Goal: Information Seeking & Learning: Find specific page/section

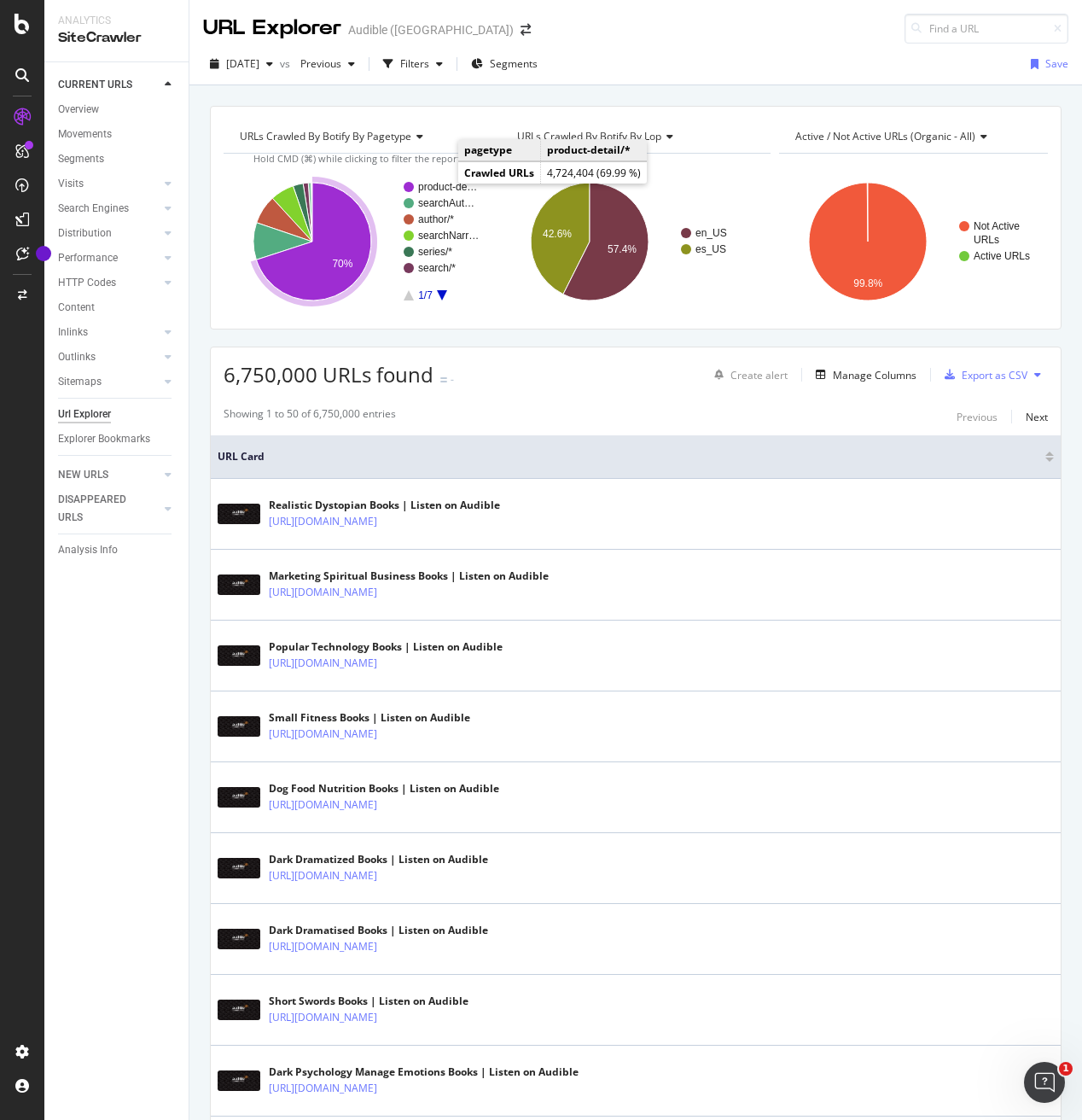
click at [440, 185] on rect "A chart." at bounding box center [448, 186] width 62 height 10
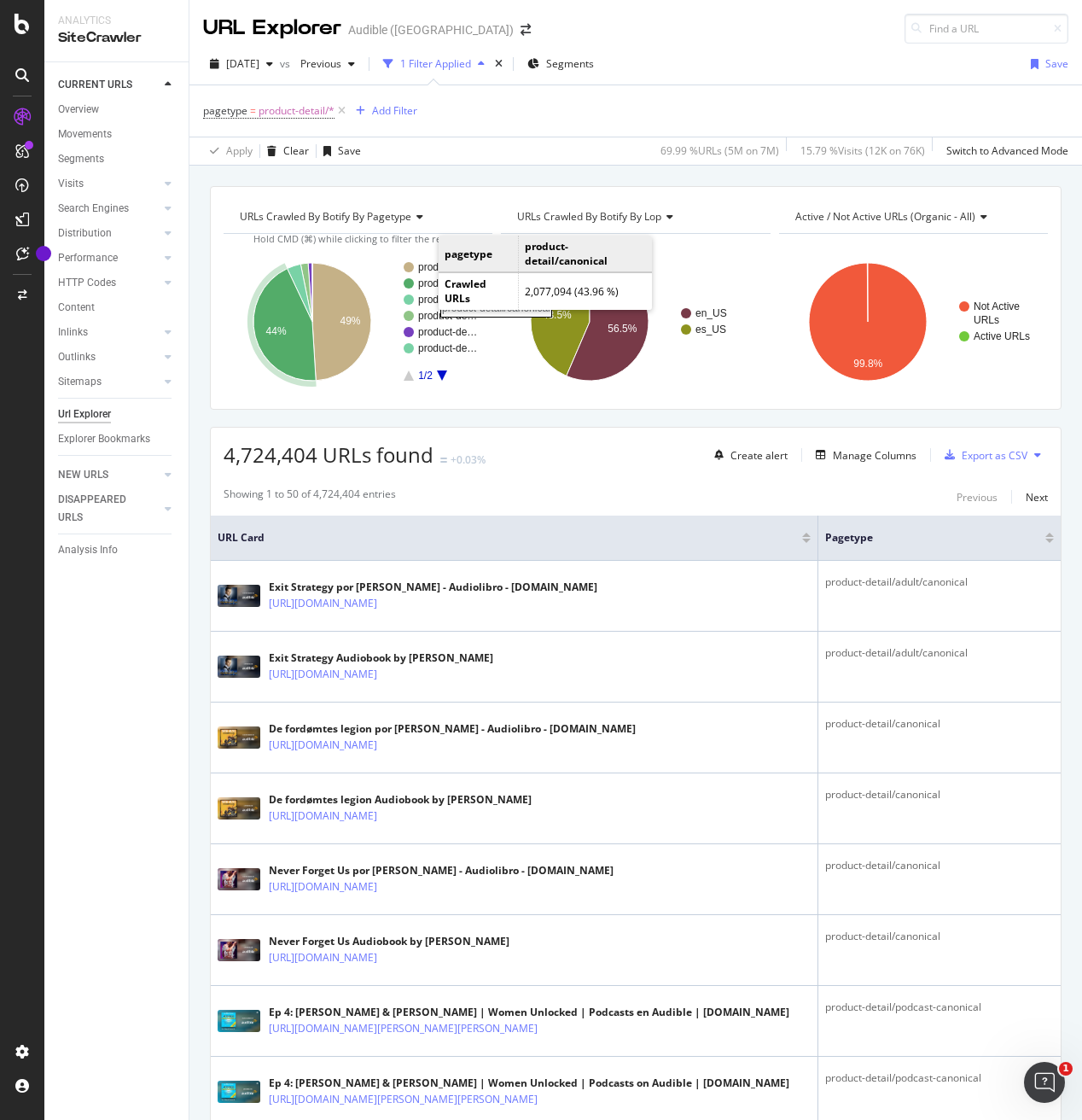
click at [422, 281] on rect "A chart." at bounding box center [448, 283] width 62 height 10
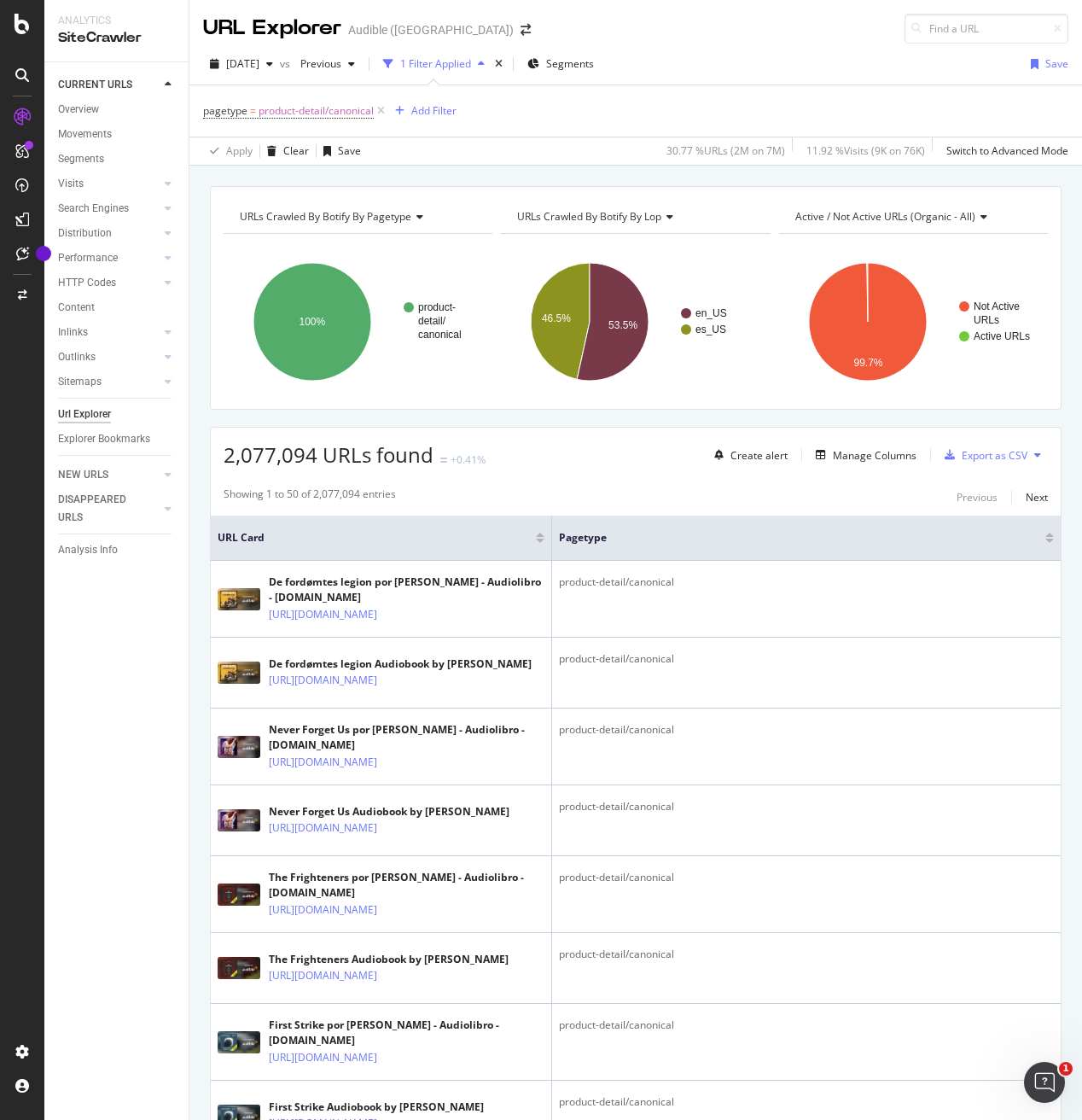
click at [865, 218] on span "Active / Not Active URLs (organic - all)" at bounding box center [885, 217] width 180 height 15
click at [981, 335] on text "Active URLs" at bounding box center [1001, 336] width 56 height 12
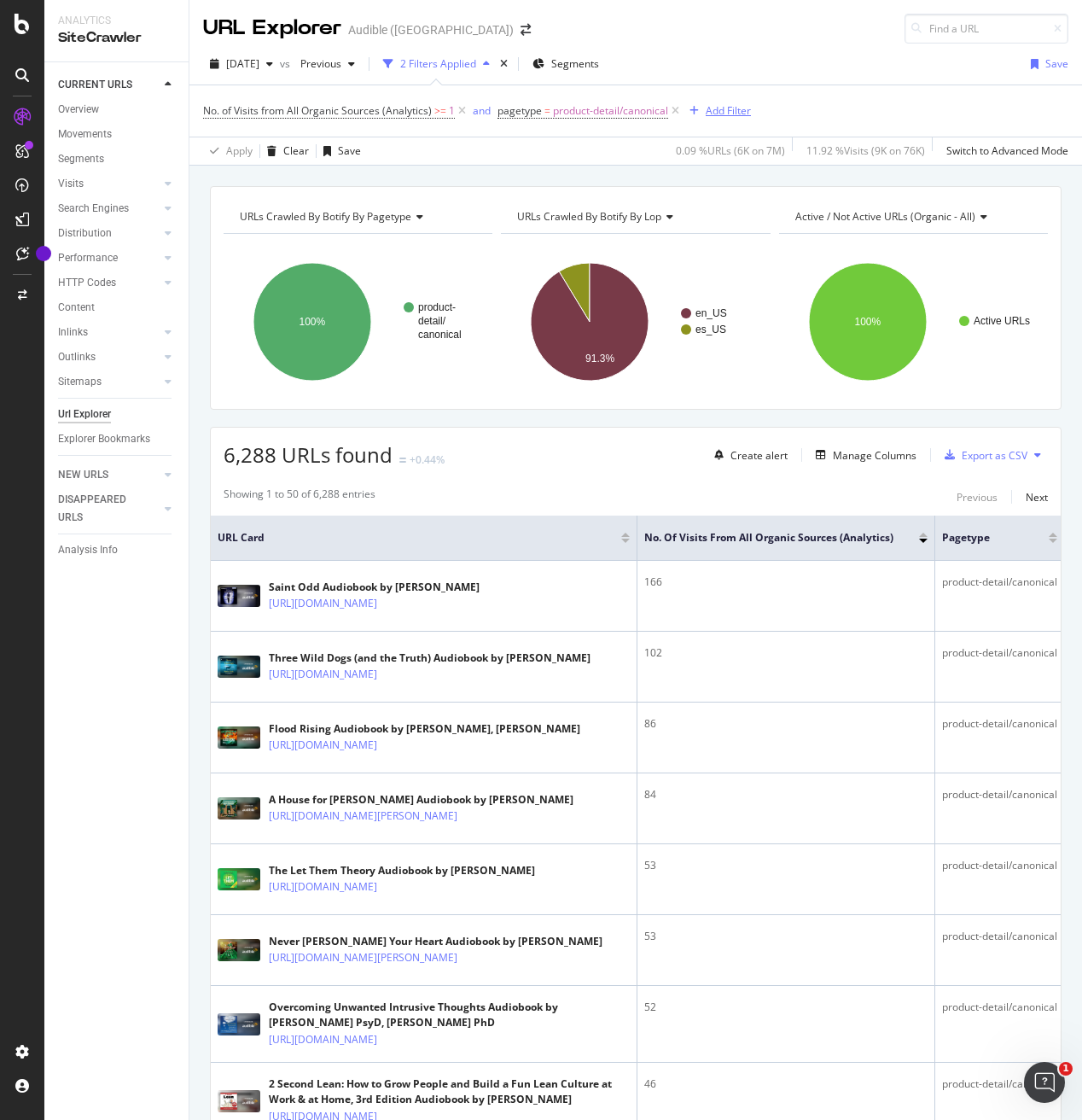
click at [722, 111] on div "Add Filter" at bounding box center [728, 111] width 45 height 15
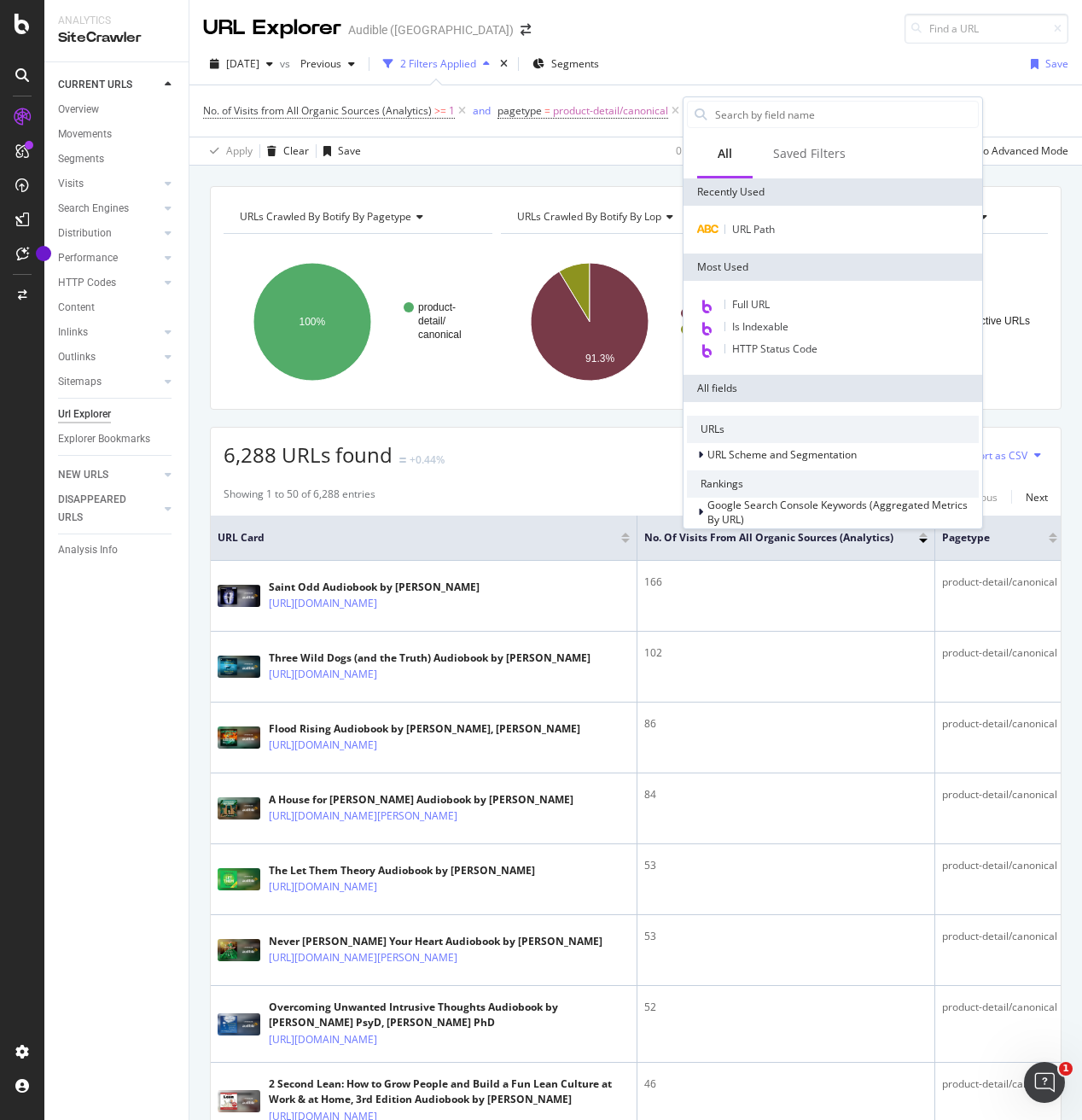
click at [581, 139] on div "Apply Clear Save 0.09 % URLs ( 6K on 7M ) 11.92 % Visits ( 9K on 76K ) Switch t…" at bounding box center [636, 150] width 893 height 29
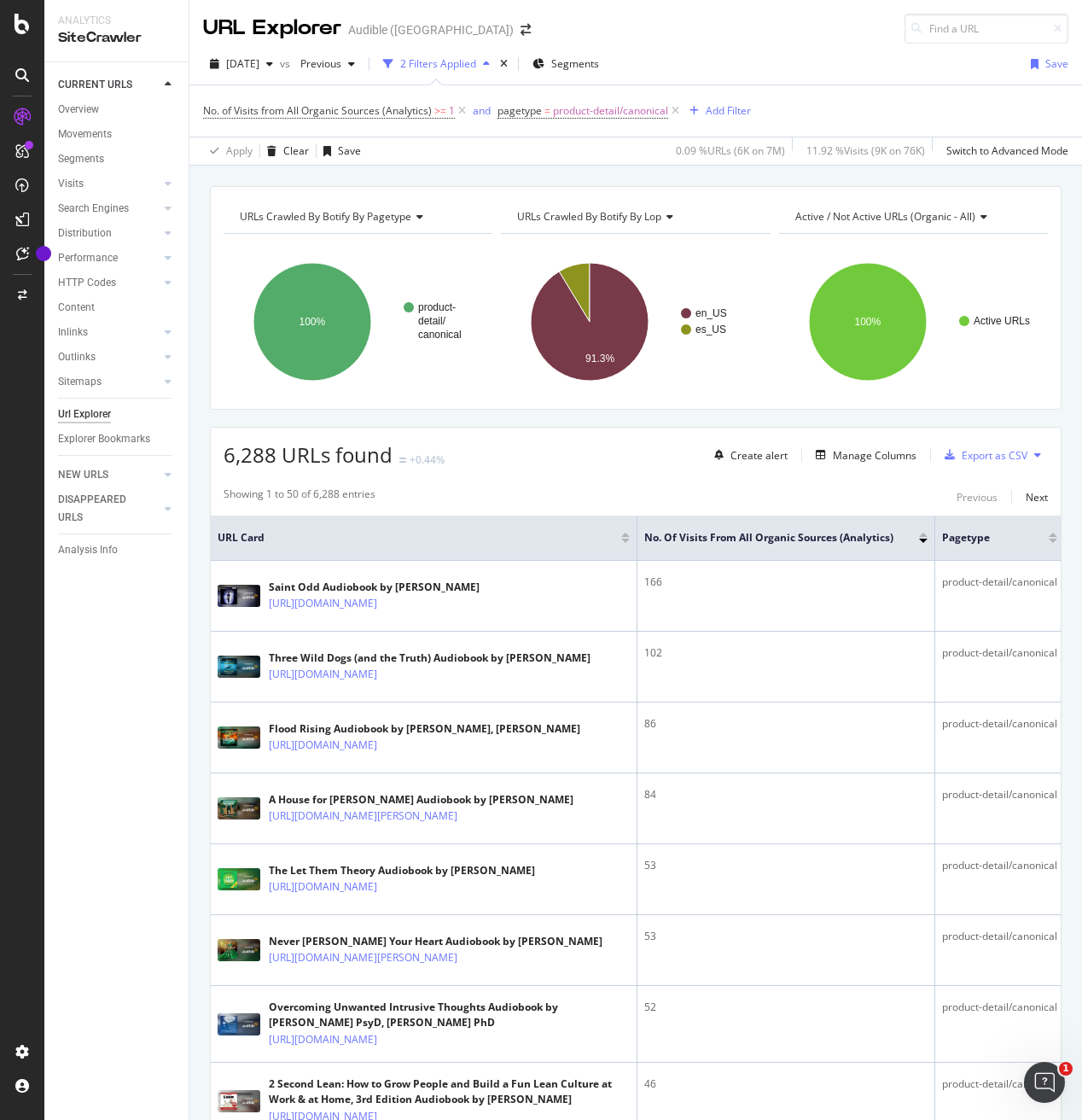
click at [675, 108] on icon at bounding box center [675, 111] width 15 height 18
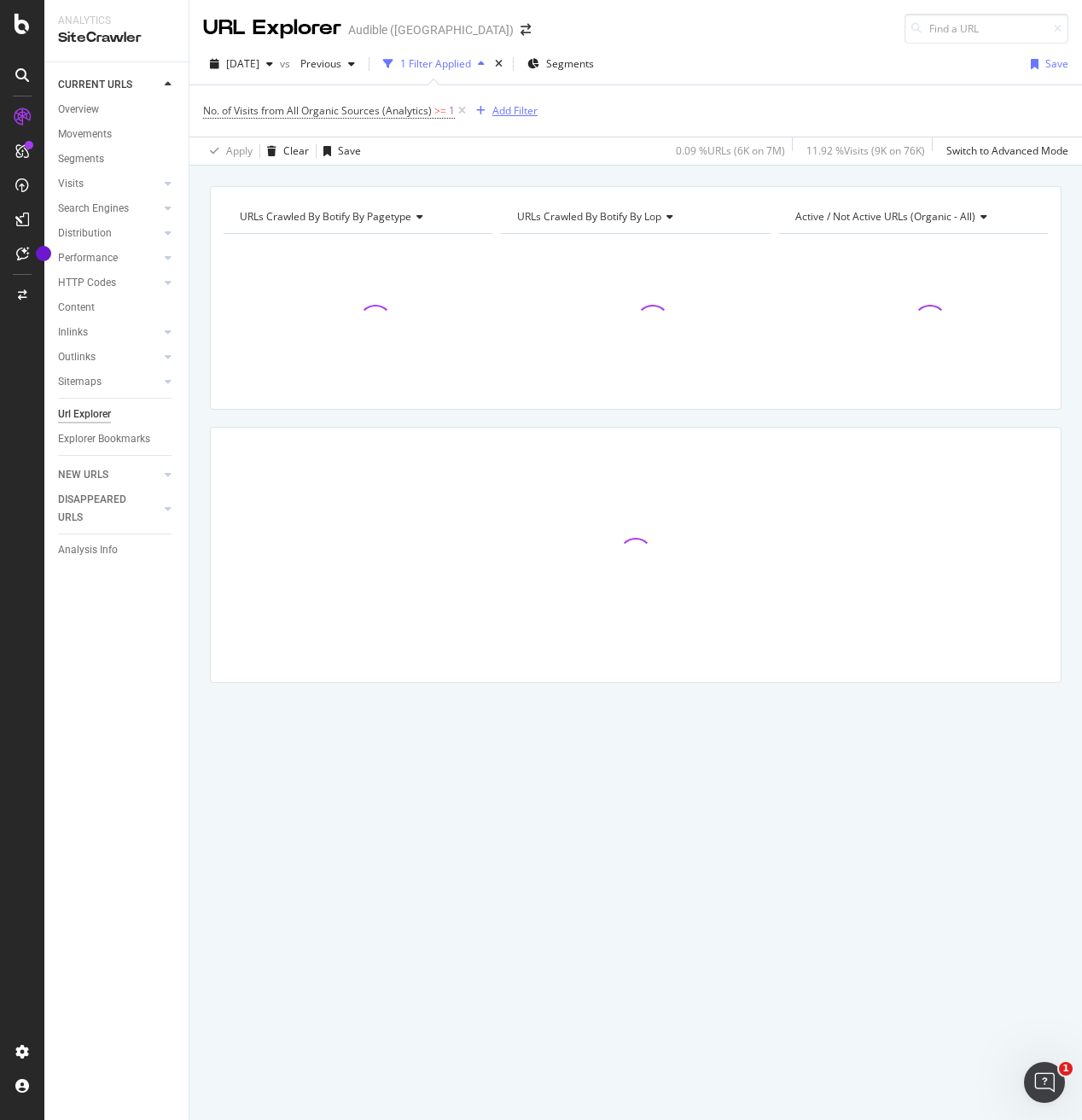
click at [504, 112] on div "Add Filter" at bounding box center [515, 111] width 45 height 15
click at [868, 110] on div "No. of Visits from All Organic Sources (Analytics) >= 1 Add Filter" at bounding box center [636, 112] width 865 height 52
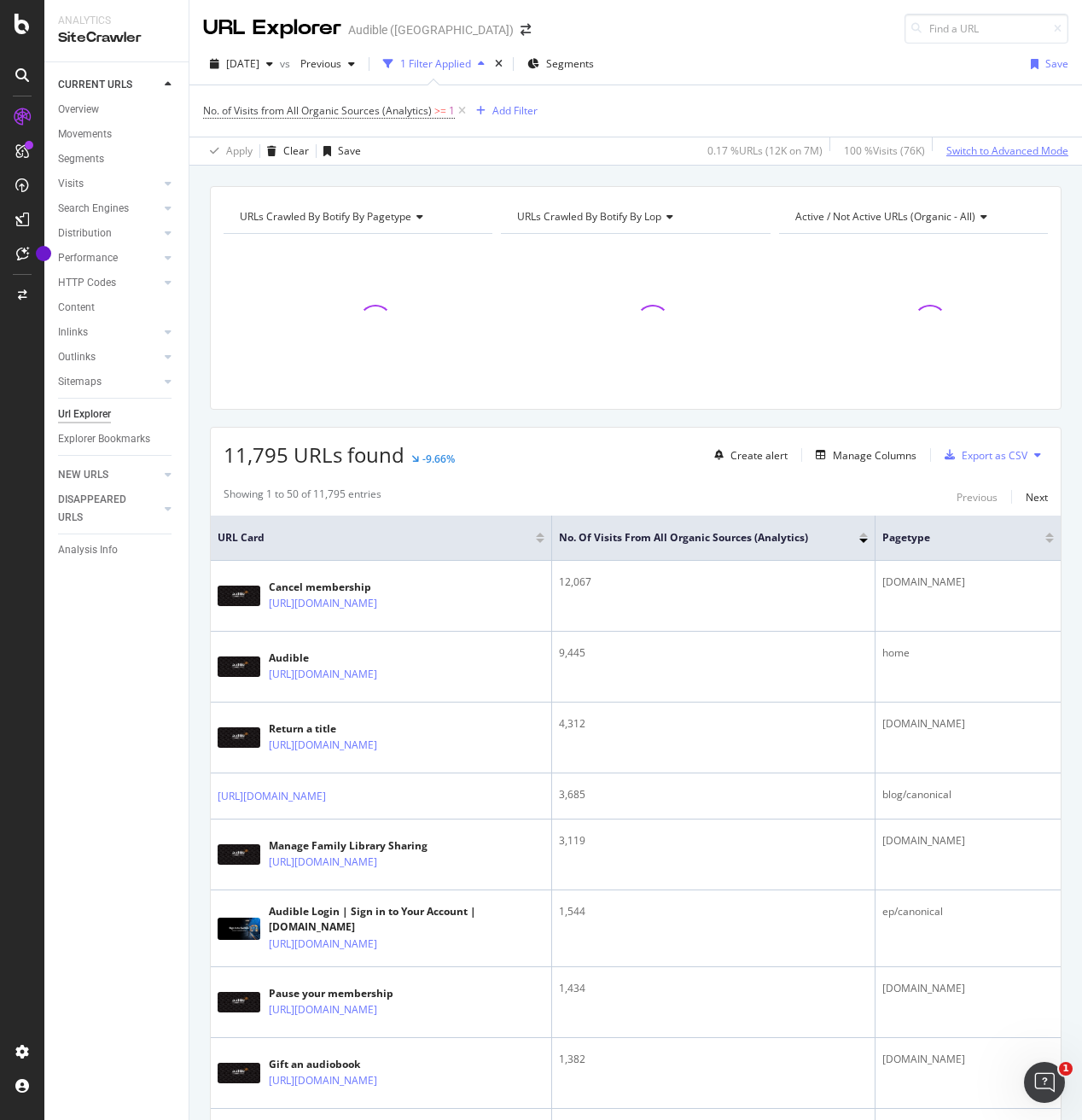
click at [1016, 150] on div "Switch to Advanced Mode" at bounding box center [1007, 150] width 122 height 15
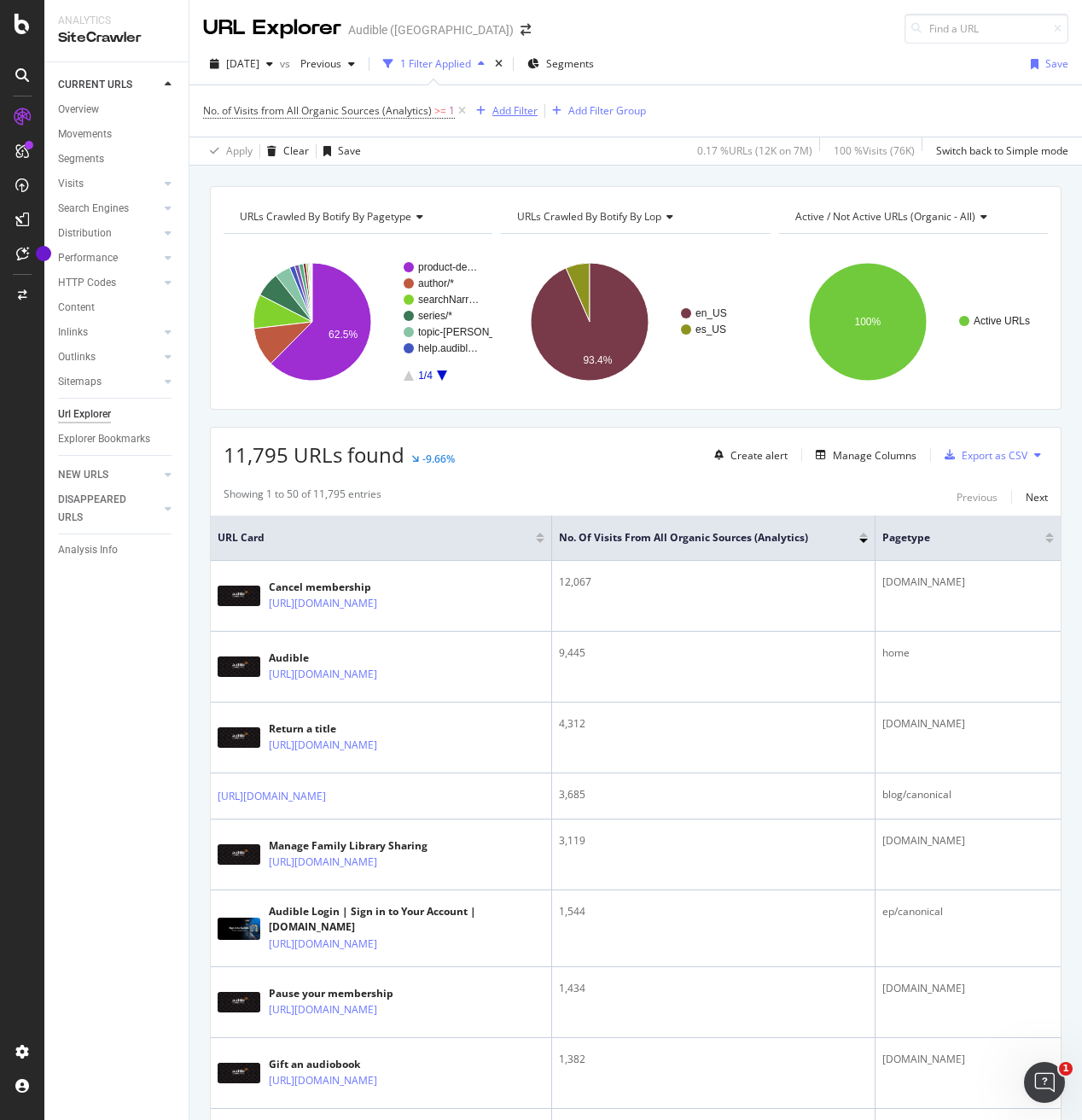
click at [519, 111] on div "Add Filter" at bounding box center [515, 111] width 45 height 15
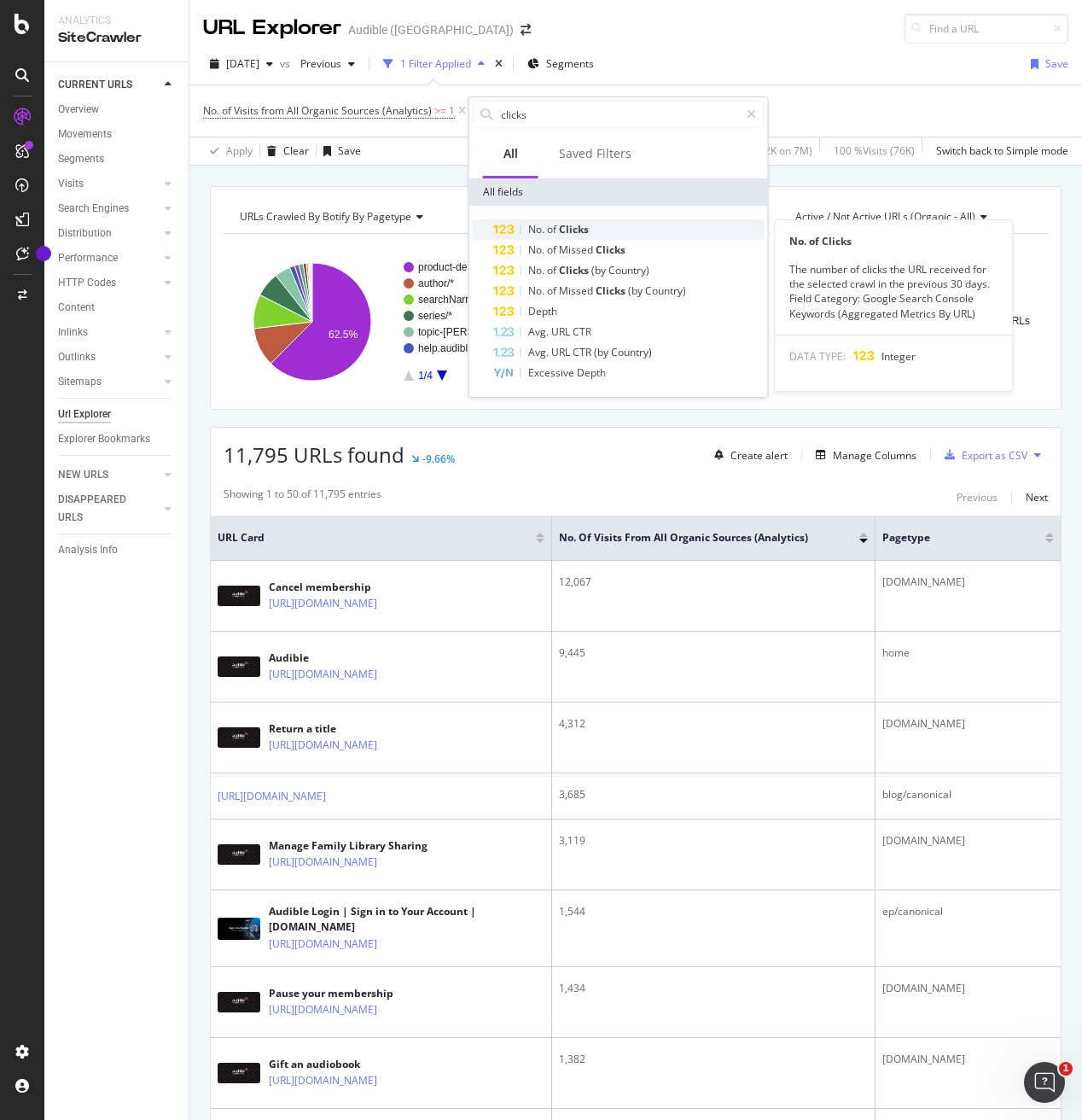
type input "clicks"
click at [624, 233] on div "No. of Clicks" at bounding box center [629, 230] width 271 height 20
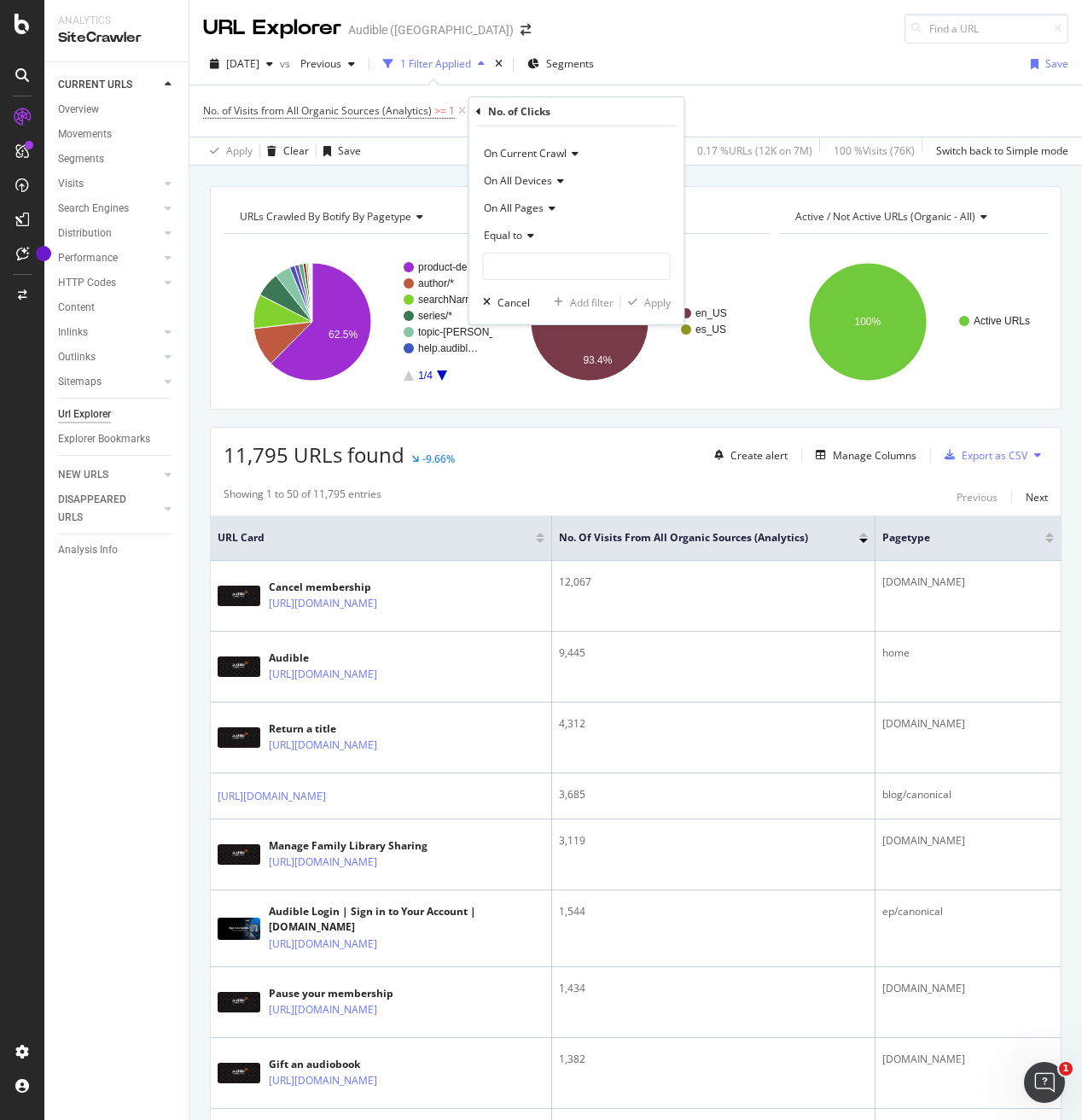
click at [516, 233] on span "Equal to" at bounding box center [504, 235] width 39 height 15
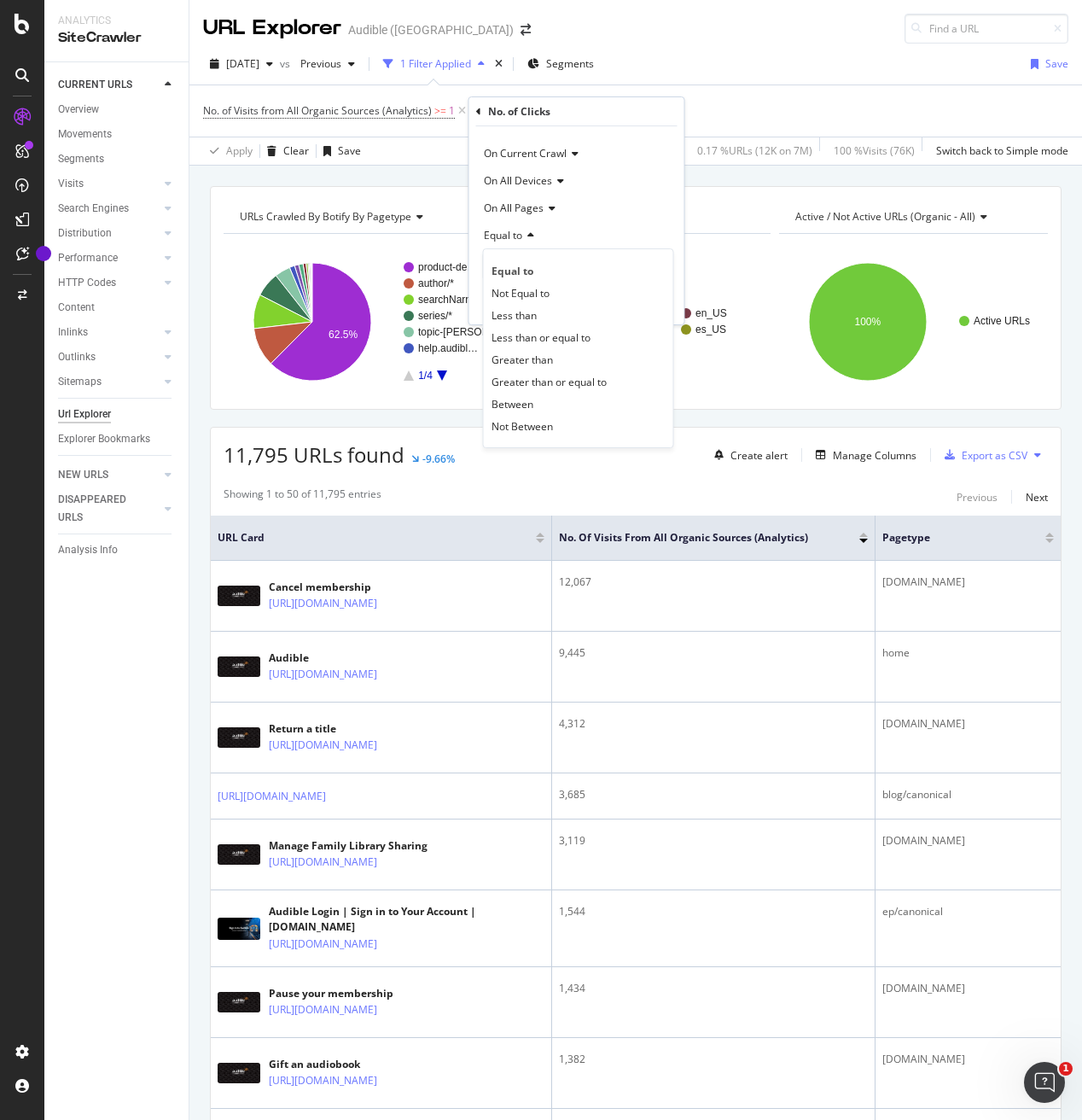
click at [518, 356] on span "Greater than" at bounding box center [522, 360] width 62 height 15
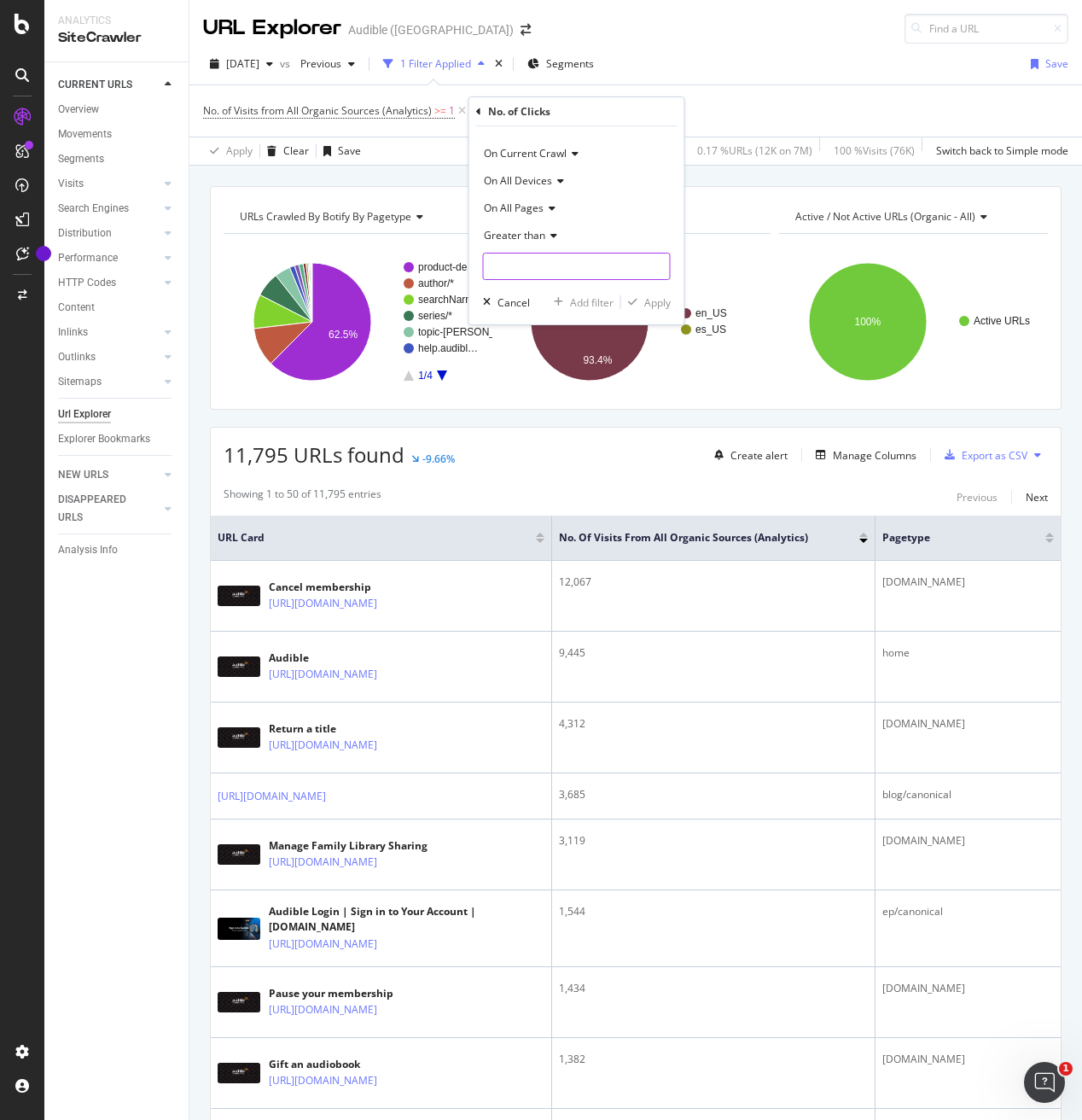
click at [524, 277] on input "number" at bounding box center [577, 267] width 188 height 28
click at [656, 271] on input "-1" at bounding box center [577, 267] width 188 height 28
type input "0"
click at [656, 261] on input "0" at bounding box center [577, 267] width 188 height 28
click at [651, 308] on div "Apply" at bounding box center [657, 303] width 27 height 15
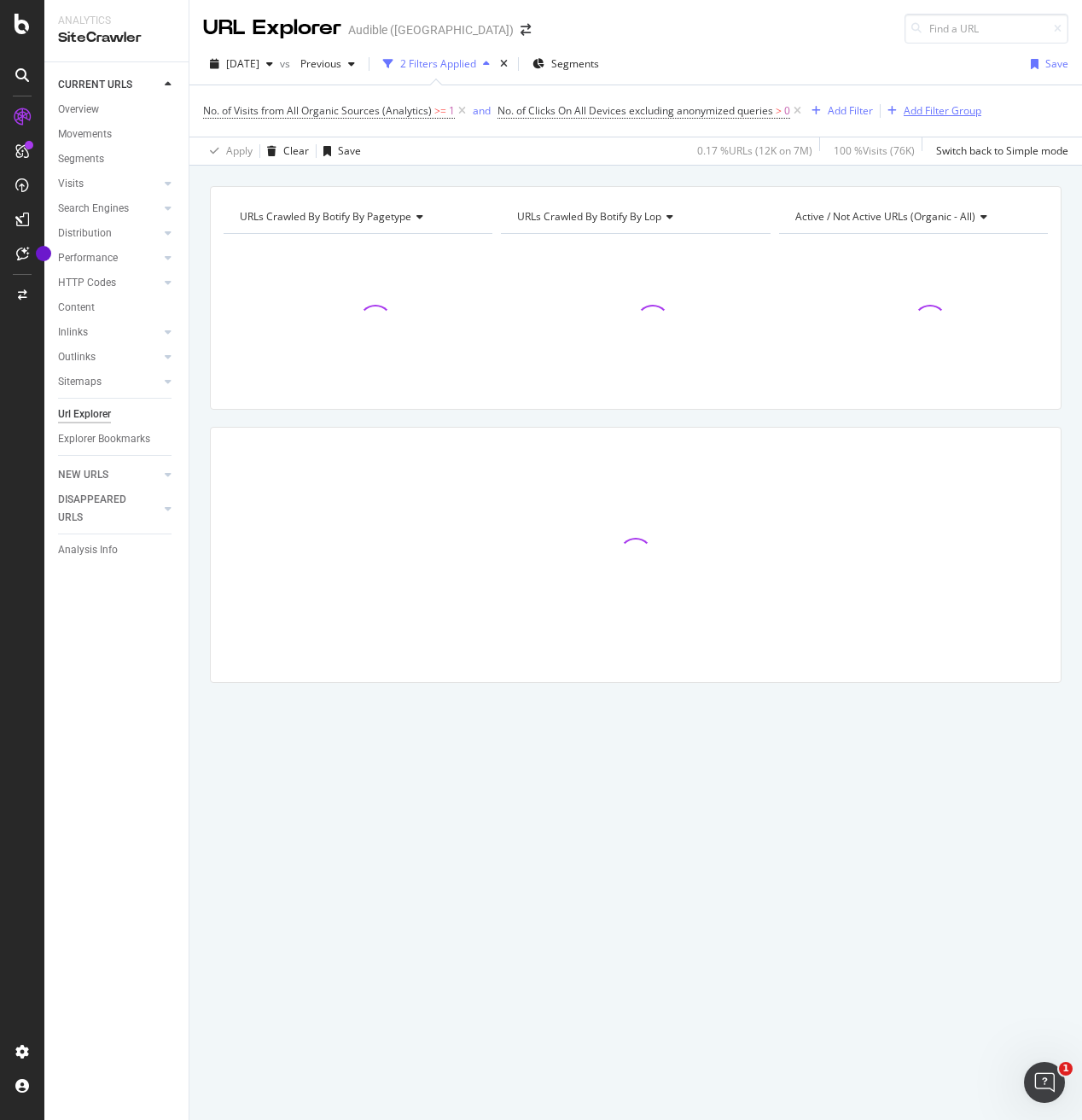
click at [959, 113] on div "Add Filter Group" at bounding box center [943, 111] width 77 height 15
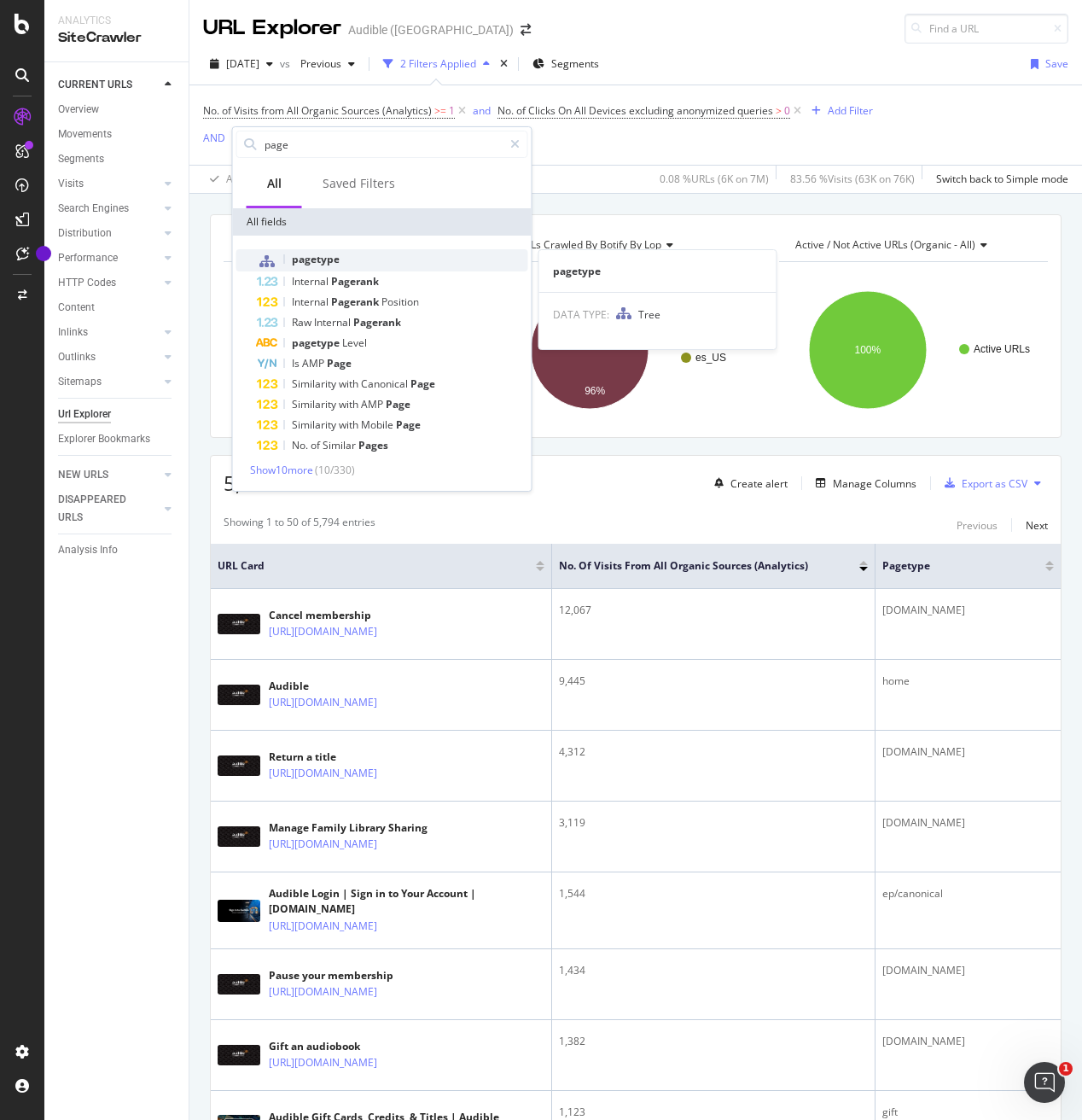
type input "page"
click at [310, 264] on span "pagetype" at bounding box center [315, 259] width 48 height 15
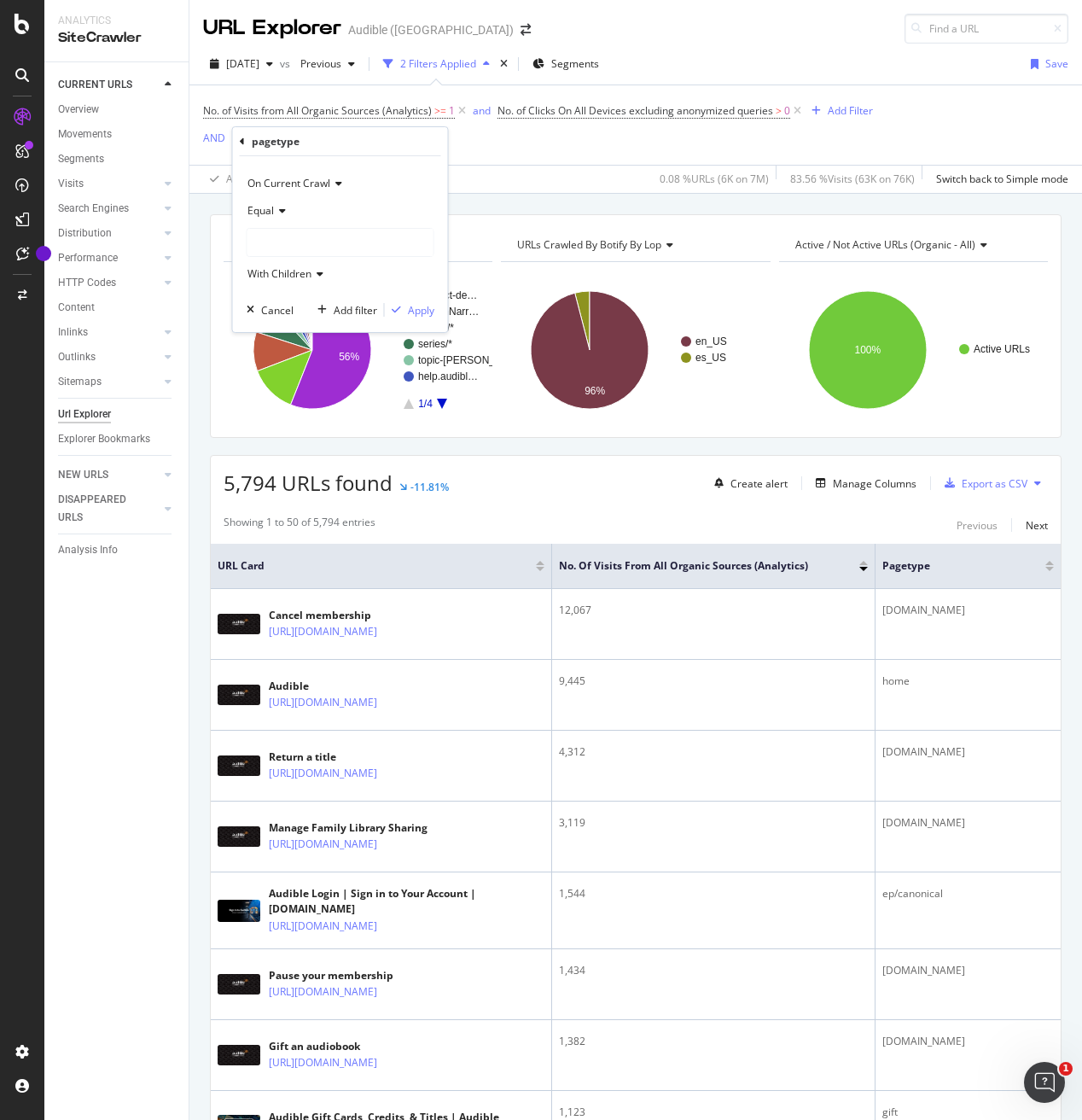
click at [299, 239] on div at bounding box center [340, 243] width 186 height 28
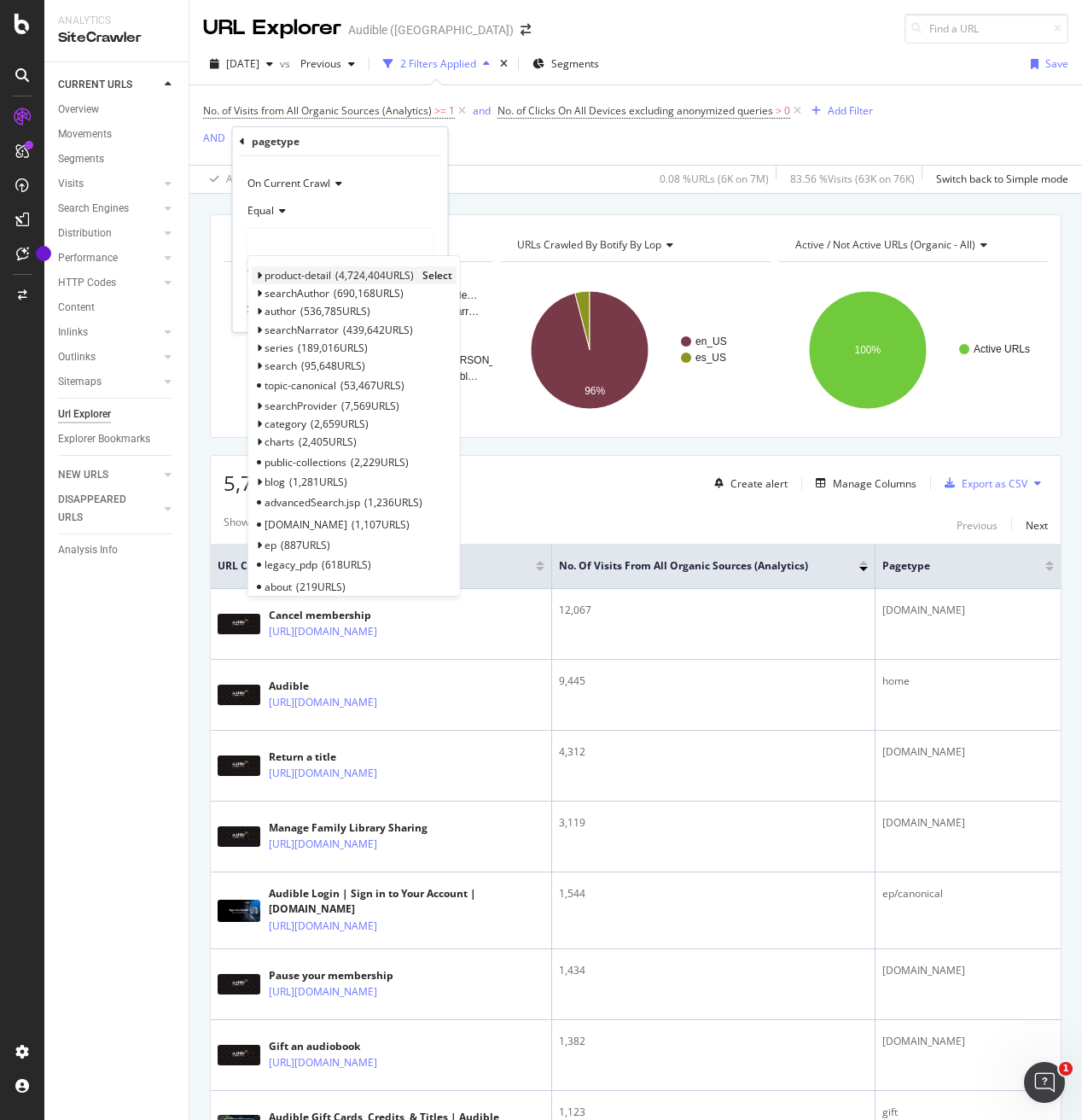
click at [258, 276] on icon at bounding box center [259, 275] width 6 height 10
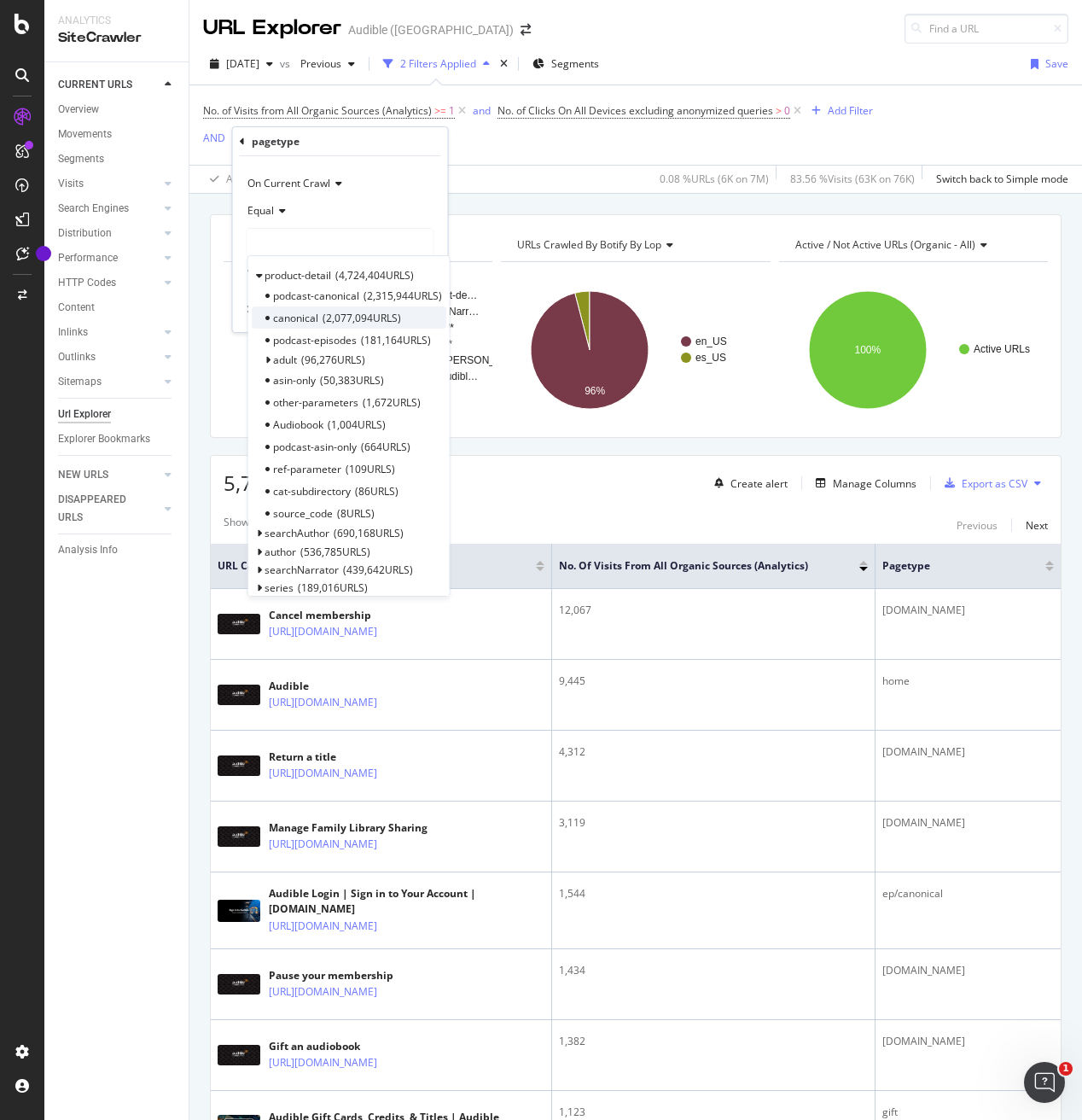
click at [330, 316] on span "2,077,094 URLS" at bounding box center [362, 318] width 78 height 15
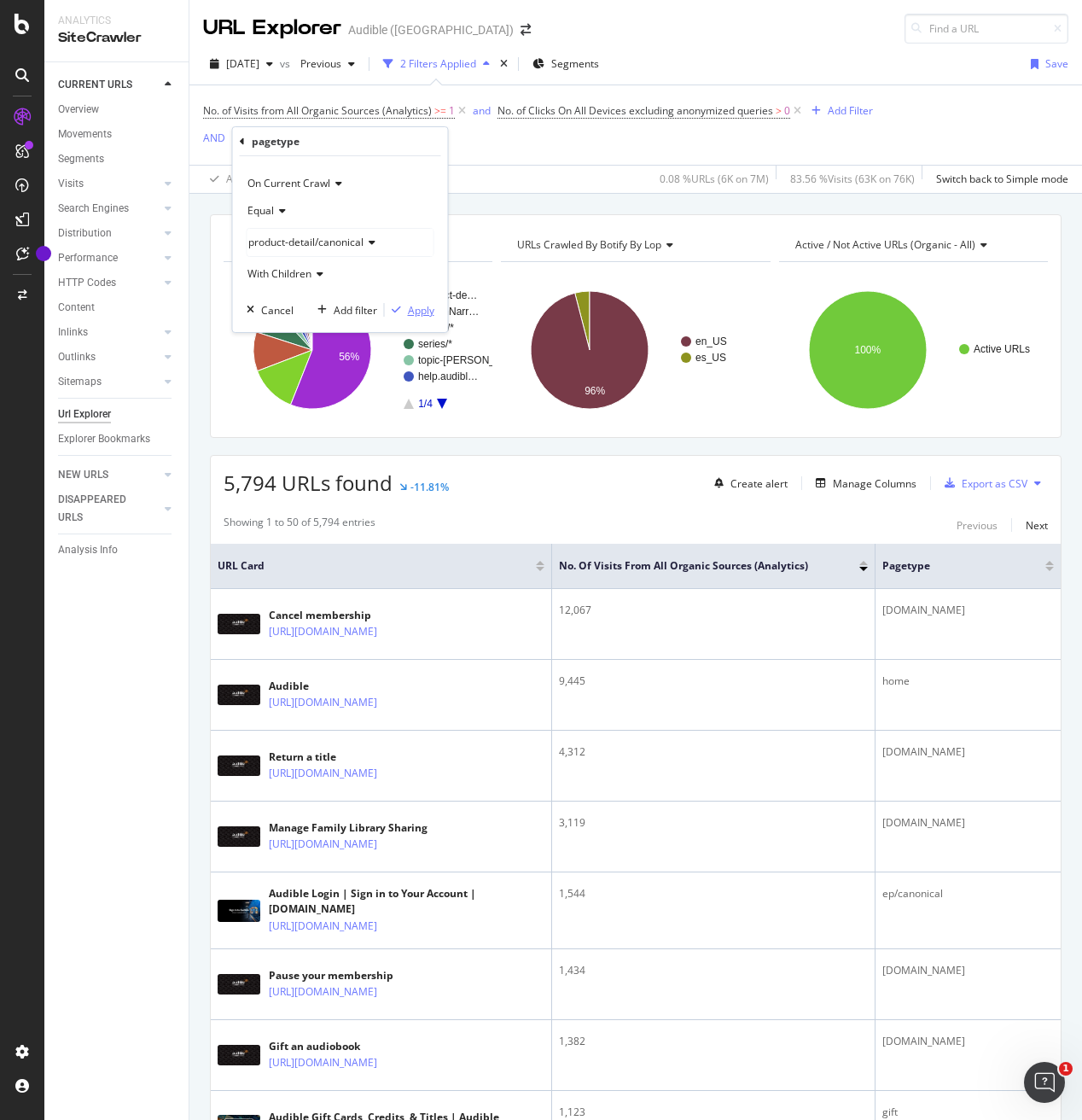
click at [409, 311] on div "Apply" at bounding box center [421, 310] width 27 height 15
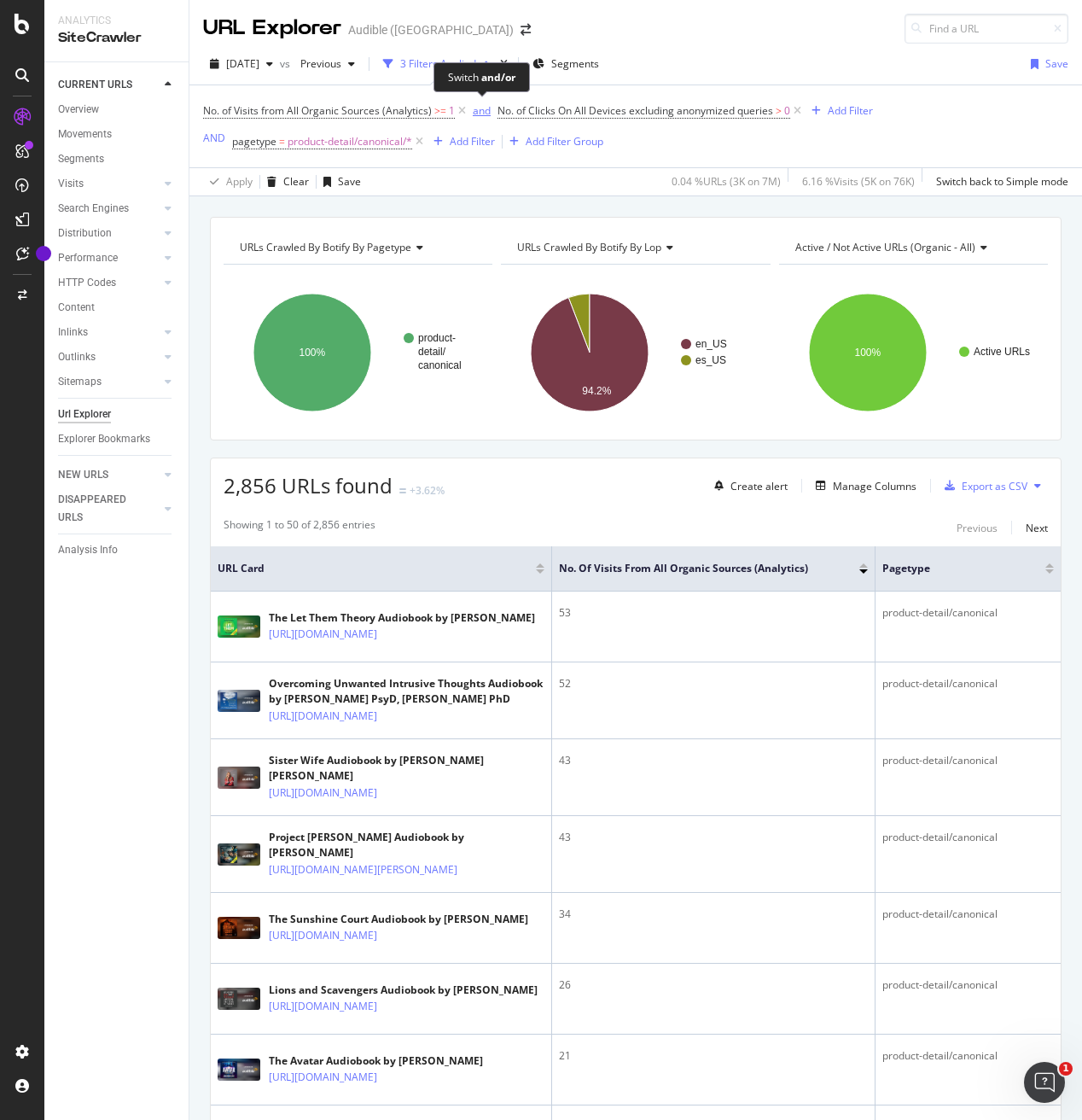
click at [479, 109] on div "and" at bounding box center [481, 111] width 18 height 15
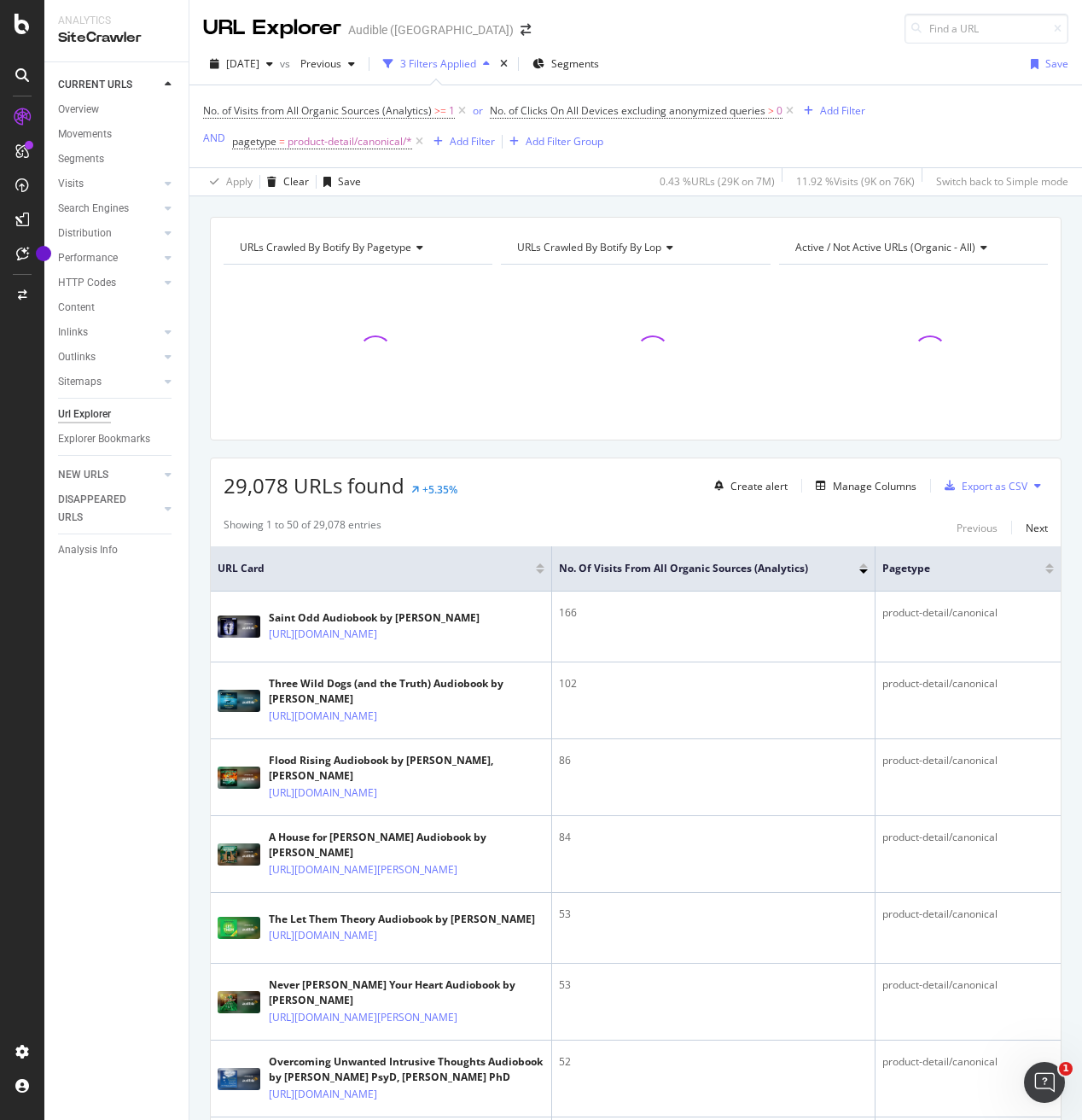
scroll to position [140, 0]
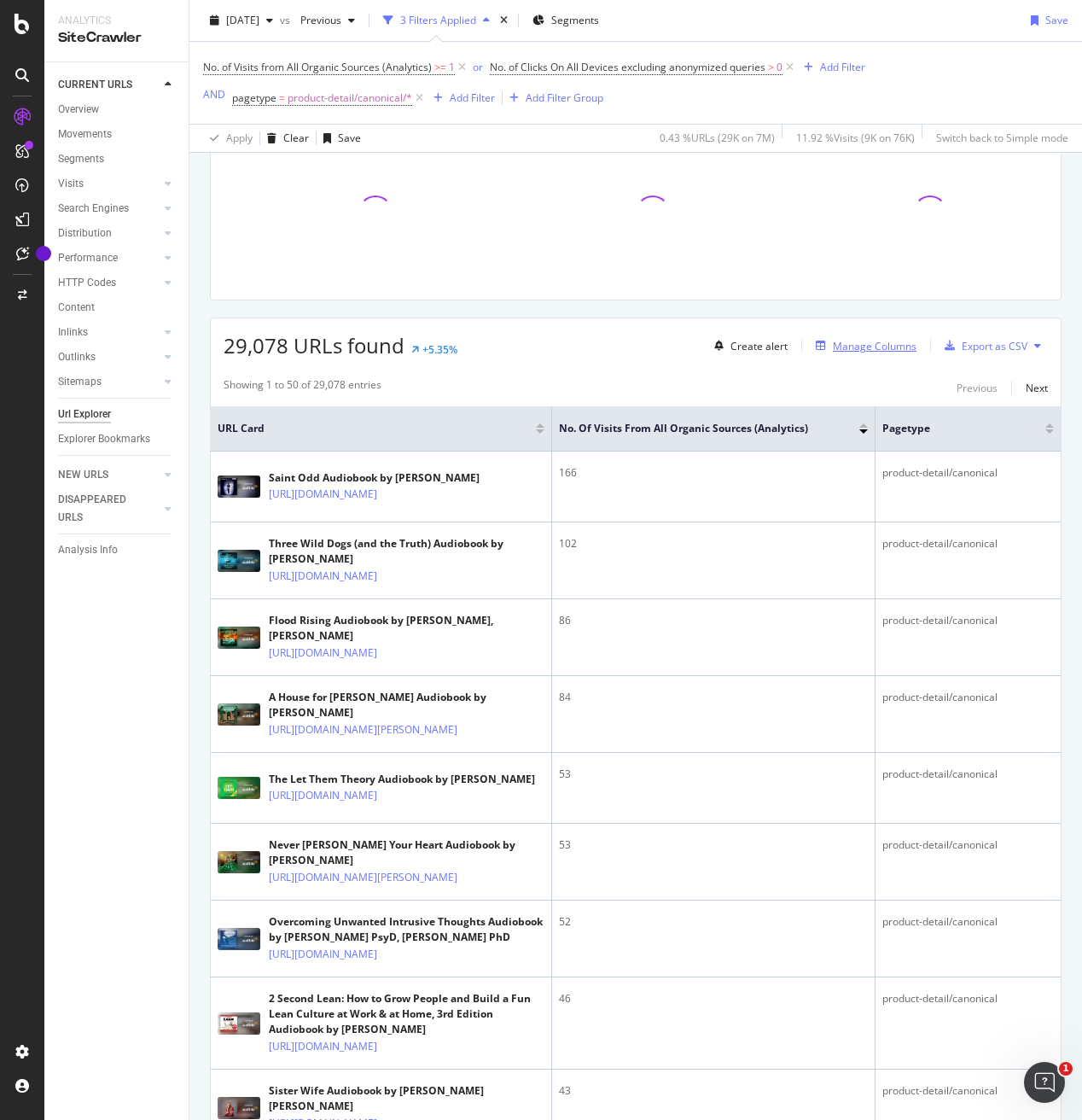
click at [862, 349] on div "Manage Columns" at bounding box center [874, 346] width 84 height 15
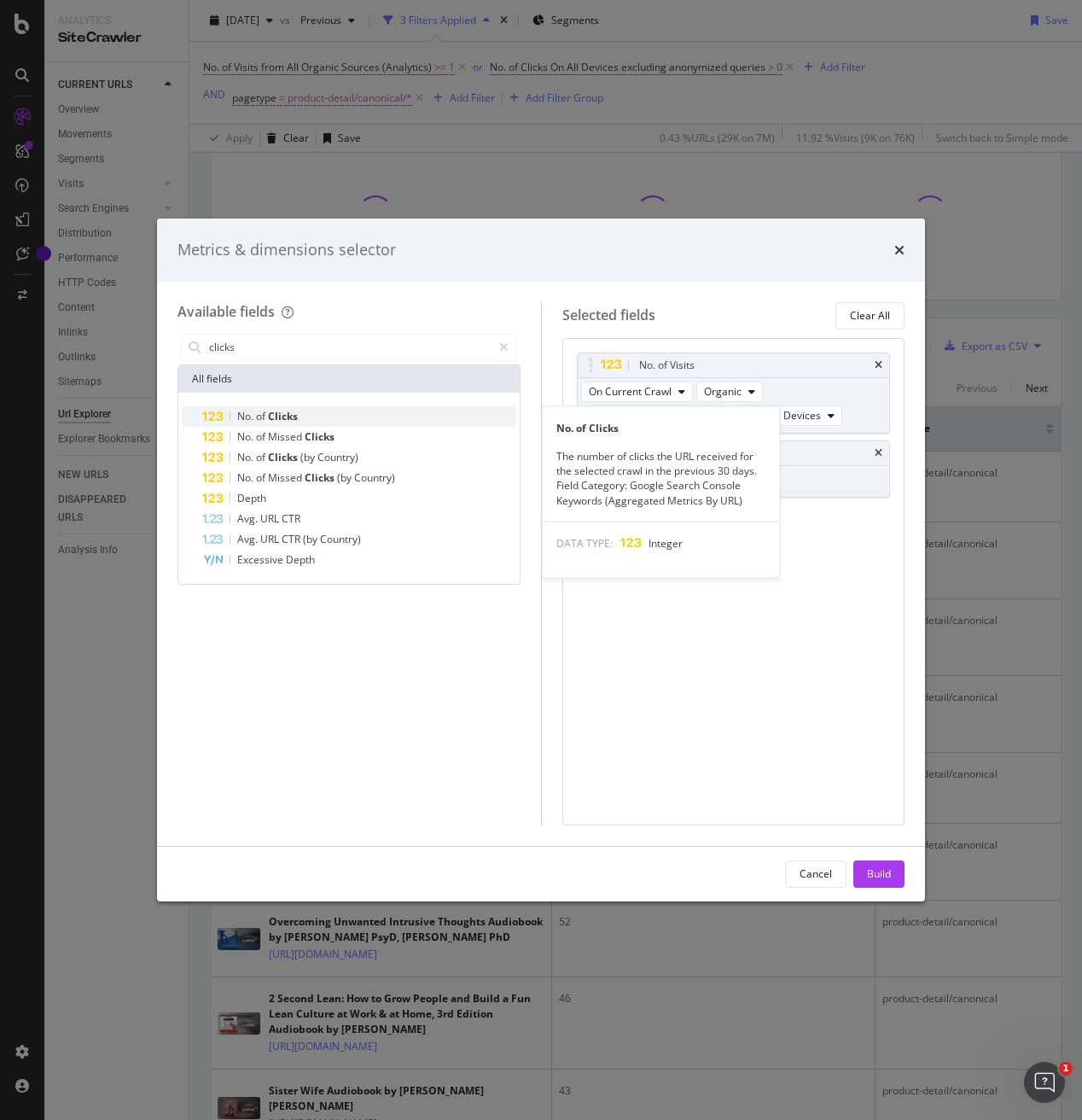
type input "clicks"
click at [300, 413] on div "No. of Clicks" at bounding box center [359, 416] width 314 height 20
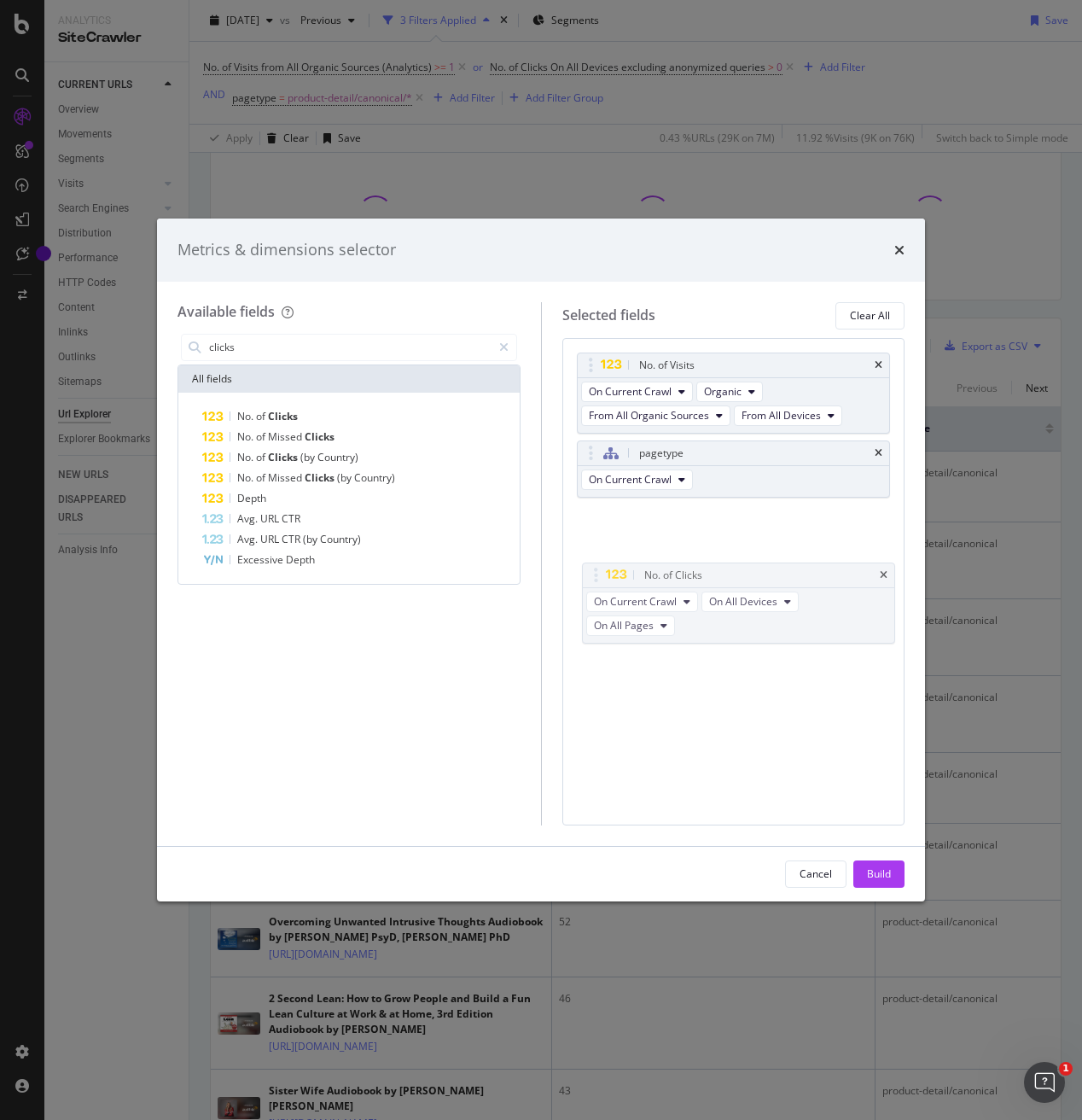
drag, startPoint x: 714, startPoint y: 517, endPoint x: 719, endPoint y: 528, distance: 12.1
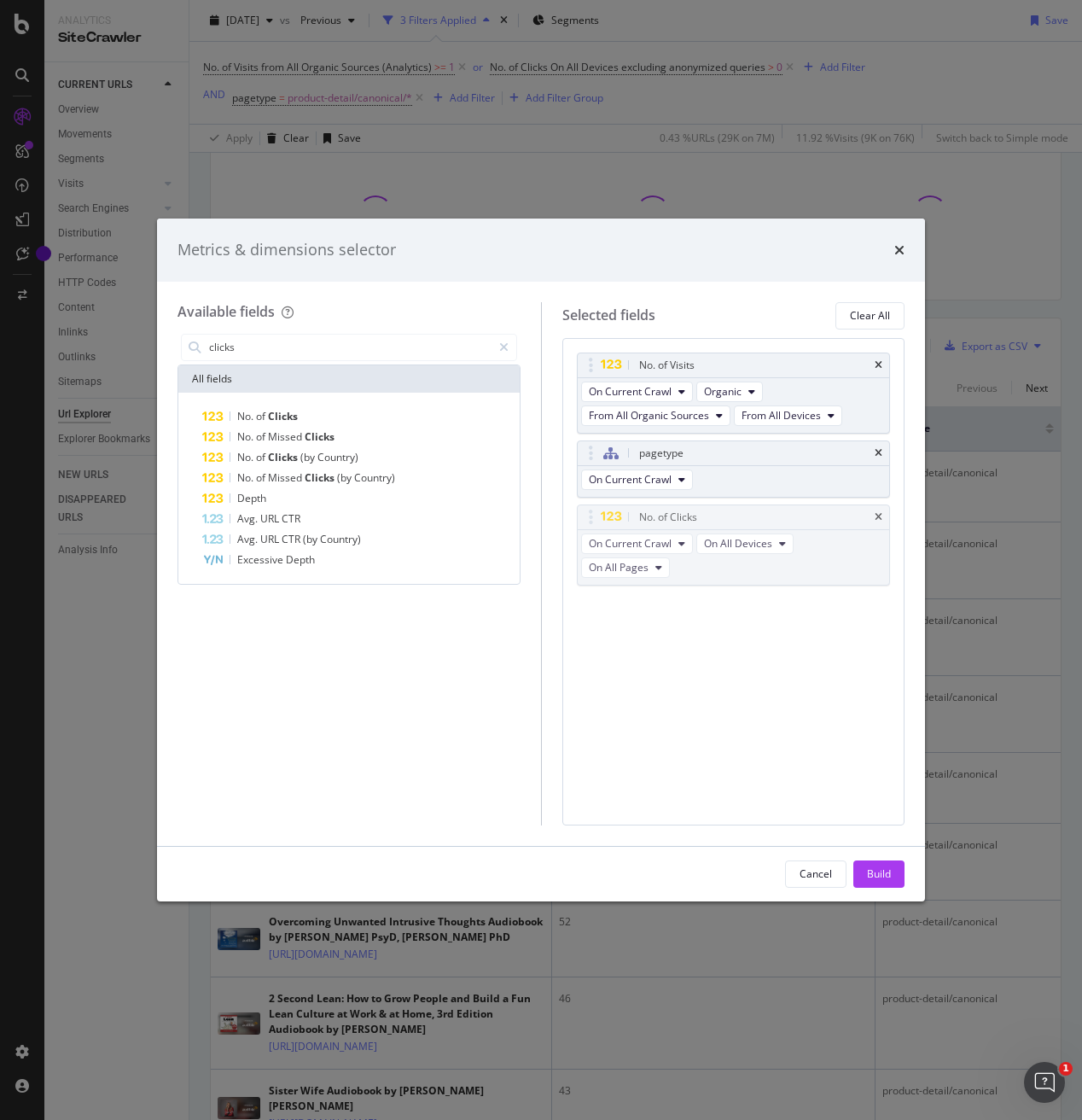
click at [719, 573] on body "Analytics SiteCrawler CURRENT URLS Overview Movements Segments Visits Analysis …" at bounding box center [541, 560] width 1082 height 1120
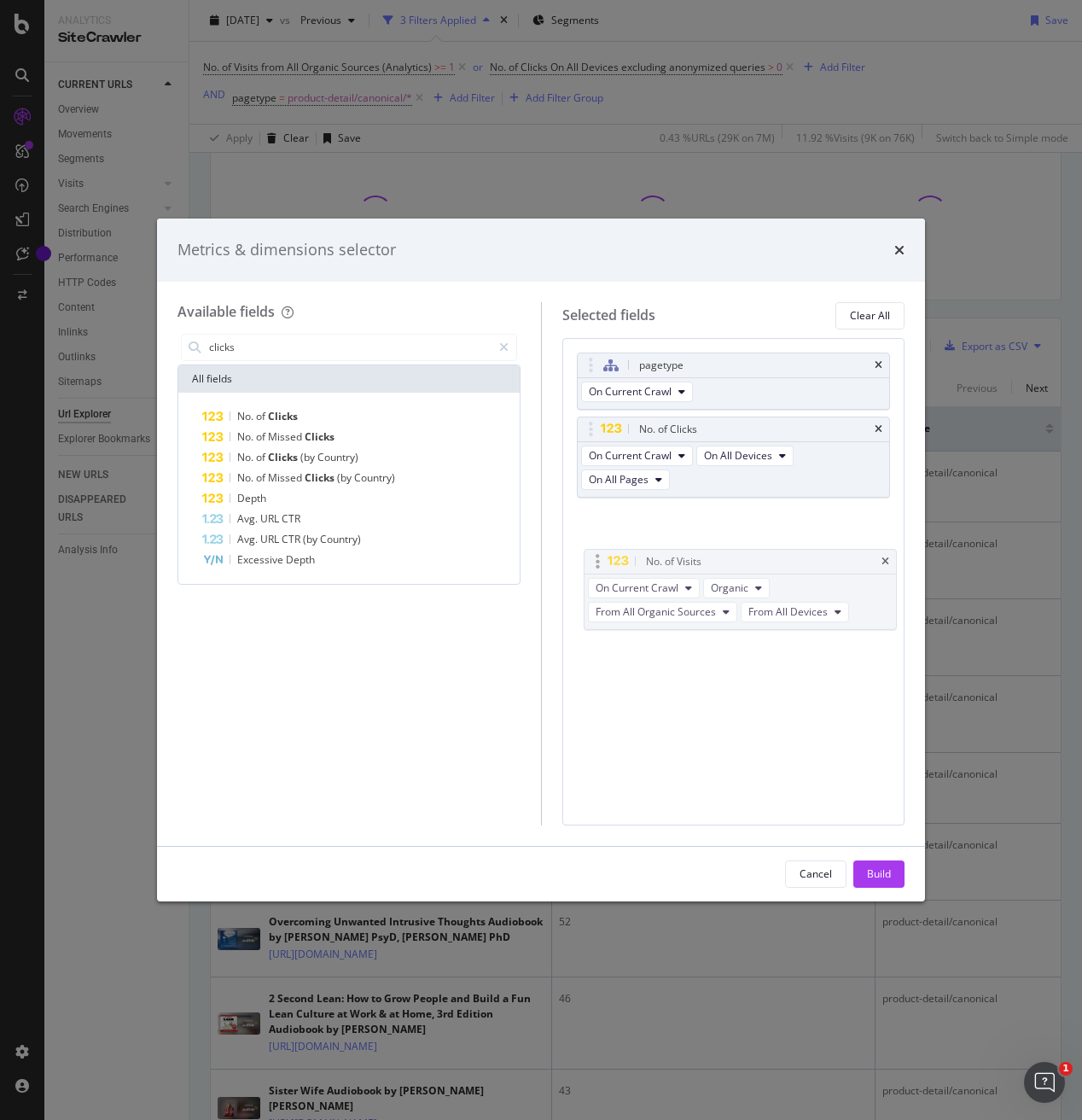
drag, startPoint x: 707, startPoint y: 375, endPoint x: 715, endPoint y: 597, distance: 222.1
click at [715, 597] on body "Analytics SiteCrawler CURRENT URLS Overview Movements Segments Visits Analysis …" at bounding box center [541, 560] width 1082 height 1120
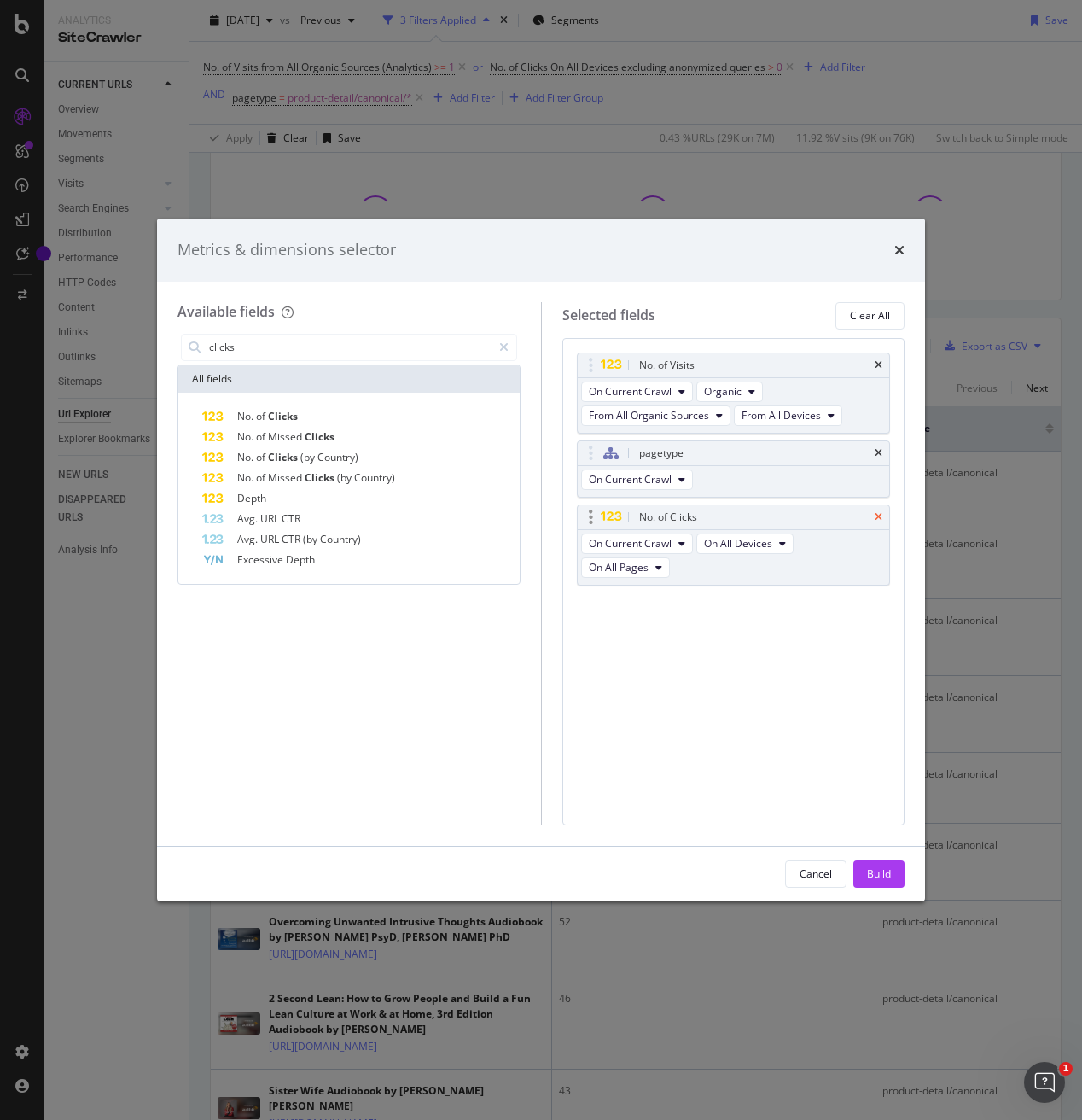
click at [882, 452] on icon "times" at bounding box center [878, 453] width 7 height 10
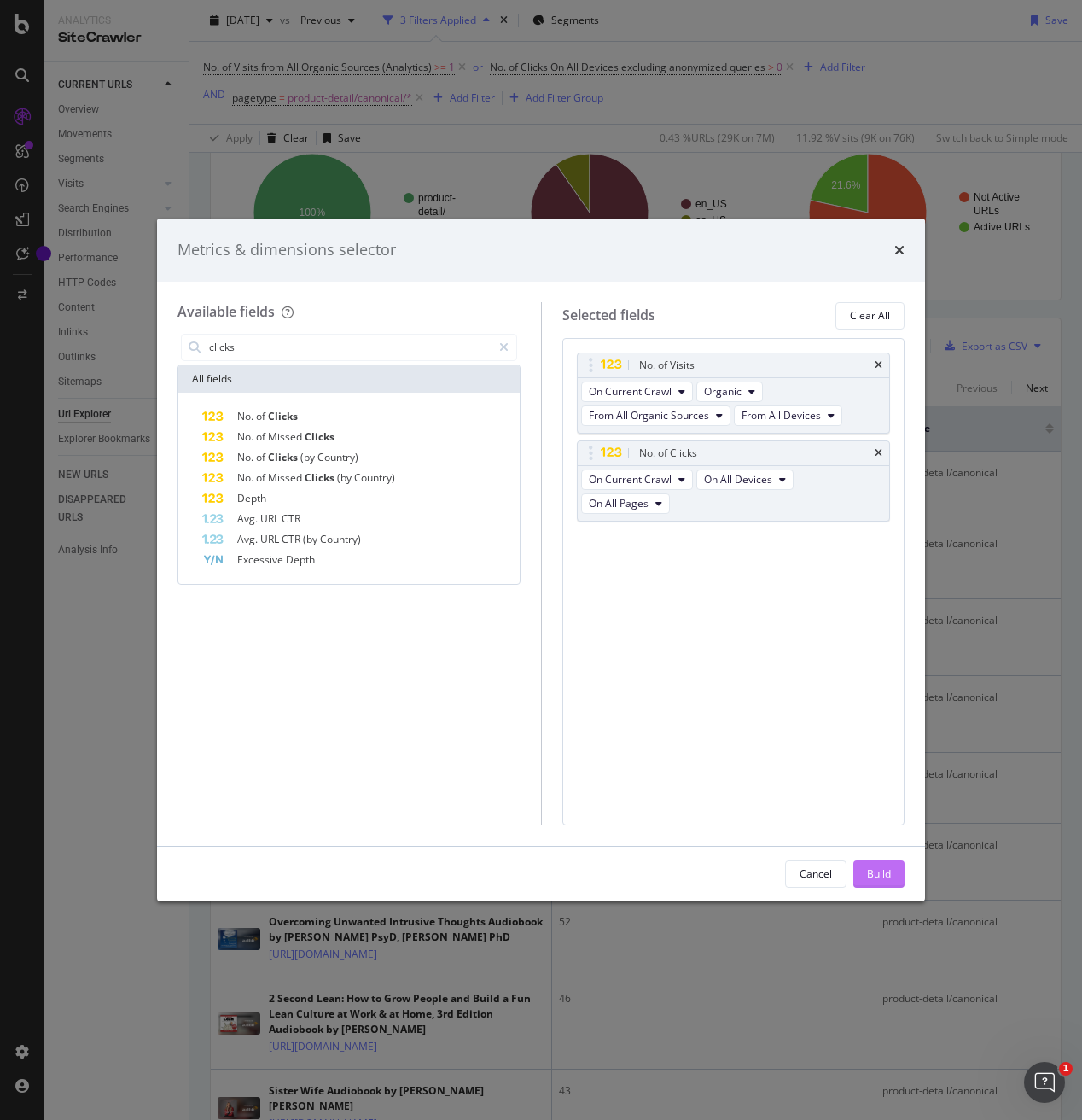
click at [871, 871] on div "Build" at bounding box center [879, 874] width 24 height 15
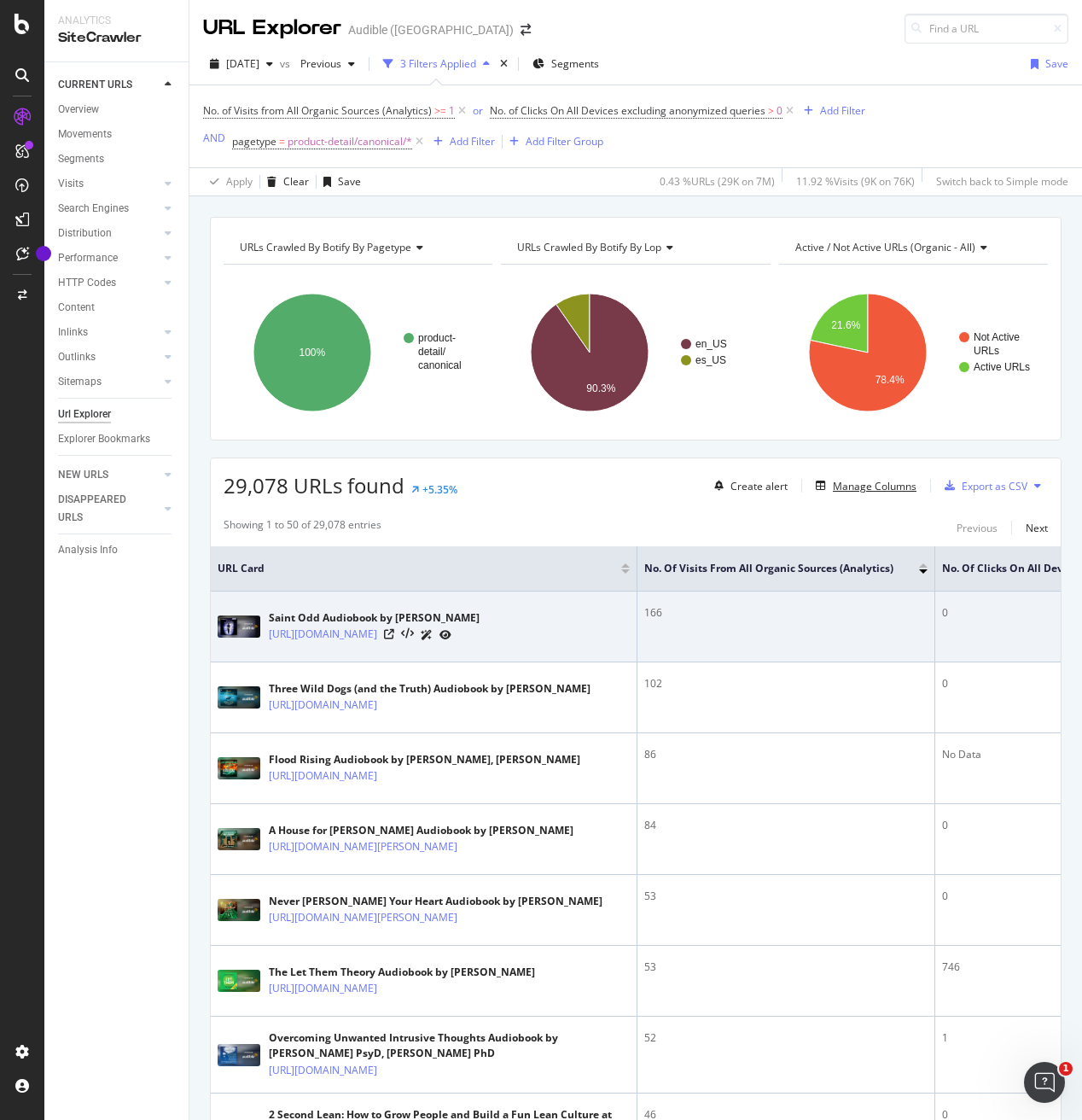
scroll to position [0, 222]
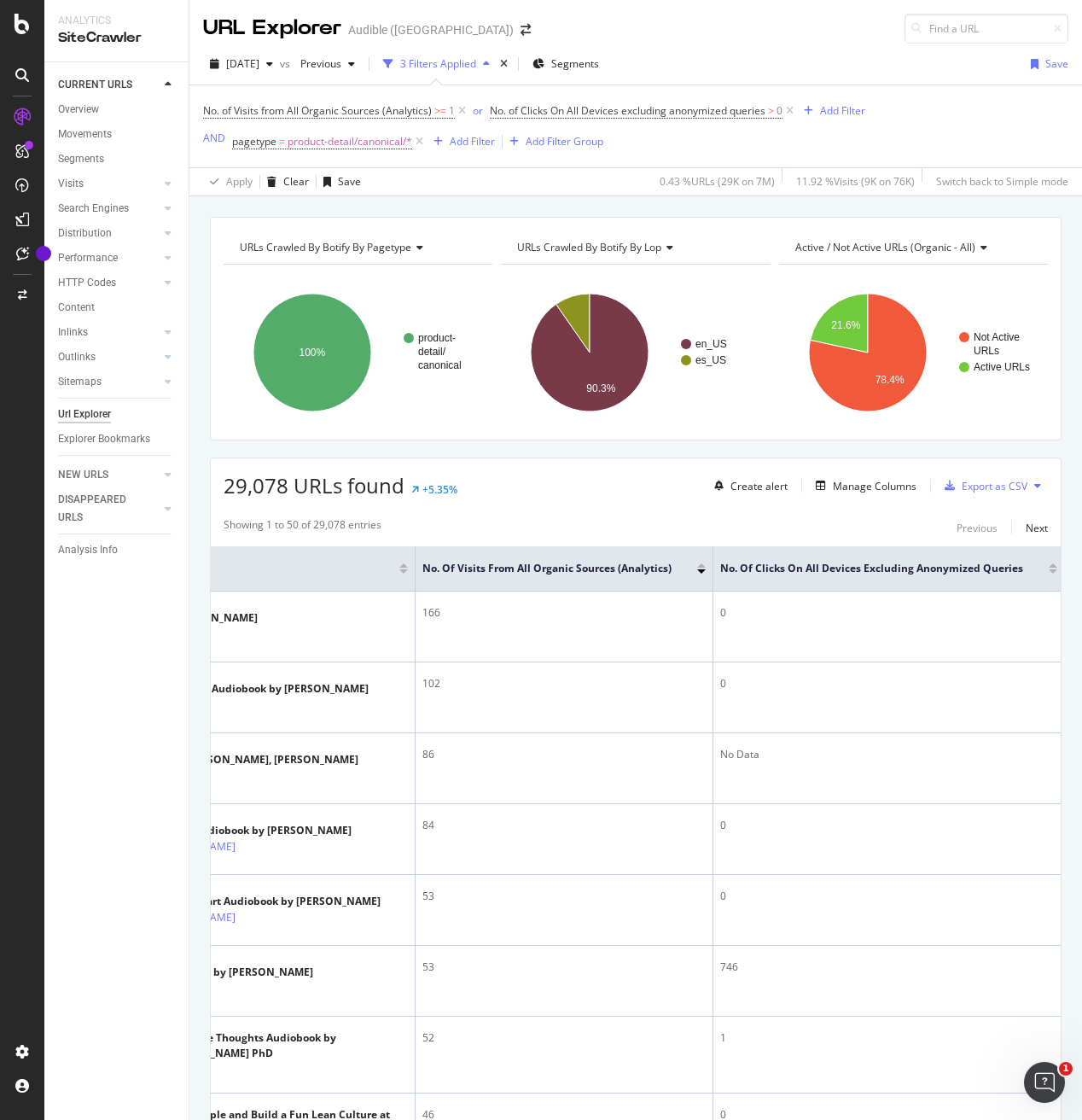
click at [1050, 572] on div at bounding box center [1052, 571] width 8 height 5
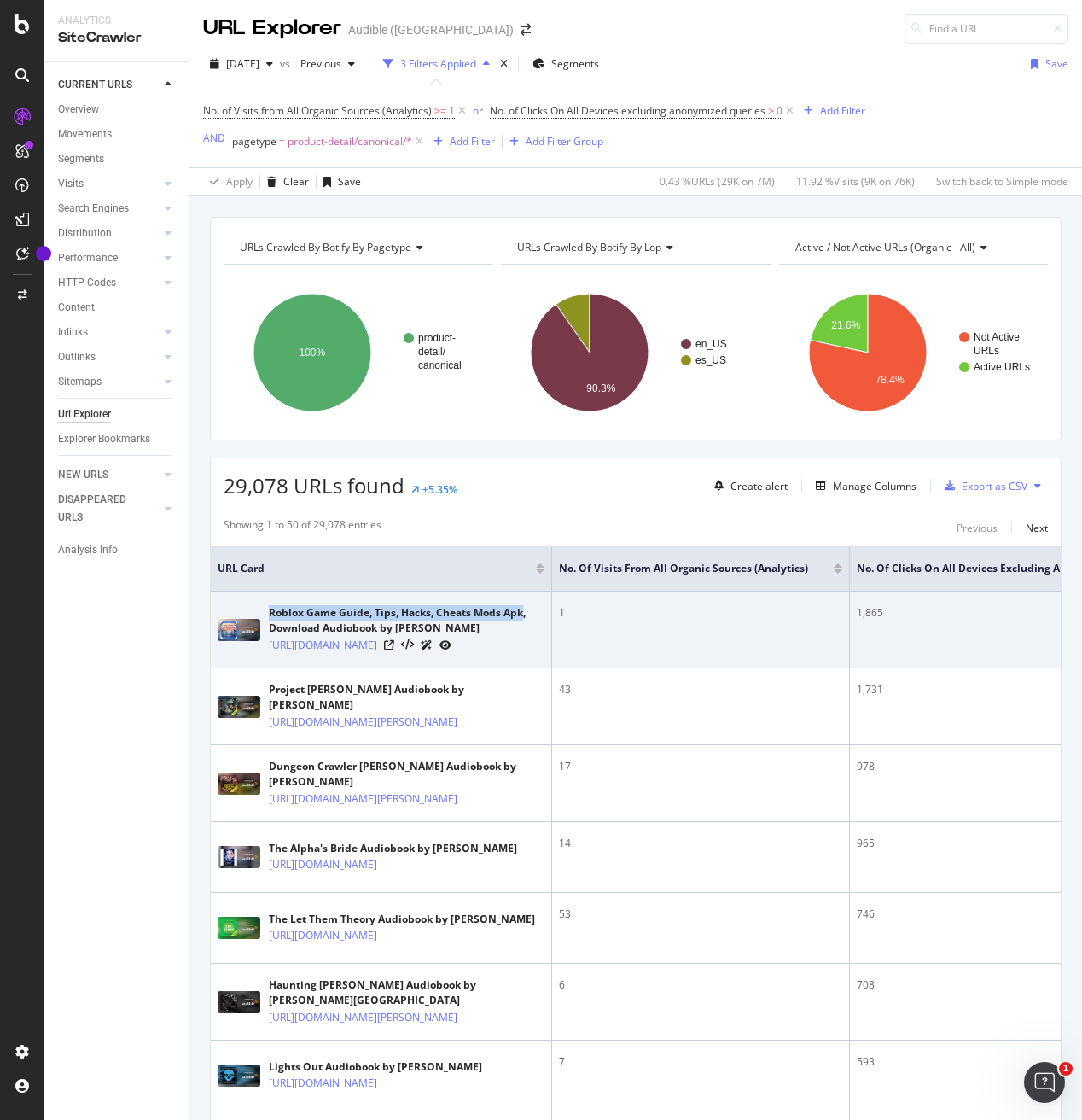
drag, startPoint x: 269, startPoint y: 628, endPoint x: 521, endPoint y: 630, distance: 252.0
click at [521, 630] on div "Roblox Game Guide, Tips, Hacks, Cheats Mods Apk, Download Audiobook by [PERSON_…" at bounding box center [406, 620] width 276 height 30
copy div "Roblox Game Guide, Tips, Hacks, Cheats Mods Apk"
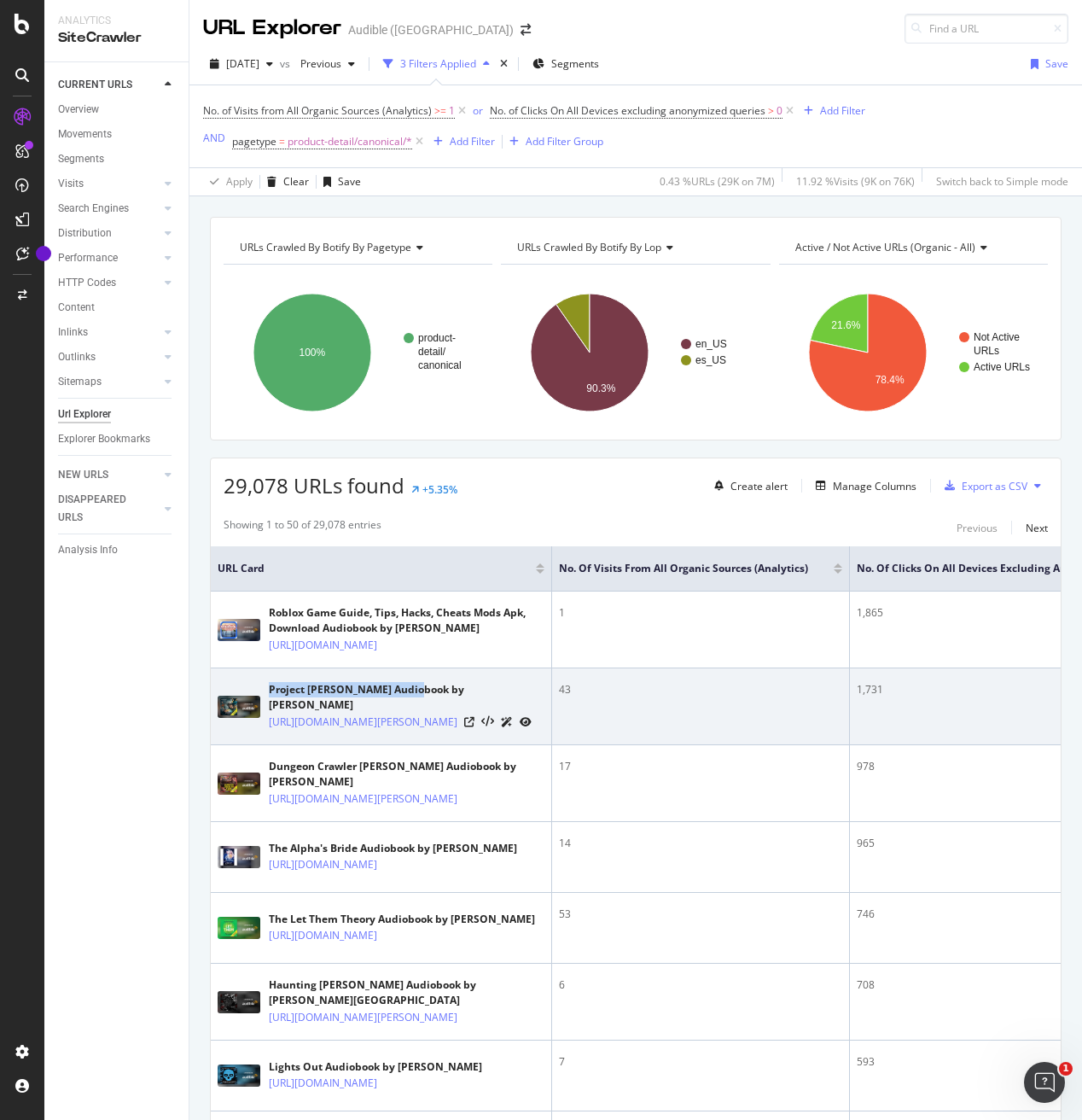
drag, startPoint x: 268, startPoint y: 735, endPoint x: 414, endPoint y: 742, distance: 146.2
click at [414, 731] on div "Project [PERSON_NAME] Audiobook by [PERSON_NAME] [URL][DOMAIN_NAME][PERSON_NAME]" at bounding box center [381, 706] width 327 height 49
copy div "Project [PERSON_NAME] Audiobook"
drag, startPoint x: 267, startPoint y: 737, endPoint x: 357, endPoint y: 739, distance: 90.0
click at [357, 731] on div "Project [PERSON_NAME] Audiobook by [PERSON_NAME] [URL][DOMAIN_NAME][PERSON_NAME]" at bounding box center [381, 706] width 327 height 49
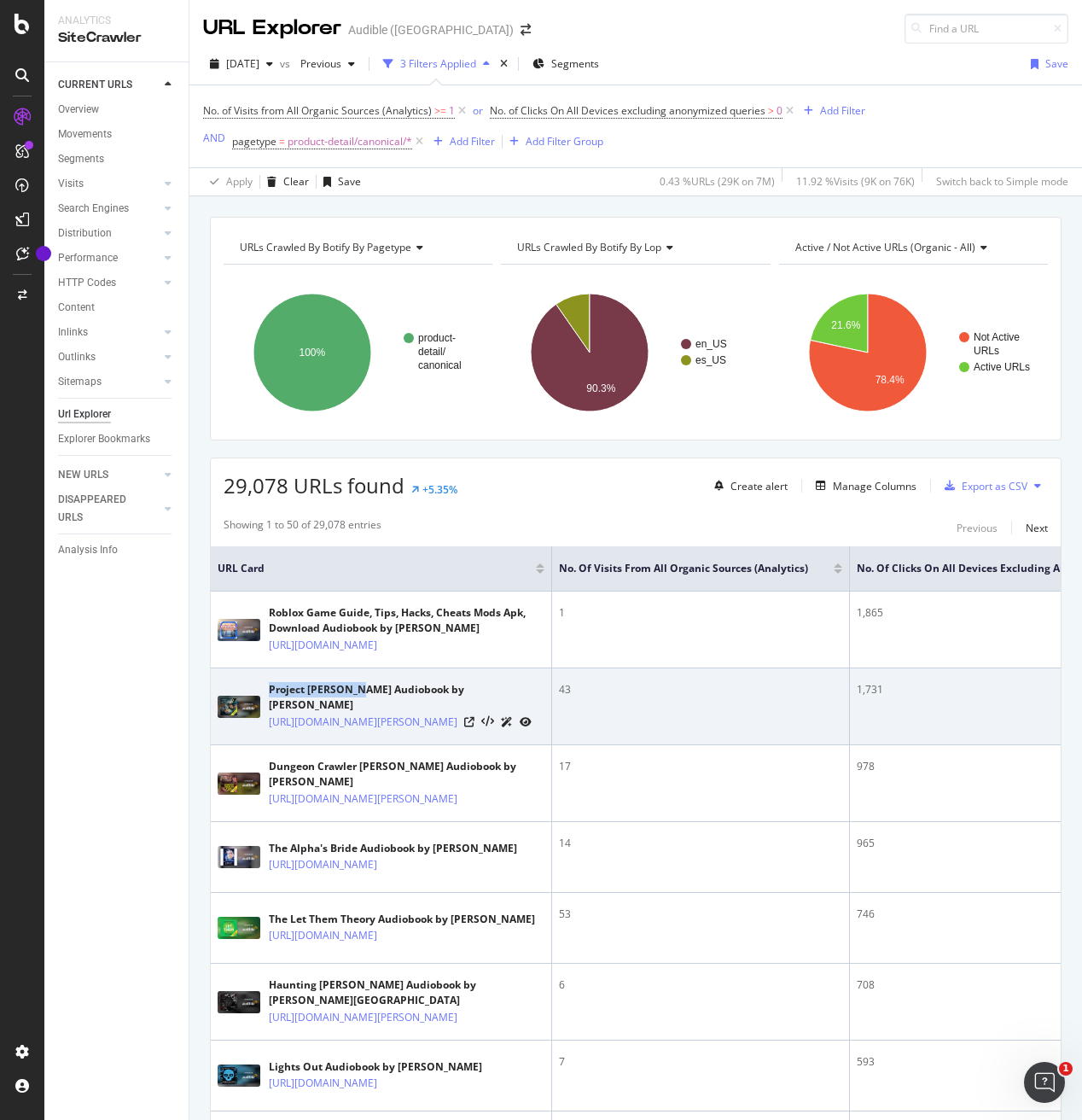
copy div "Project [PERSON_NAME]"
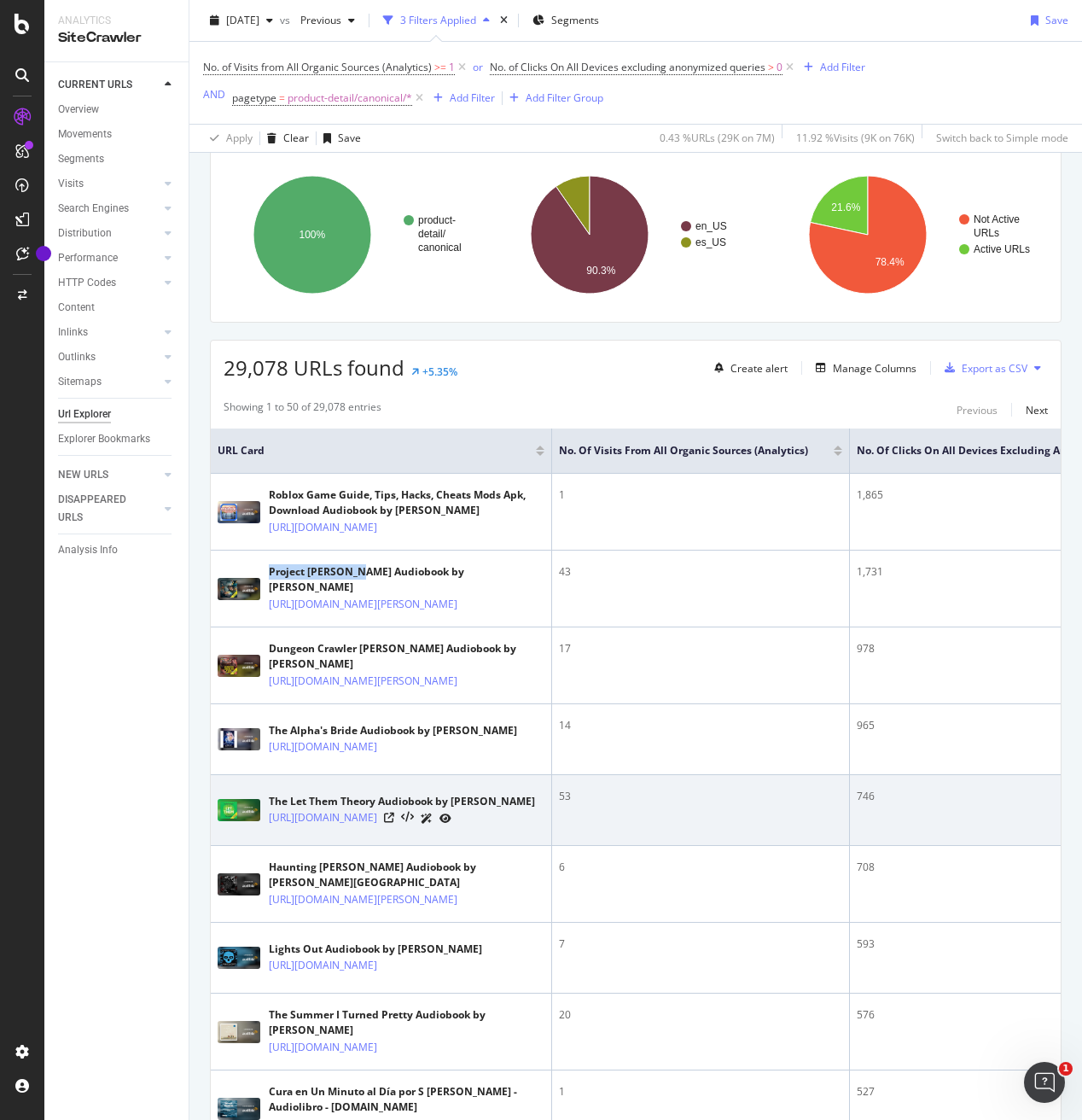
scroll to position [261, 0]
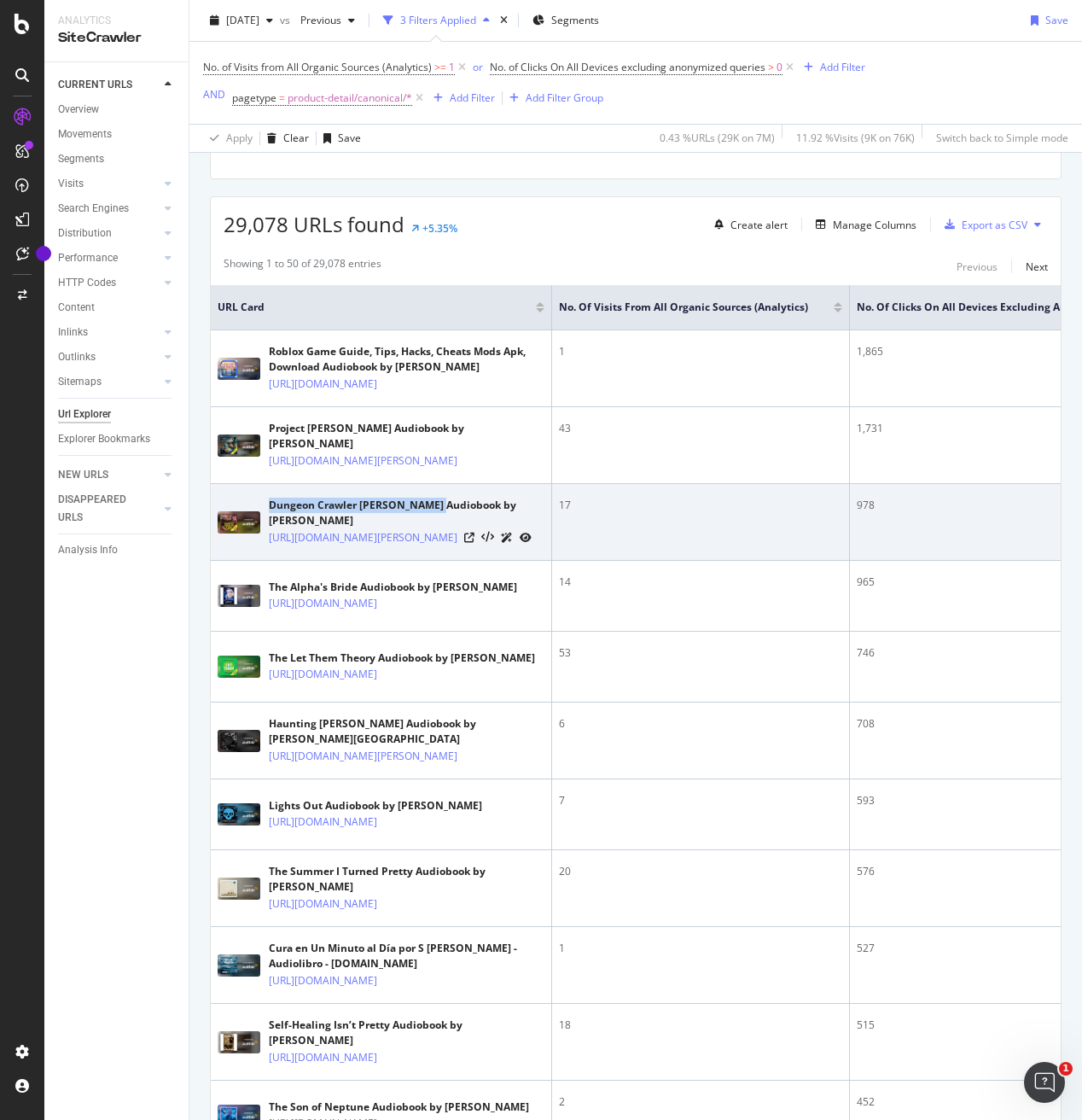
drag, startPoint x: 269, startPoint y: 552, endPoint x: 436, endPoint y: 552, distance: 167.0
click at [436, 529] on div "Dungeon Crawler [PERSON_NAME] Audiobook by [PERSON_NAME]" at bounding box center [406, 512] width 276 height 30
copy div "Dungeon Crawler [PERSON_NAME] Audiobook"
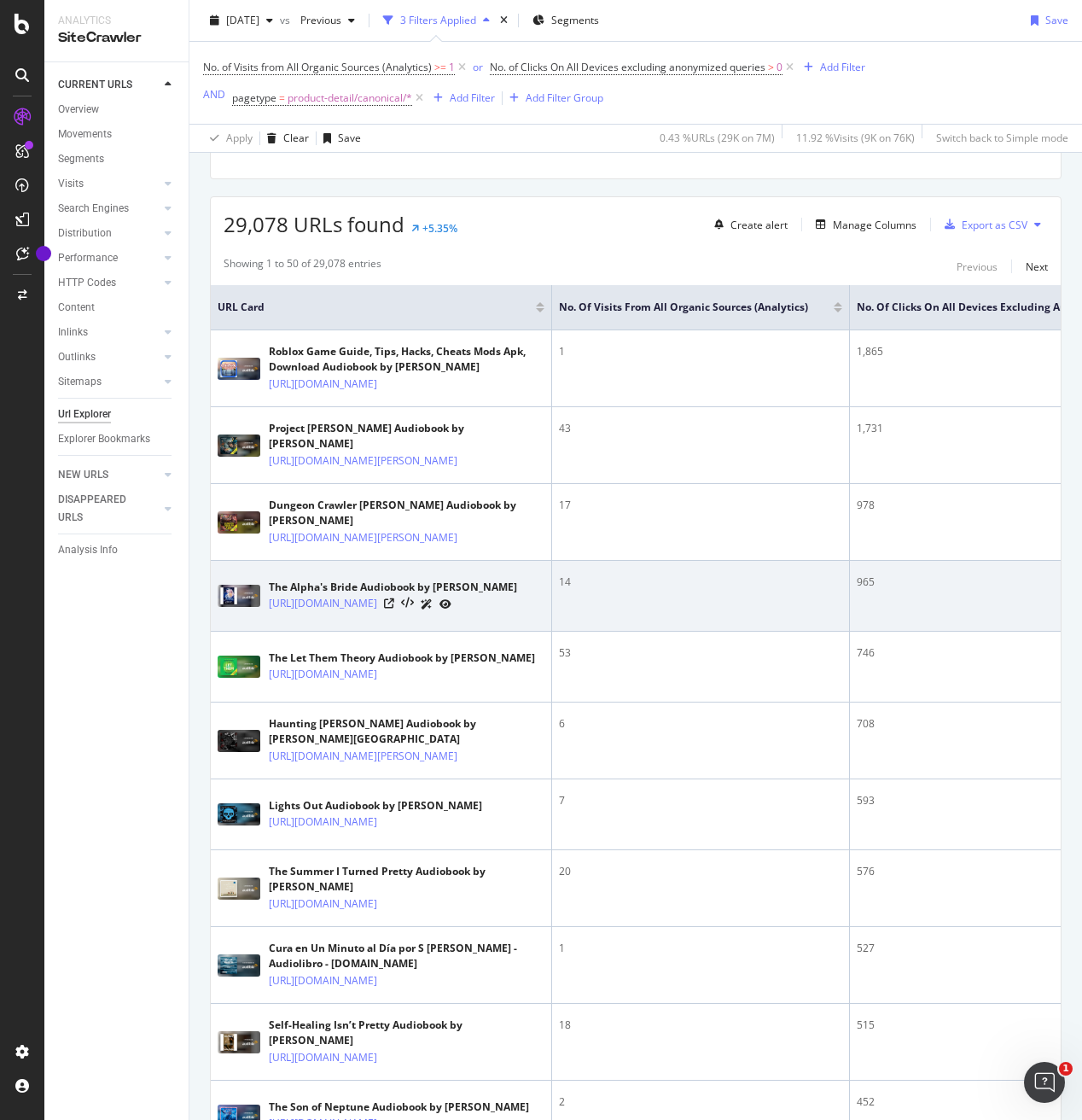
click at [268, 617] on div "The Alpha's Bride Audiobook by [PERSON_NAME] [URL][DOMAIN_NAME]" at bounding box center [381, 596] width 327 height 42
drag, startPoint x: 269, startPoint y: 632, endPoint x: 413, endPoint y: 631, distance: 144.0
click at [413, 595] on div "The Alpha's Bride Audiobook by [PERSON_NAME]" at bounding box center [392, 587] width 248 height 16
copy div "The Alpha's Bride Audiobook"
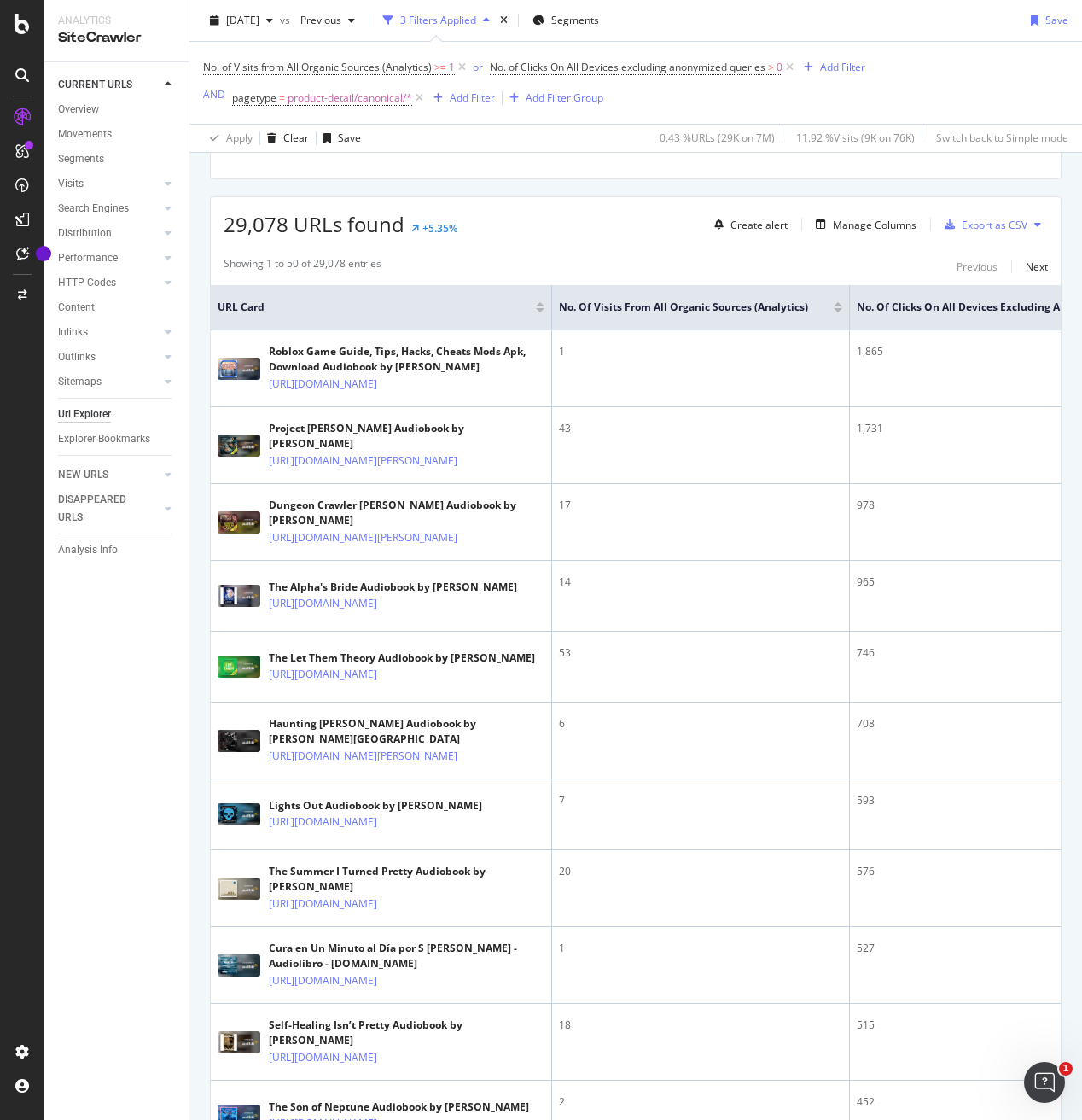
drag, startPoint x: 130, startPoint y: 728, endPoint x: 207, endPoint y: 726, distance: 77.0
click at [134, 728] on div "CURRENT URLS Overview Movements Segments Visits Analysis Orphan URLs Search Eng…" at bounding box center [116, 591] width 144 height 1057
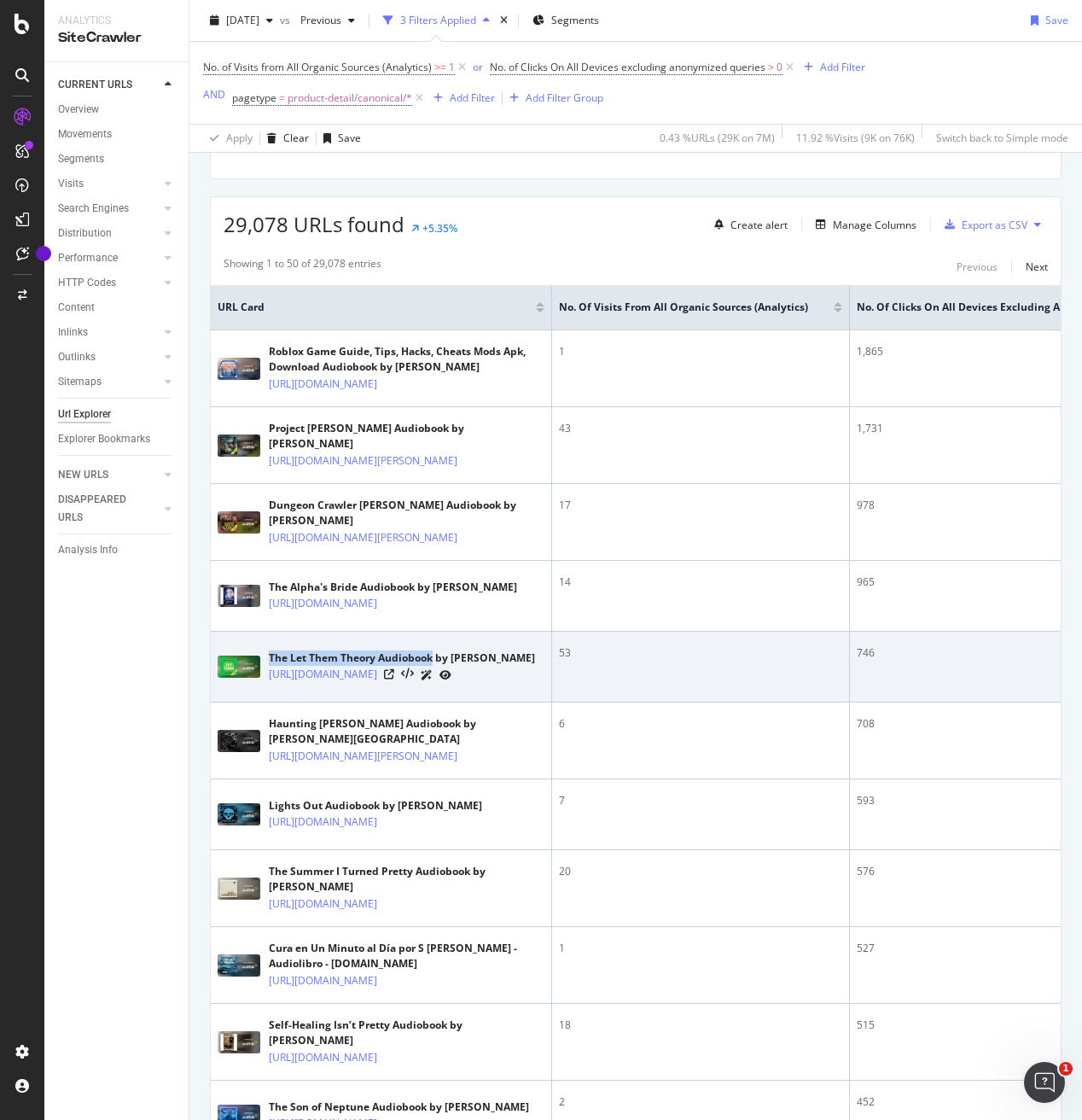
drag, startPoint x: 270, startPoint y: 710, endPoint x: 431, endPoint y: 710, distance: 161.0
click at [431, 666] on div "The Let Them Theory Audiobook by [PERSON_NAME]" at bounding box center [401, 658] width 267 height 16
copy div "The Let Them Theory Audiobook"
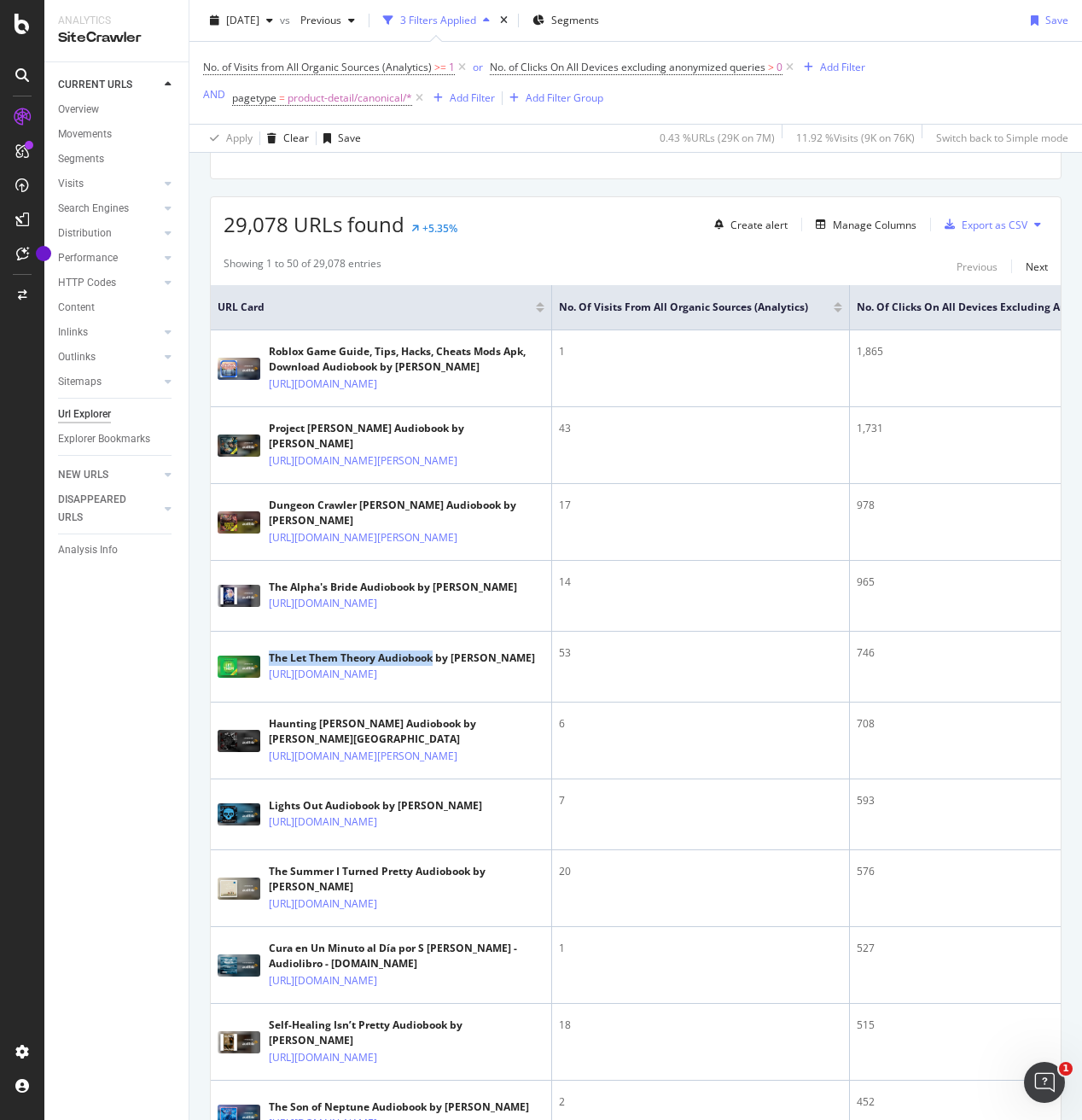
scroll to position [0, 0]
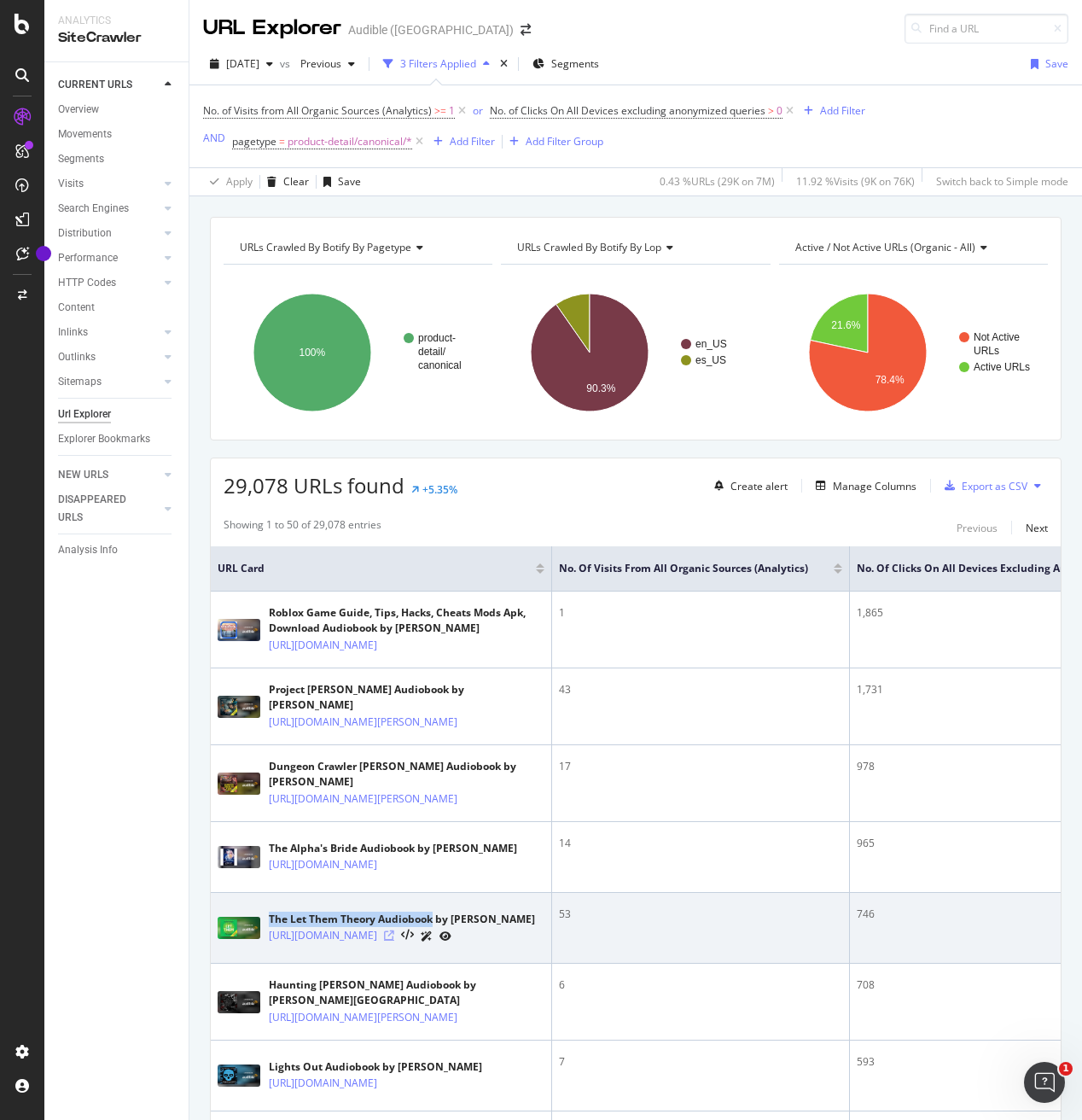
click at [394, 940] on icon at bounding box center [388, 935] width 10 height 10
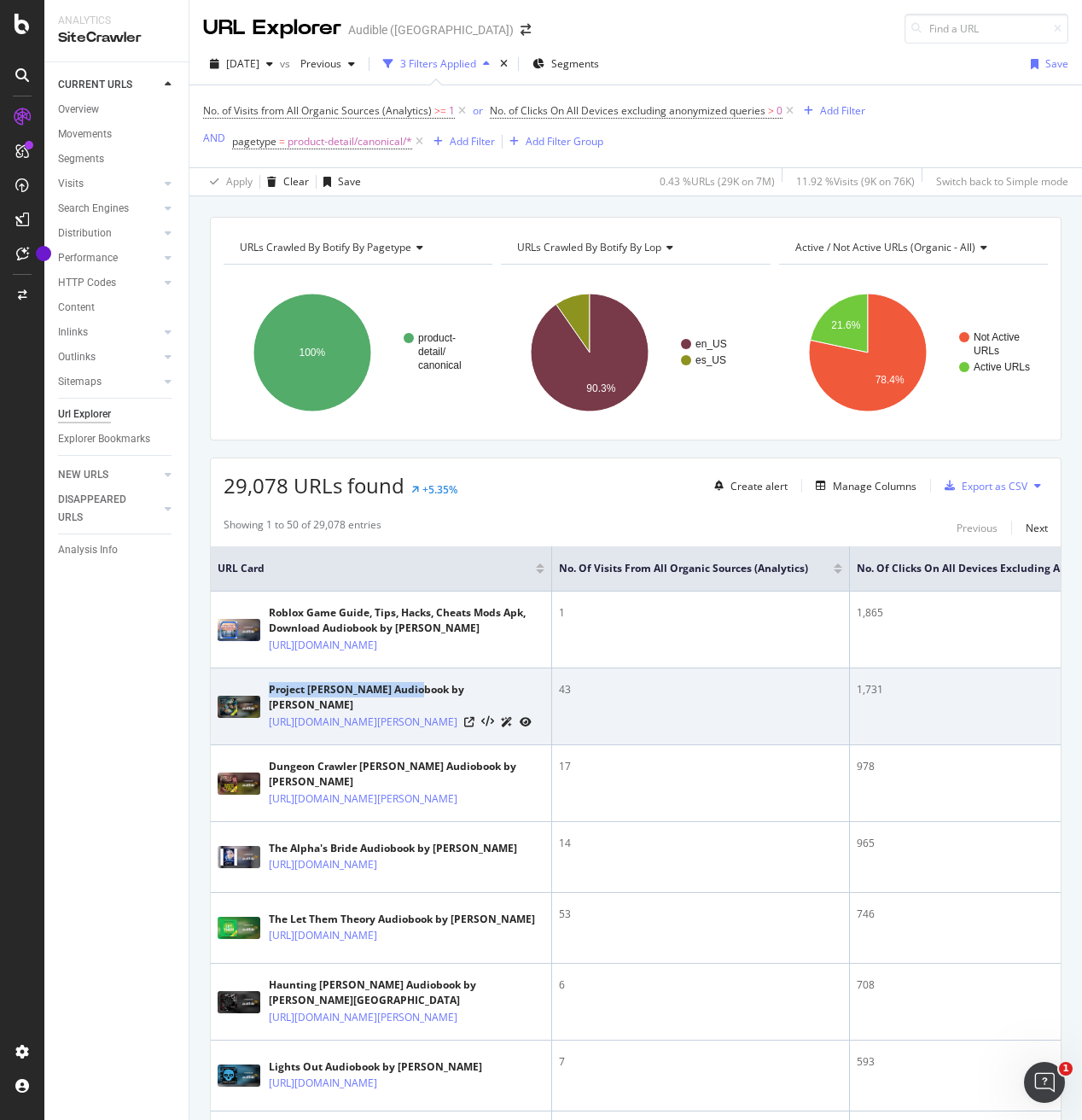
drag, startPoint x: 293, startPoint y: 736, endPoint x: 414, endPoint y: 739, distance: 121.0
click at [414, 712] on div "Project [PERSON_NAME] Audiobook by [PERSON_NAME]" at bounding box center [406, 697] width 276 height 30
copy div "Project [PERSON_NAME] Audiobook"
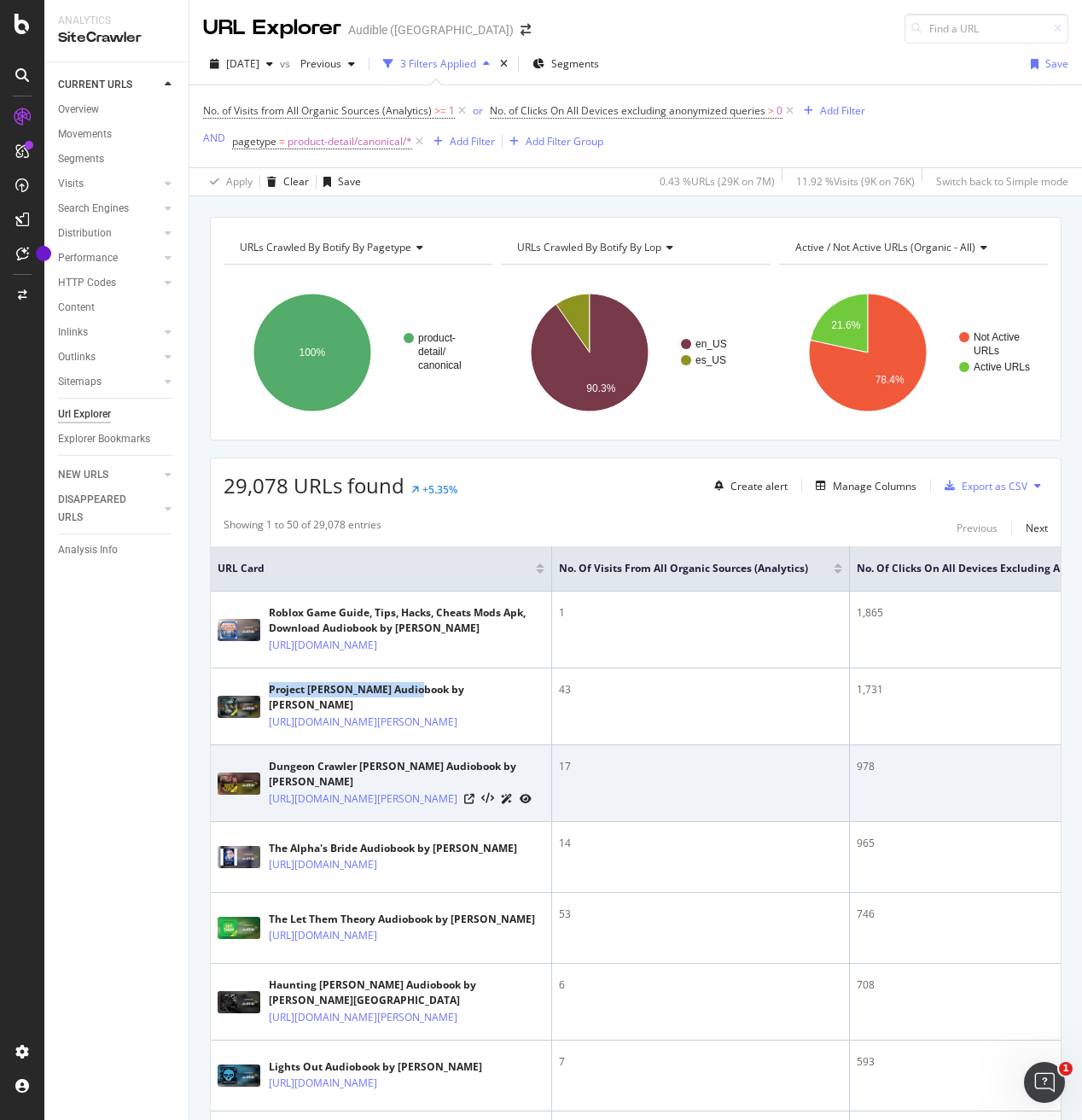
click at [407, 799] on td "Dungeon Crawler [PERSON_NAME] Audiobook by [PERSON_NAME] [URL][DOMAIN_NAME][PER…" at bounding box center [381, 783] width 341 height 77
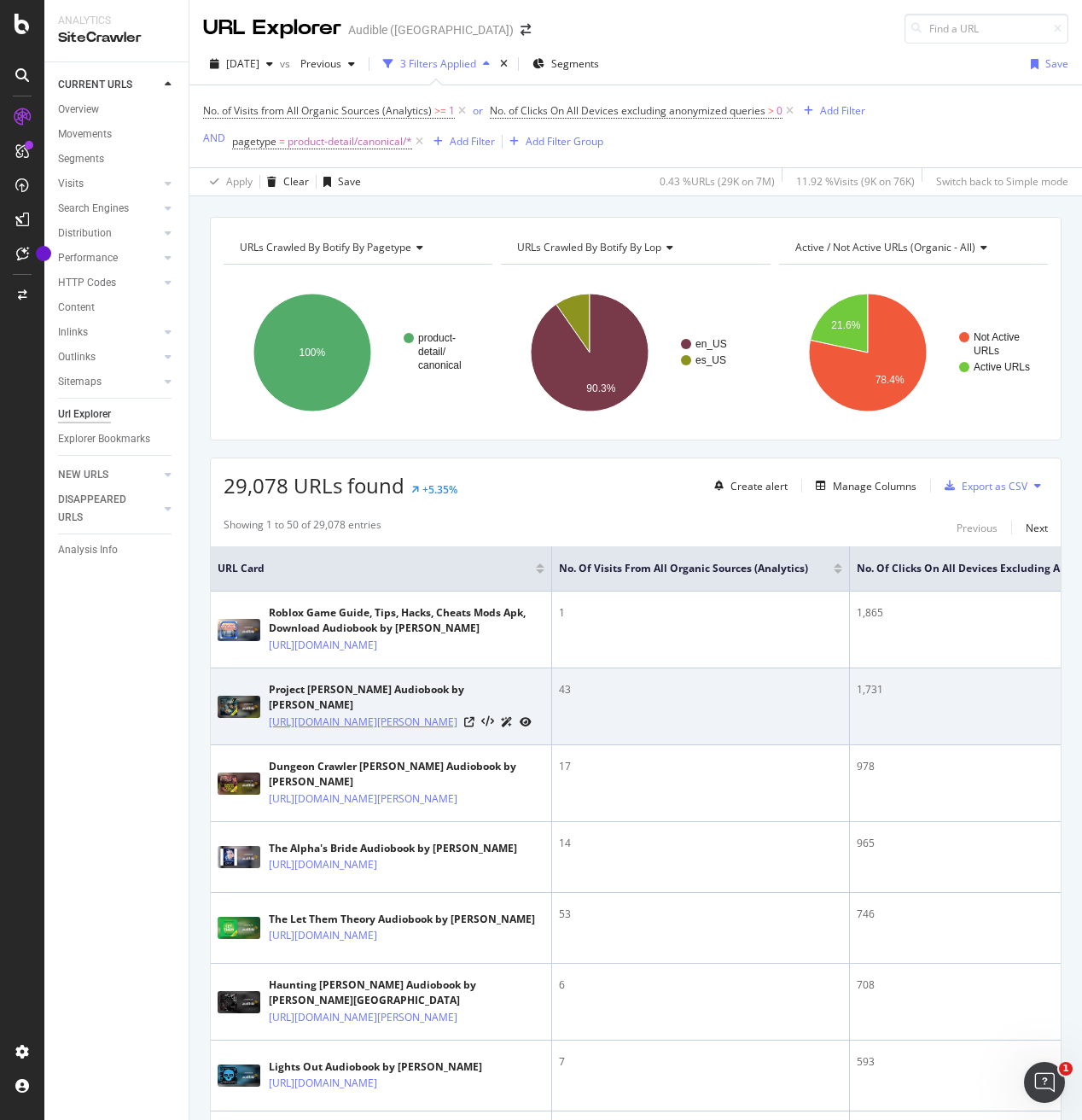
drag, startPoint x: 473, startPoint y: 770, endPoint x: 351, endPoint y: 773, distance: 122.0
click at [351, 731] on div "[URL][DOMAIN_NAME][PERSON_NAME]" at bounding box center [406, 721] width 276 height 18
copy link "B08G9PRS1K"
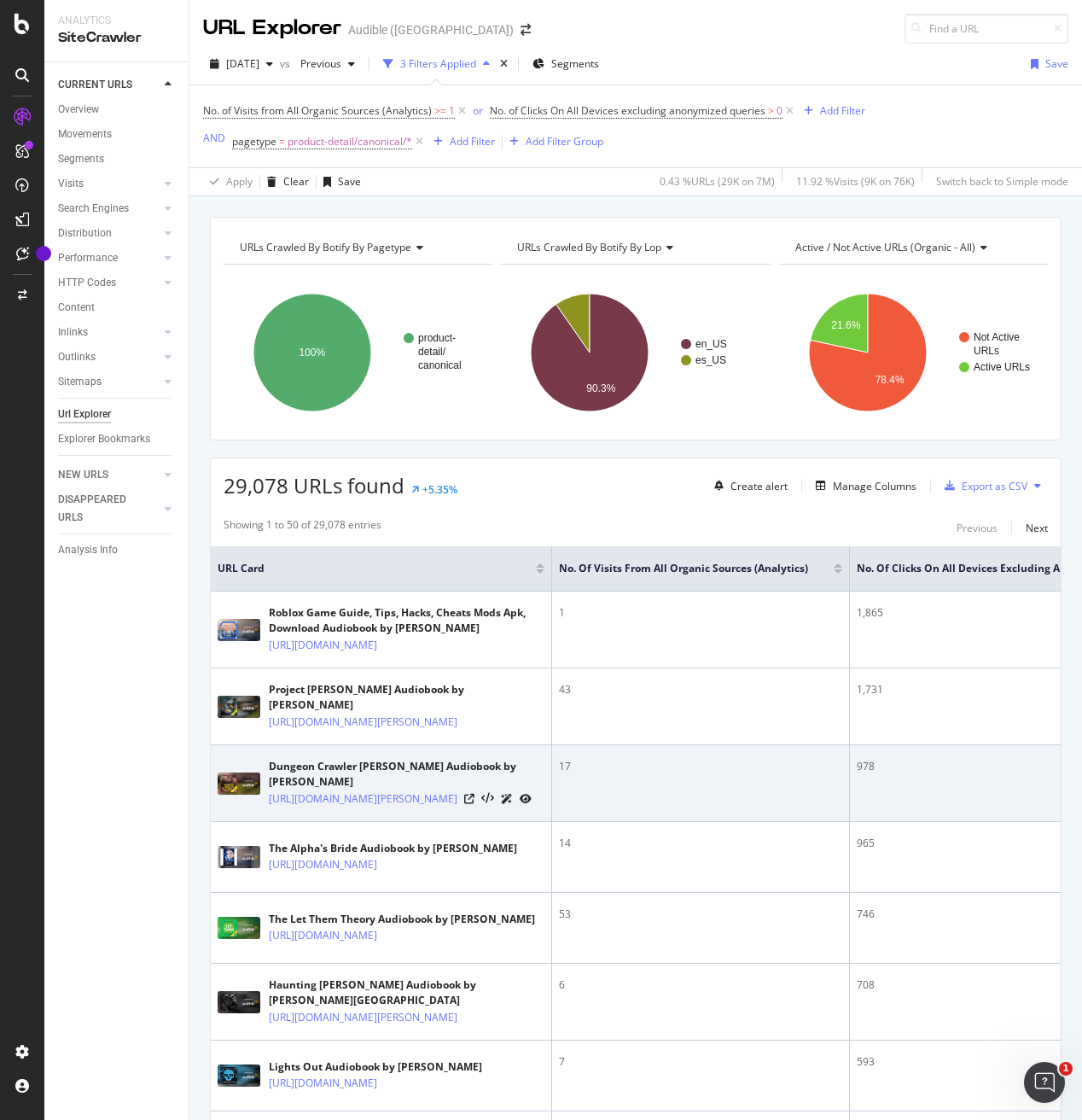
click at [275, 790] on div "Dungeon Crawler [PERSON_NAME] Audiobook by [PERSON_NAME]" at bounding box center [406, 773] width 276 height 30
drag, startPoint x: 275, startPoint y: 809, endPoint x: 372, endPoint y: 816, distance: 97.3
click at [372, 790] on div "Dungeon Crawler [PERSON_NAME] Audiobook by [PERSON_NAME]" at bounding box center [406, 773] width 276 height 30
copy div "Dungeon Crawler [PERSON_NAME]"
click at [284, 790] on div "Dungeon Crawler [PERSON_NAME] Audiobook by [PERSON_NAME]" at bounding box center [406, 773] width 276 height 30
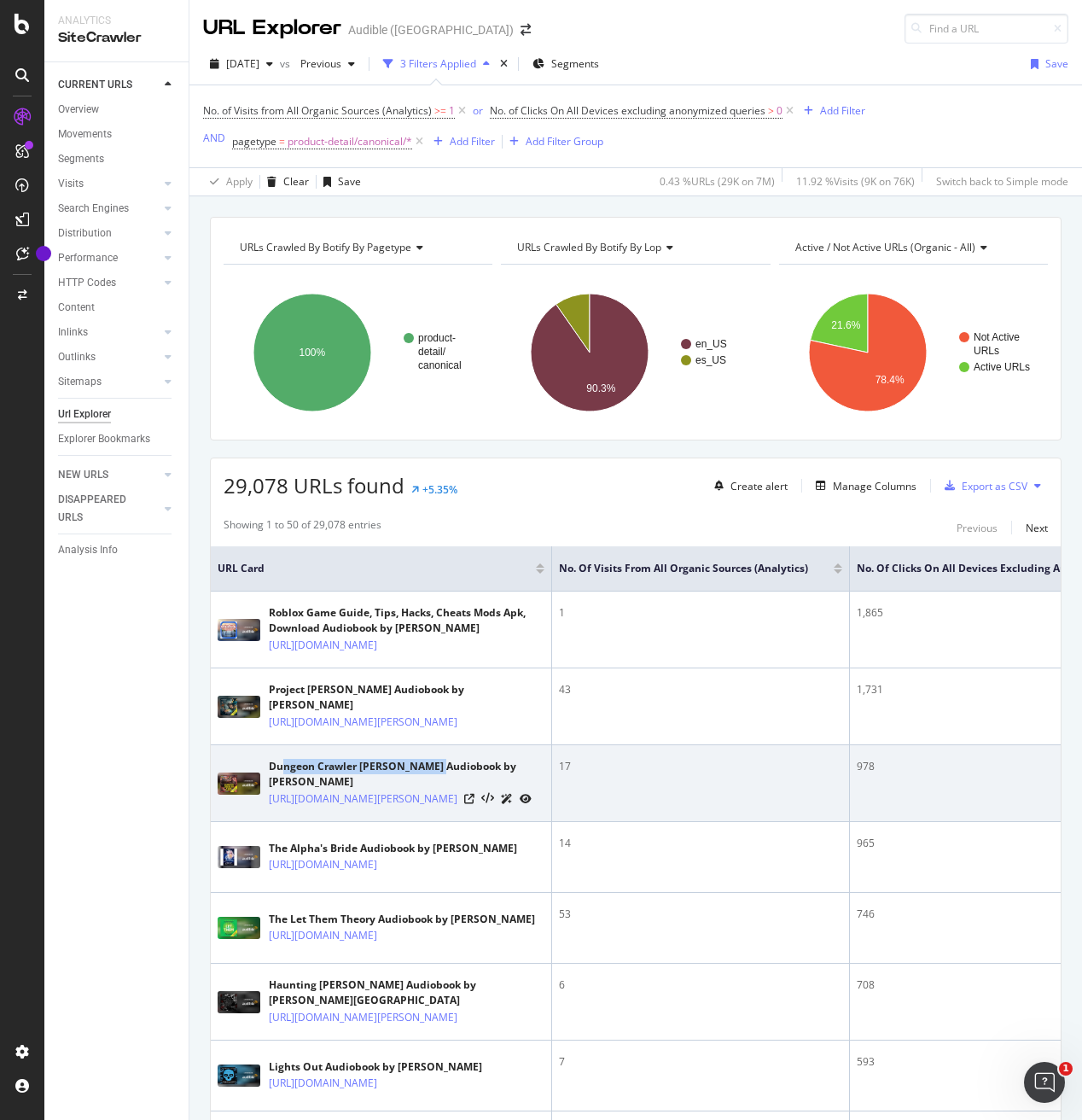
drag, startPoint x: 284, startPoint y: 814, endPoint x: 393, endPoint y: 815, distance: 109.0
click at [393, 790] on div "Dungeon Crawler [PERSON_NAME] Audiobook by [PERSON_NAME]" at bounding box center [406, 773] width 276 height 30
copy div "ngeon Crawler [PERSON_NAME] Audiobook"
click at [395, 790] on div "Dungeon Crawler [PERSON_NAME] Audiobook by [PERSON_NAME]" at bounding box center [406, 773] width 276 height 30
drag, startPoint x: 395, startPoint y: 814, endPoint x: 285, endPoint y: 814, distance: 110.0
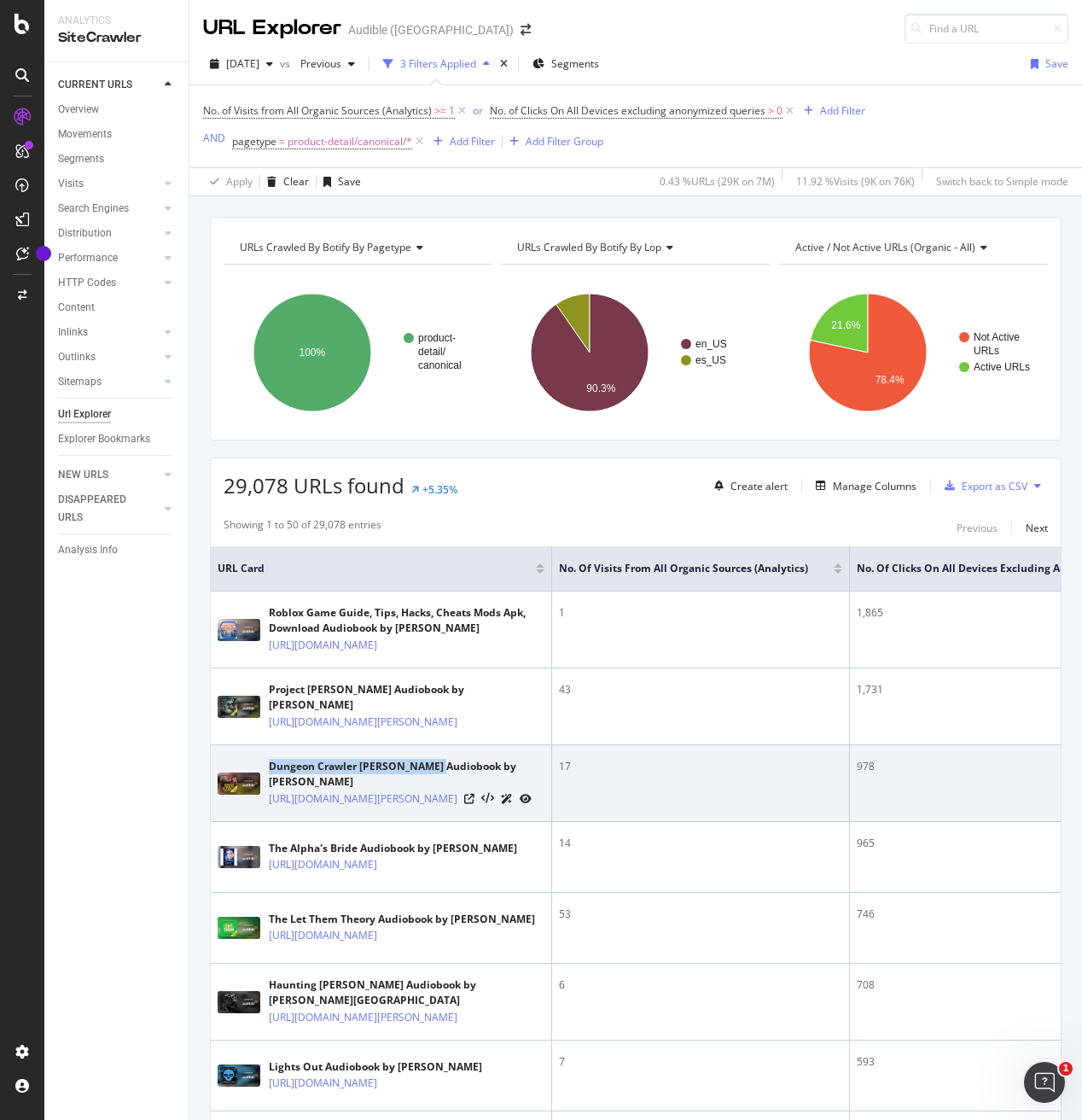
click at [285, 790] on div "Dungeon Crawler [PERSON_NAME] Audiobook by [PERSON_NAME]" at bounding box center [406, 773] width 276 height 30
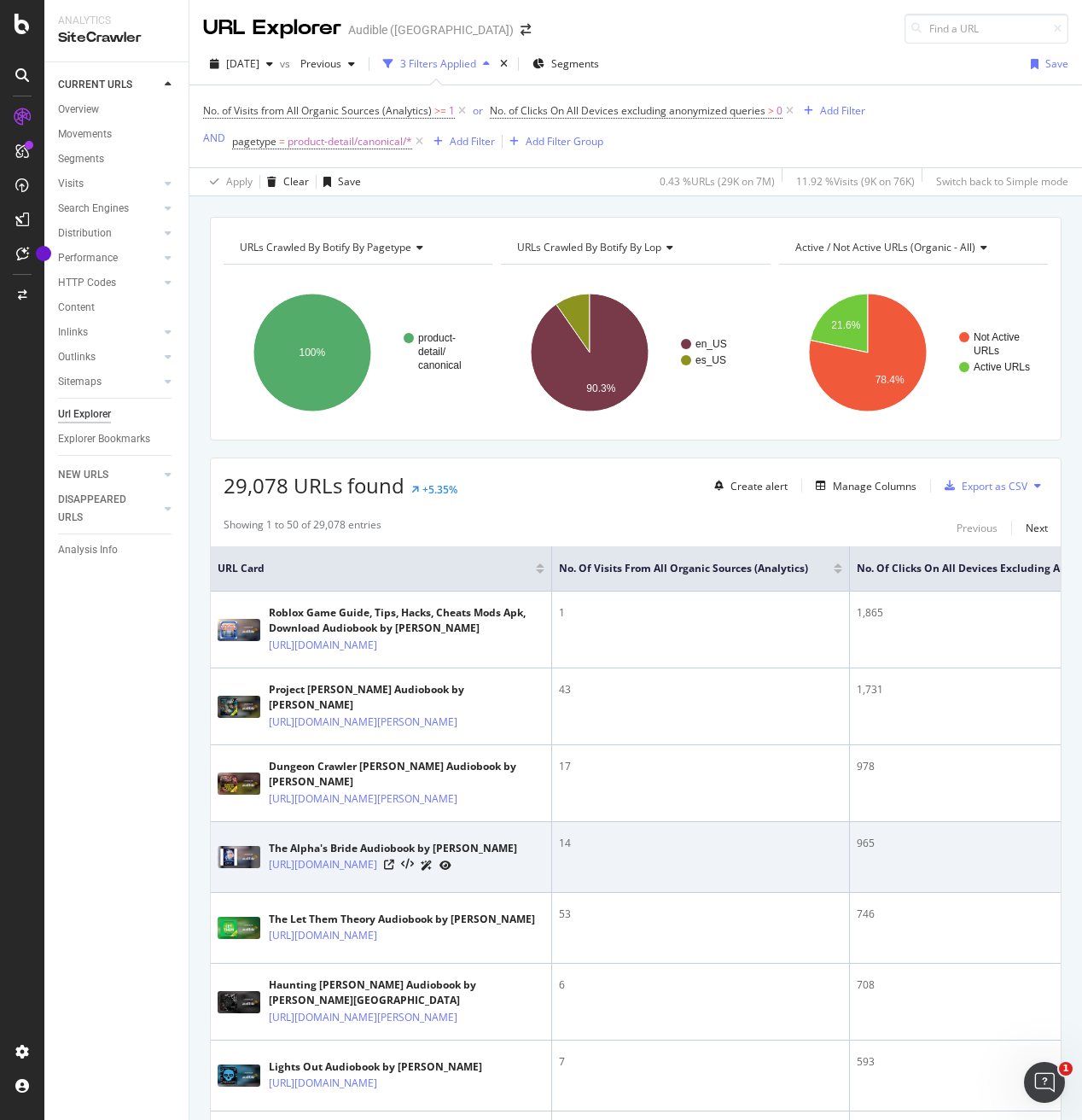
click at [277, 856] on div "The Alpha's Bride Audiobook by [PERSON_NAME]" at bounding box center [392, 848] width 248 height 16
drag, startPoint x: 277, startPoint y: 890, endPoint x: 399, endPoint y: 893, distance: 122.0
click at [399, 856] on div "The Alpha's Bride Audiobook by [PERSON_NAME]" at bounding box center [392, 848] width 248 height 16
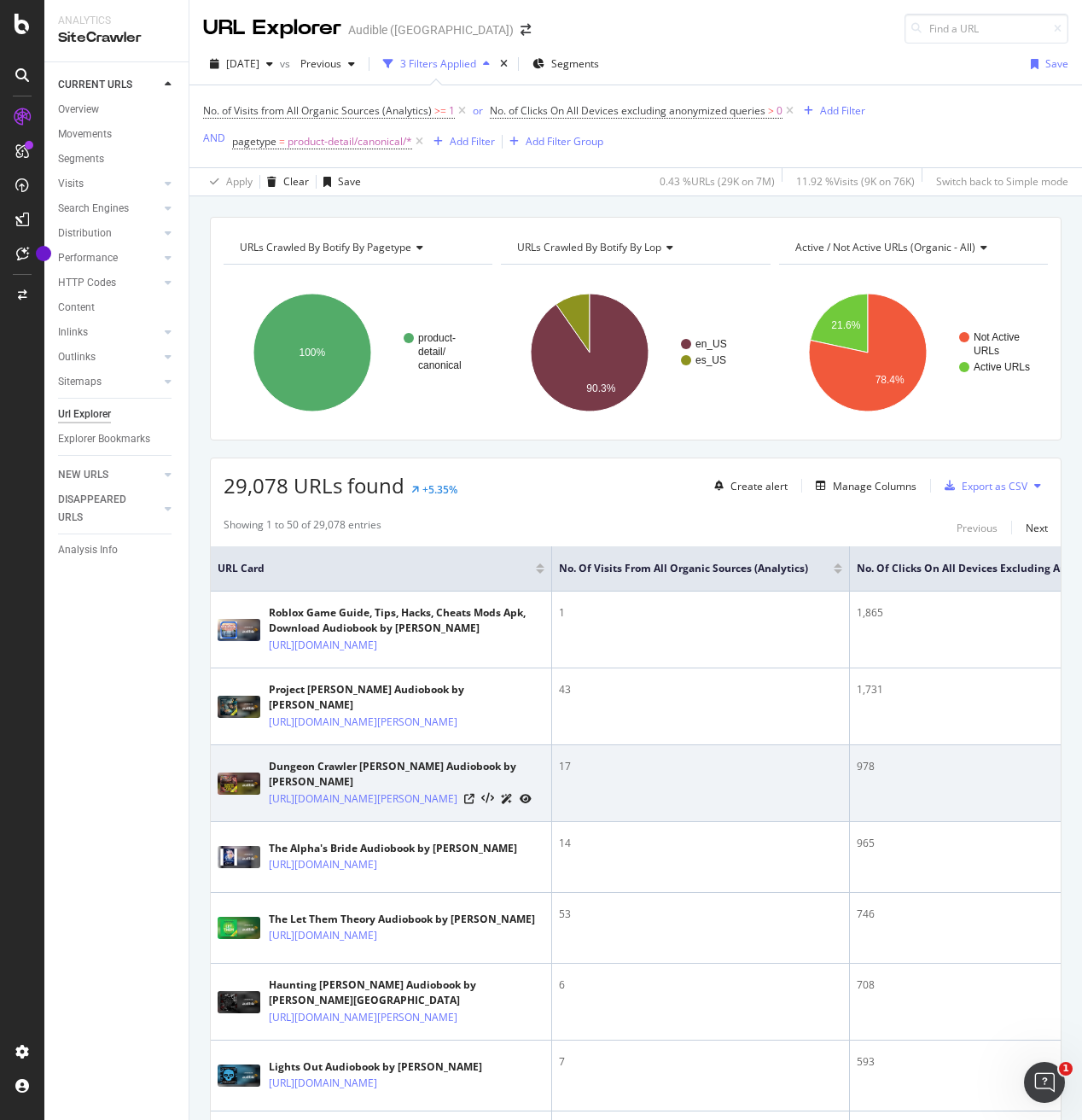
click at [287, 790] on div "Dungeon Crawler [PERSON_NAME] Audiobook by [PERSON_NAME]" at bounding box center [406, 773] width 276 height 30
drag, startPoint x: 287, startPoint y: 817, endPoint x: 407, endPoint y: 817, distance: 120.0
click at [407, 790] on div "Dungeon Crawler [PERSON_NAME] Audiobook by [PERSON_NAME]" at bounding box center [406, 773] width 276 height 30
click at [462, 822] on td "Dungeon Crawler [PERSON_NAME] Audiobook by [PERSON_NAME] [URL][DOMAIN_NAME][PER…" at bounding box center [381, 783] width 341 height 77
click at [455, 822] on td "Dungeon Crawler [PERSON_NAME] Audiobook by [PERSON_NAME] [URL][DOMAIN_NAME][PER…" at bounding box center [381, 783] width 341 height 77
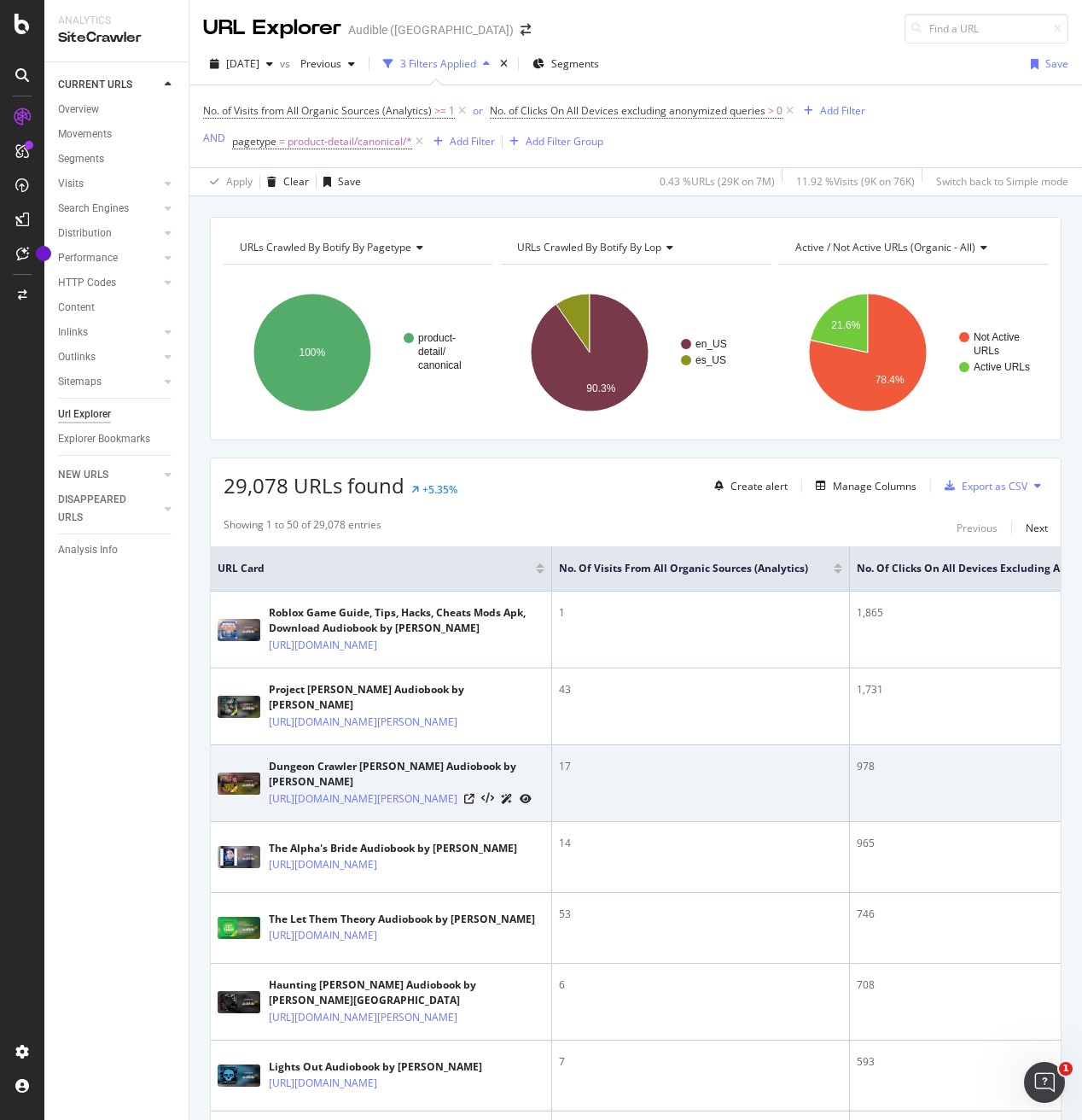
click at [391, 822] on td "Dungeon Crawler [PERSON_NAME] Audiobook by [PERSON_NAME] [URL][DOMAIN_NAME][PER…" at bounding box center [381, 783] width 341 height 77
drag, startPoint x: 428, startPoint y: 858, endPoint x: 377, endPoint y: 852, distance: 51.4
click at [377, 822] on td "Dungeon Crawler [PERSON_NAME] Audiobook by [PERSON_NAME] [URL][DOMAIN_NAME][PER…" at bounding box center [381, 783] width 341 height 77
click at [291, 790] on div "Dungeon Crawler [PERSON_NAME] Audiobook by [PERSON_NAME]" at bounding box center [406, 773] width 276 height 30
drag, startPoint x: 294, startPoint y: 812, endPoint x: 385, endPoint y: 812, distance: 91.0
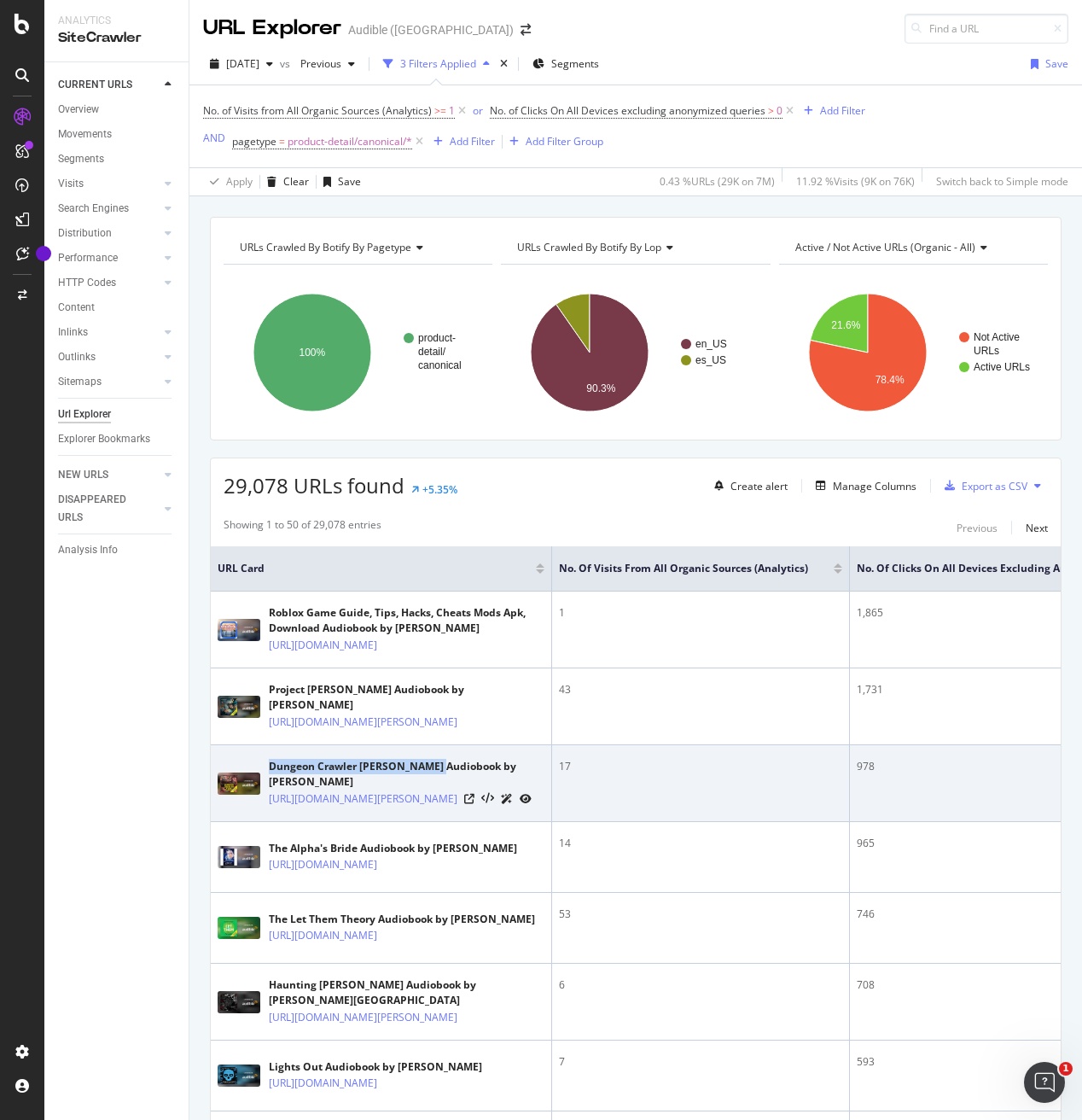
click at [399, 790] on div "Dungeon Crawler [PERSON_NAME] Audiobook by [PERSON_NAME]" at bounding box center [406, 773] width 276 height 30
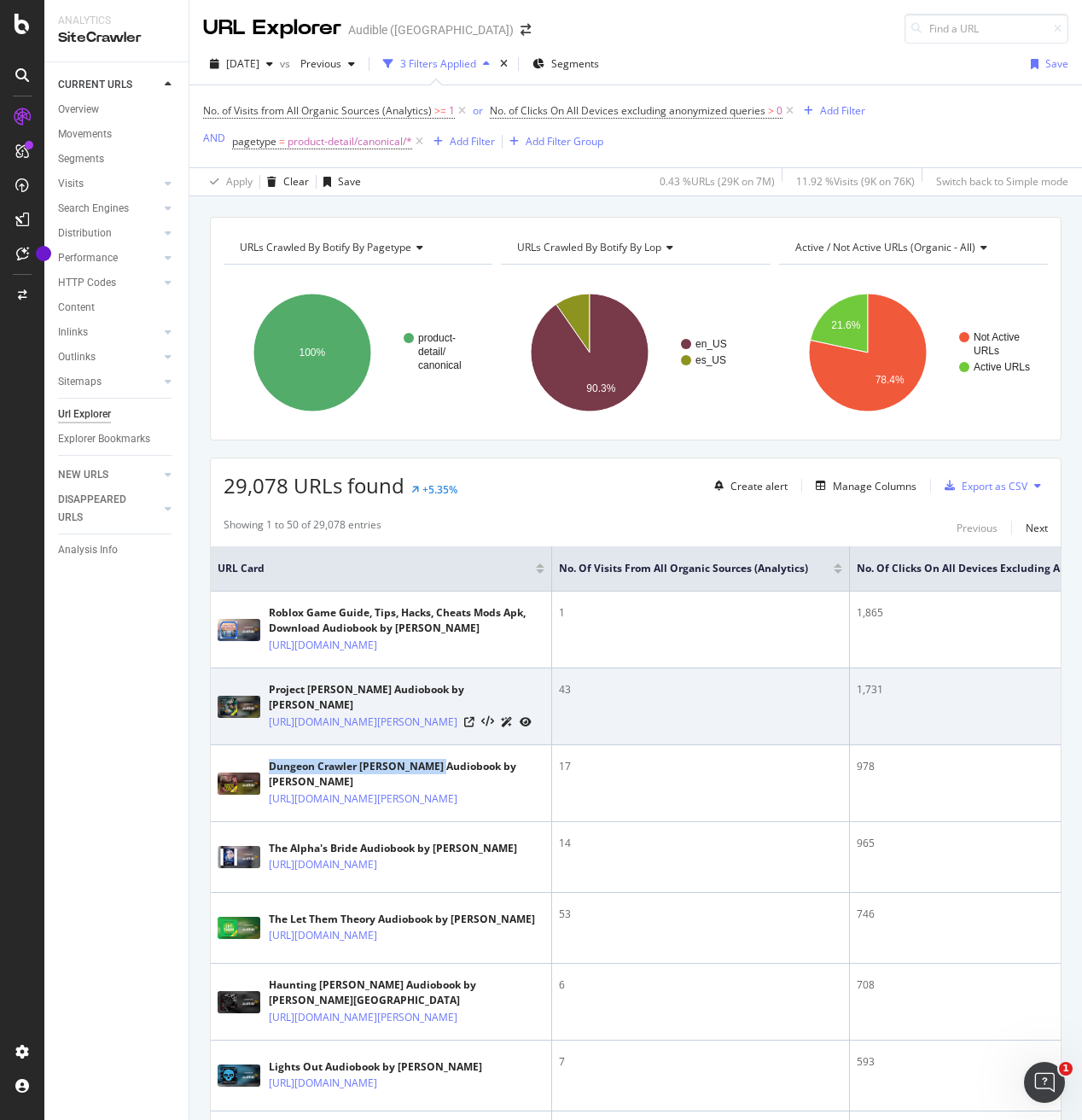
click at [279, 712] on div "Project [PERSON_NAME] Audiobook by [PERSON_NAME]" at bounding box center [406, 697] width 276 height 30
drag, startPoint x: 279, startPoint y: 737, endPoint x: 304, endPoint y: 737, distance: 25.0
click at [303, 712] on div "Project [PERSON_NAME] Audiobook by [PERSON_NAME]" at bounding box center [406, 697] width 276 height 30
click at [398, 712] on div "Project [PERSON_NAME] Audiobook by [PERSON_NAME]" at bounding box center [406, 697] width 276 height 30
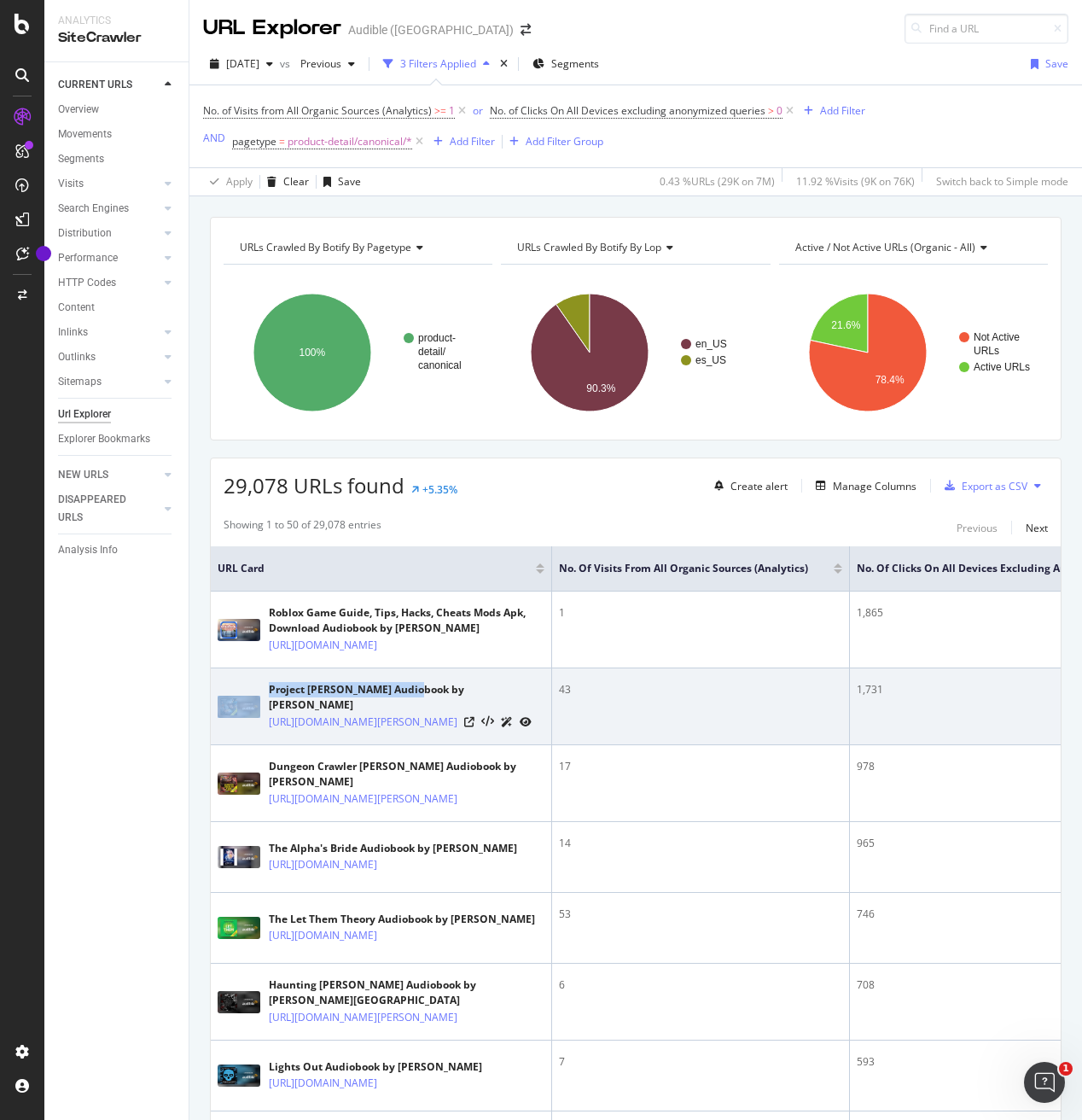
drag, startPoint x: 398, startPoint y: 742, endPoint x: 250, endPoint y: 738, distance: 148.1
click at [251, 731] on div "Project [PERSON_NAME] Audiobook by [PERSON_NAME] [URL][DOMAIN_NAME][PERSON_NAME]" at bounding box center [381, 706] width 327 height 49
click at [290, 712] on div "Project [PERSON_NAME] Audiobook by [PERSON_NAME]" at bounding box center [406, 697] width 276 height 30
drag, startPoint x: 290, startPoint y: 734, endPoint x: 370, endPoint y: 734, distance: 80.0
click at [379, 712] on div "Project [PERSON_NAME] Audiobook by [PERSON_NAME]" at bounding box center [406, 697] width 276 height 30
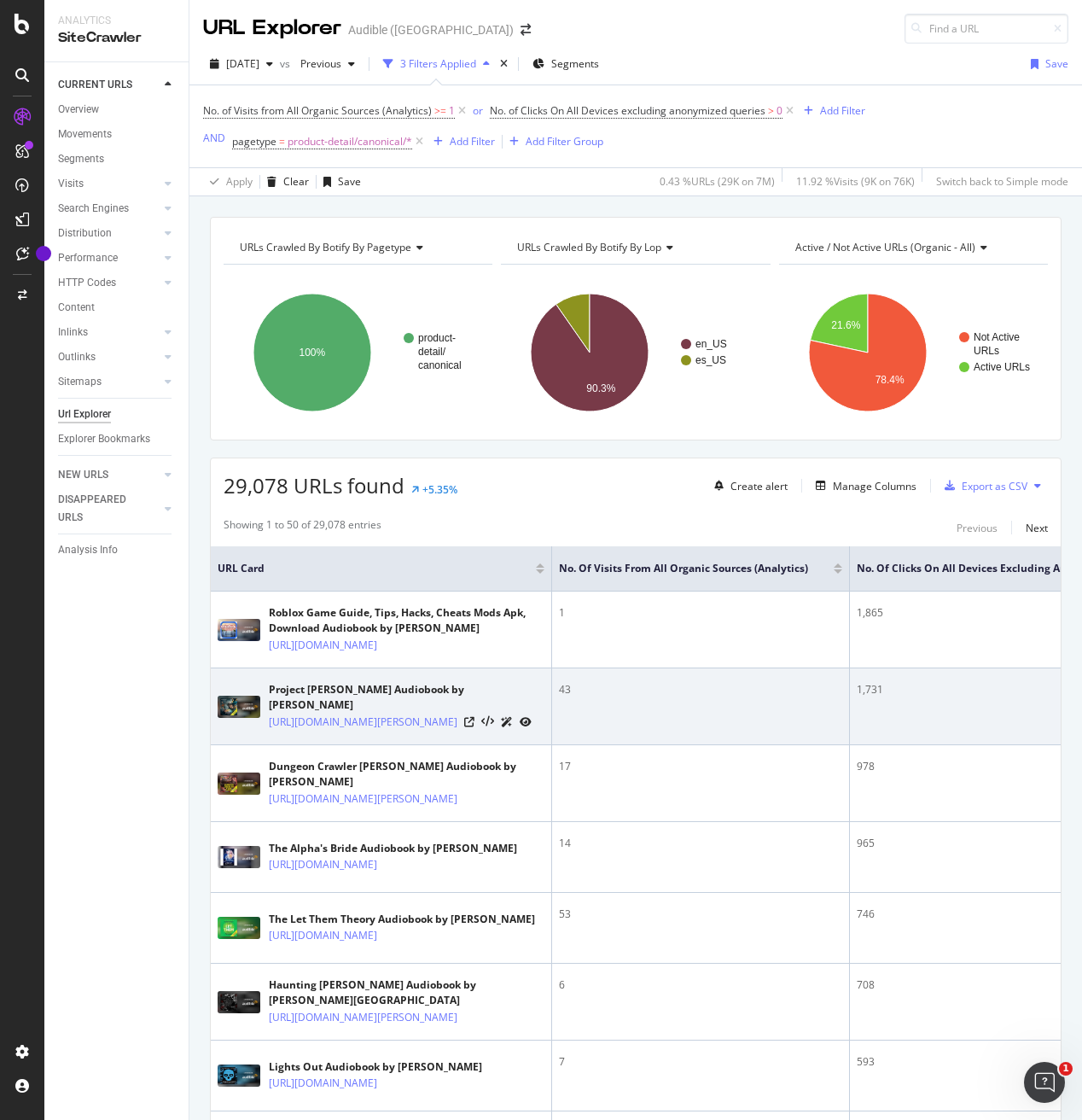
click at [282, 712] on div "Project [PERSON_NAME] Audiobook by [PERSON_NAME]" at bounding box center [406, 697] width 276 height 30
drag, startPoint x: 282, startPoint y: 736, endPoint x: 374, endPoint y: 738, distance: 92.0
click at [374, 712] on div "Project [PERSON_NAME] Audiobook by [PERSON_NAME]" at bounding box center [406, 697] width 276 height 30
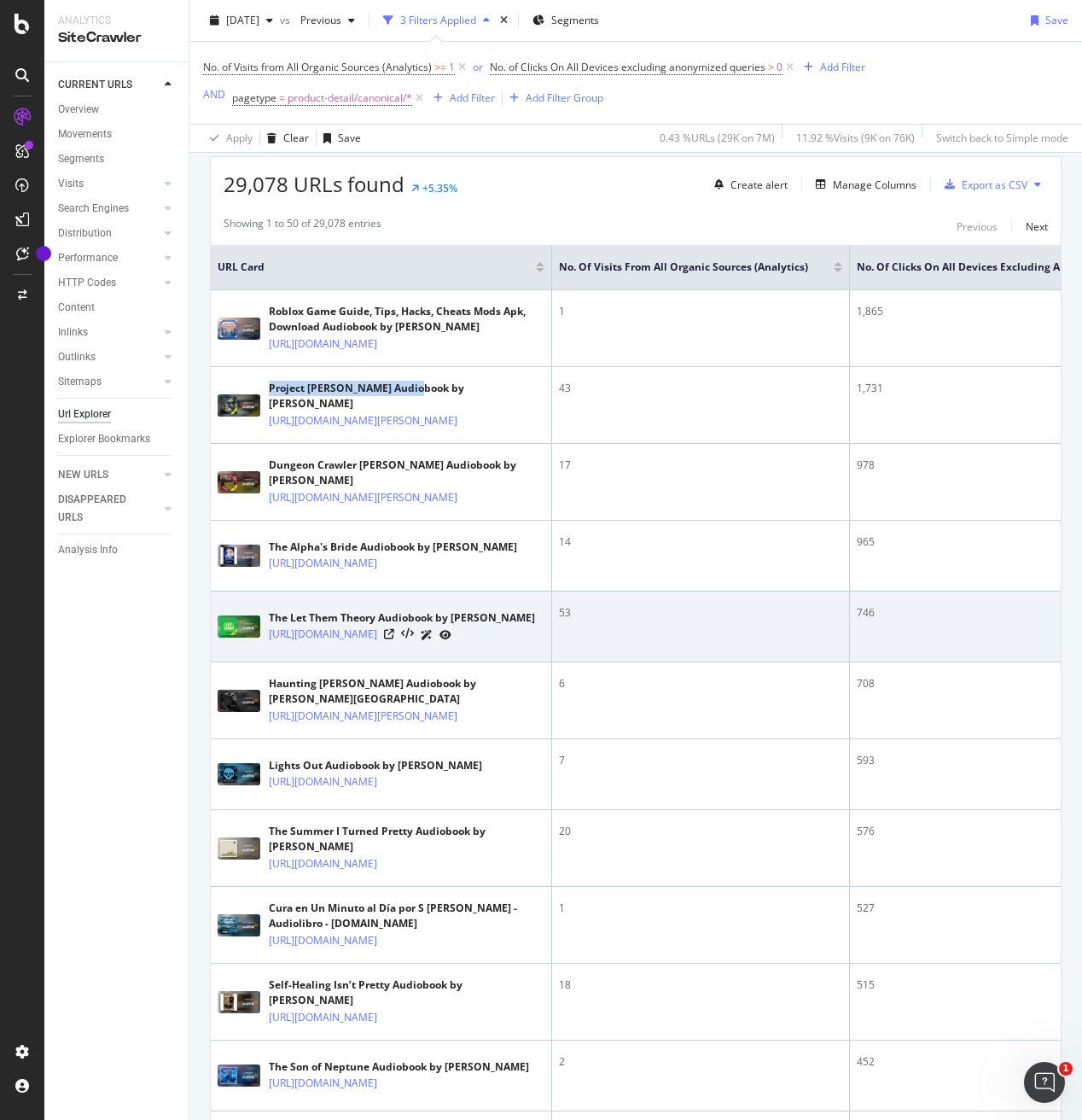
scroll to position [317, 0]
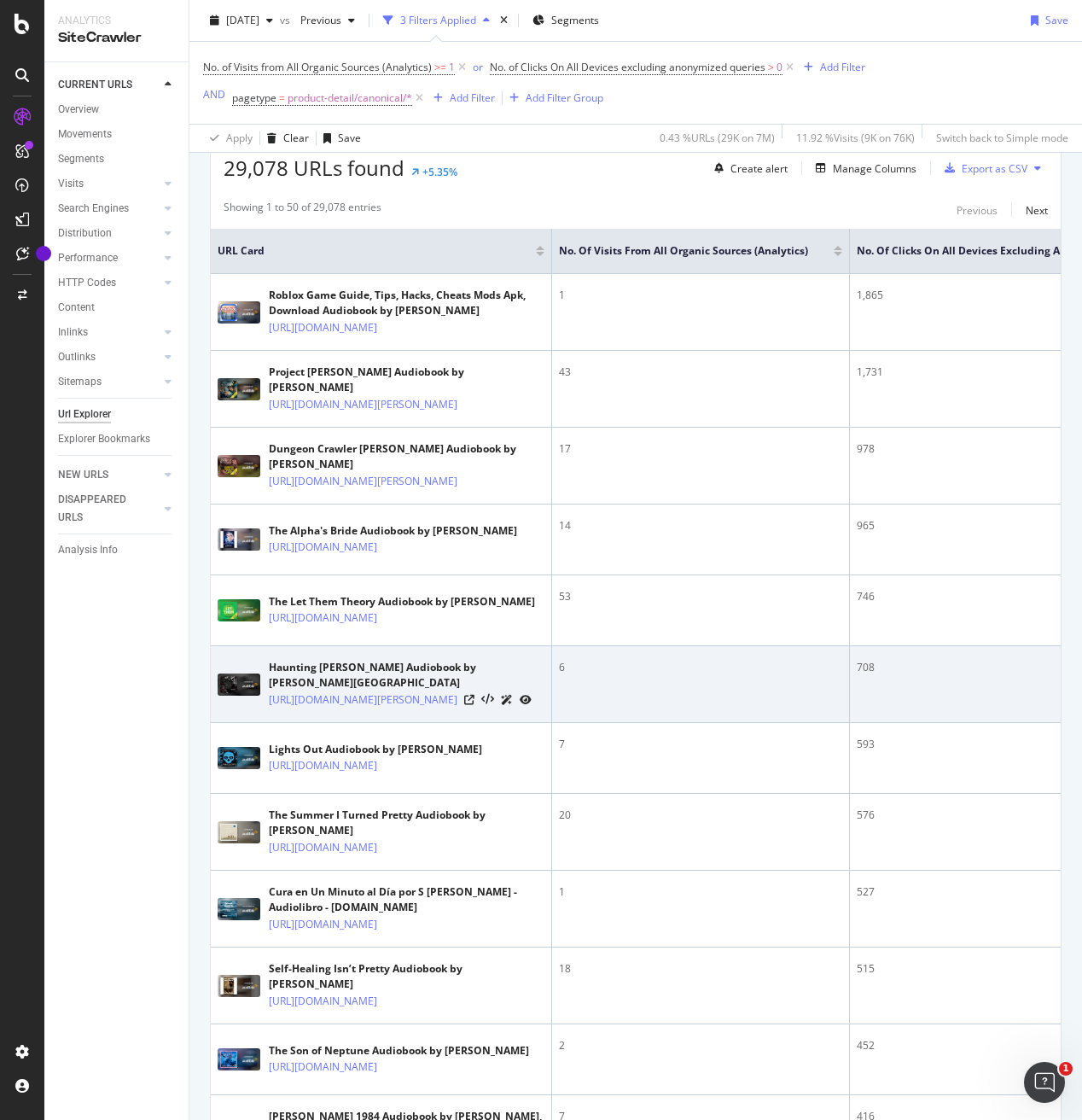
click at [291, 690] on div "Haunting [PERSON_NAME] Audiobook by [PERSON_NAME][GEOGRAPHIC_DATA]" at bounding box center [406, 674] width 276 height 30
drag, startPoint x: 291, startPoint y: 730, endPoint x: 373, endPoint y: 733, distance: 82.1
click at [373, 690] on div "Haunting [PERSON_NAME] Audiobook by [PERSON_NAME][GEOGRAPHIC_DATA]" at bounding box center [406, 674] width 276 height 30
click at [458, 709] on link "[URL][DOMAIN_NAME][PERSON_NAME]" at bounding box center [363, 699] width 188 height 18
click at [482, 709] on div "[URL][DOMAIN_NAME][PERSON_NAME]" at bounding box center [406, 698] width 276 height 18
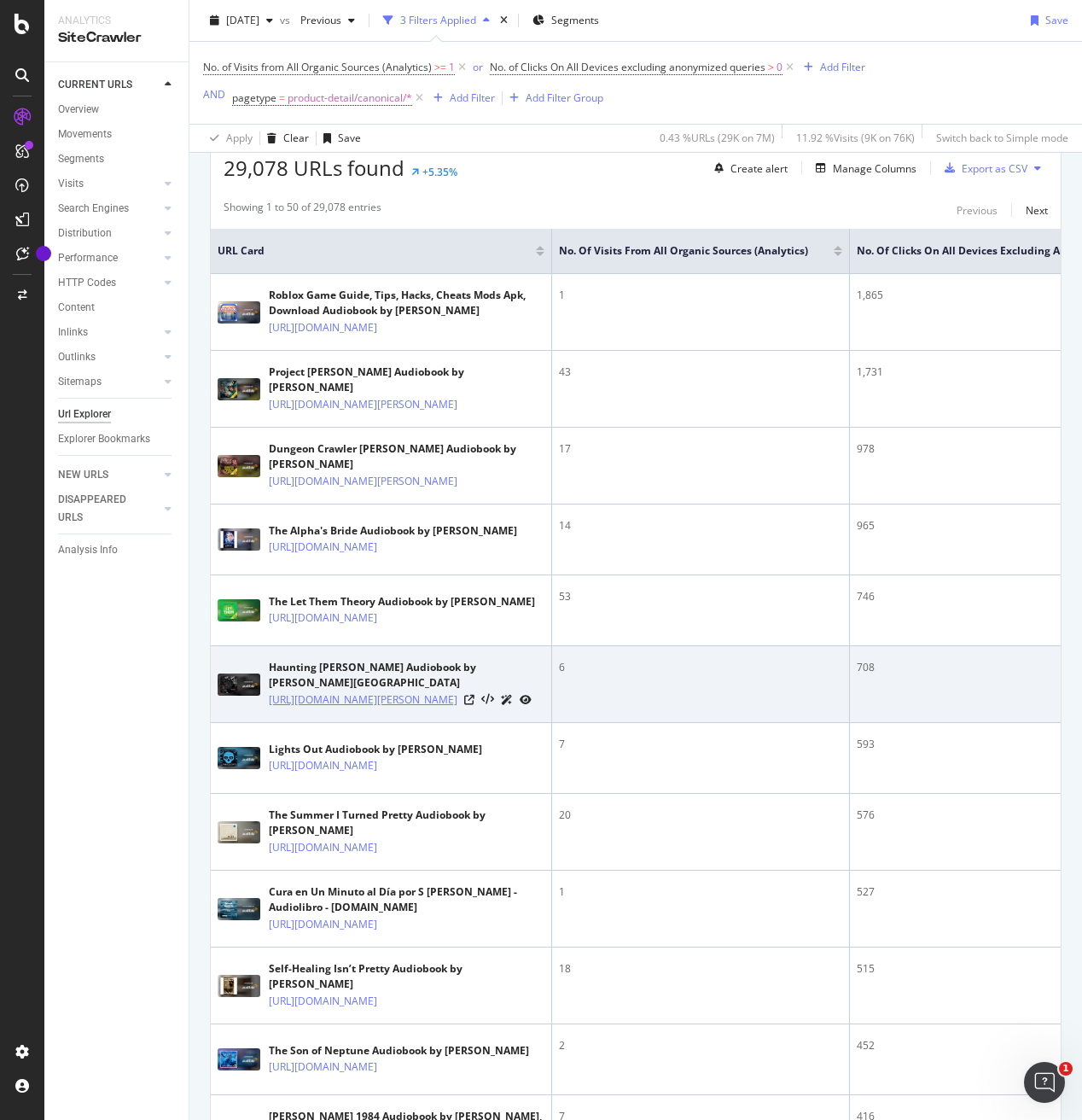
drag, startPoint x: 472, startPoint y: 769, endPoint x: 351, endPoint y: 767, distance: 121.0
click at [351, 709] on div "[URL][DOMAIN_NAME][PERSON_NAME]" at bounding box center [406, 698] width 276 height 18
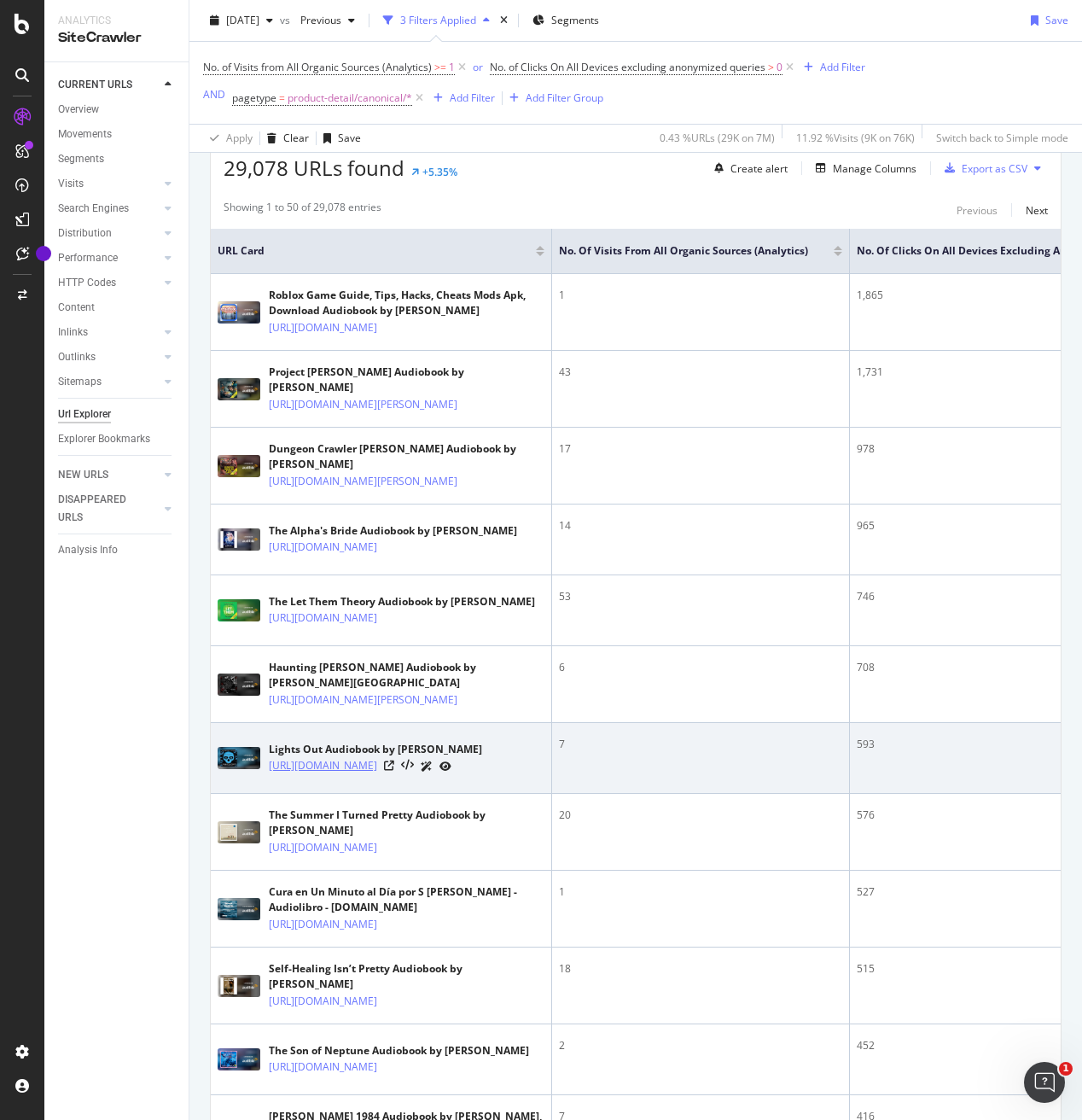
drag, startPoint x: 475, startPoint y: 840, endPoint x: 316, endPoint y: 840, distance: 159.0
click at [316, 775] on div "[URL][DOMAIN_NAME]" at bounding box center [375, 766] width 213 height 18
drag, startPoint x: 271, startPoint y: 806, endPoint x: 379, endPoint y: 806, distance: 108.0
click at [379, 757] on div "Lights Out Audiobook by [PERSON_NAME]" at bounding box center [375, 749] width 213 height 16
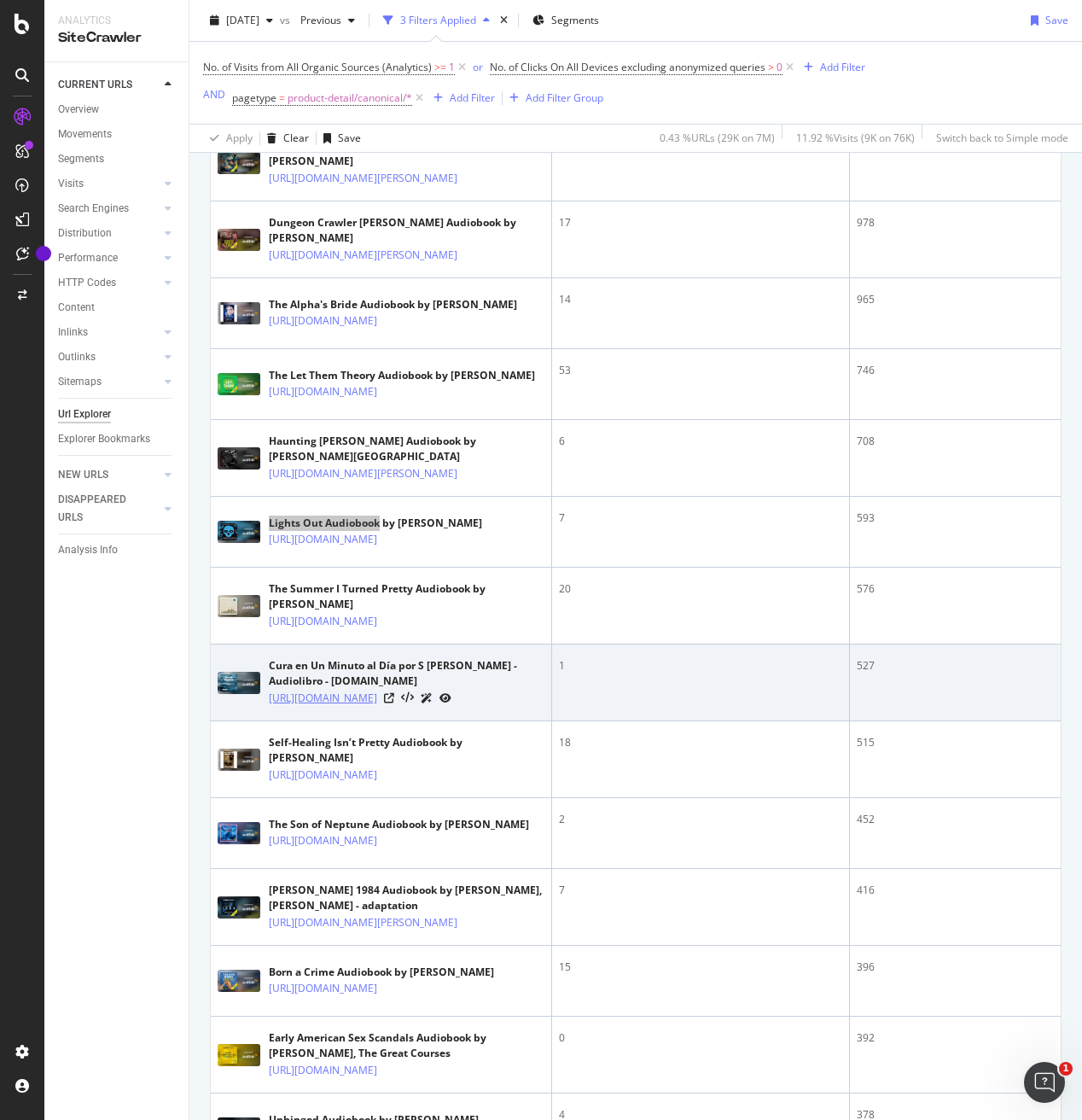
scroll to position [575, 0]
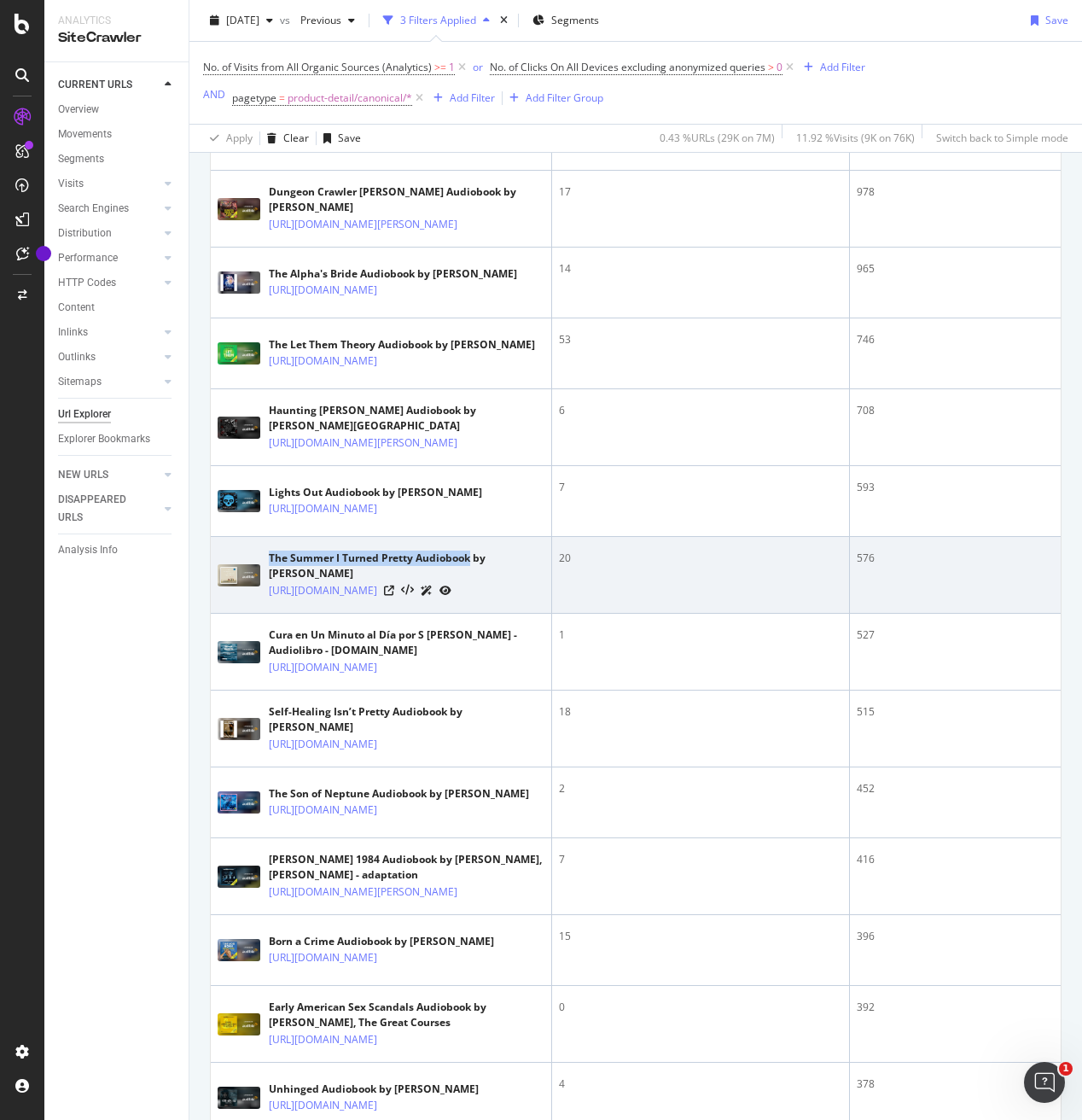
drag, startPoint x: 268, startPoint y: 628, endPoint x: 468, endPoint y: 627, distance: 200.0
click at [468, 581] on div "The Summer I Turned Pretty Audiobook by [PERSON_NAME]" at bounding box center [406, 566] width 276 height 30
click at [516, 599] on div "[URL][DOMAIN_NAME]" at bounding box center [406, 590] width 276 height 18
drag, startPoint x: 469, startPoint y: 664, endPoint x: 404, endPoint y: 663, distance: 65.0
click at [404, 599] on div "[URL][DOMAIN_NAME]" at bounding box center [406, 590] width 276 height 18
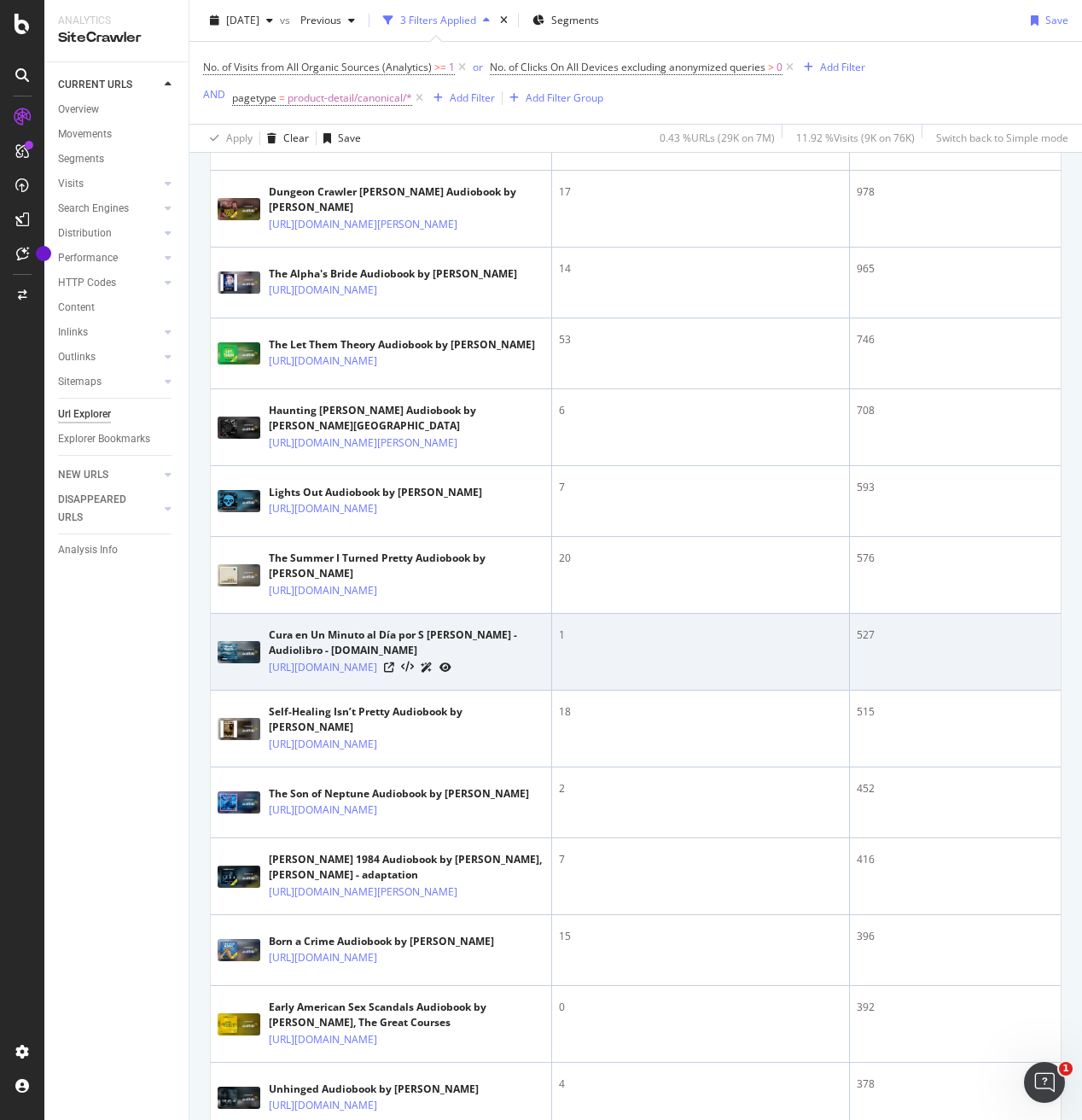
click at [241, 690] on td "Cura en Un Minuto al Día por S [PERSON_NAME] - Audiolibro - [DOMAIN_NAME] [URL]…" at bounding box center [381, 651] width 341 height 77
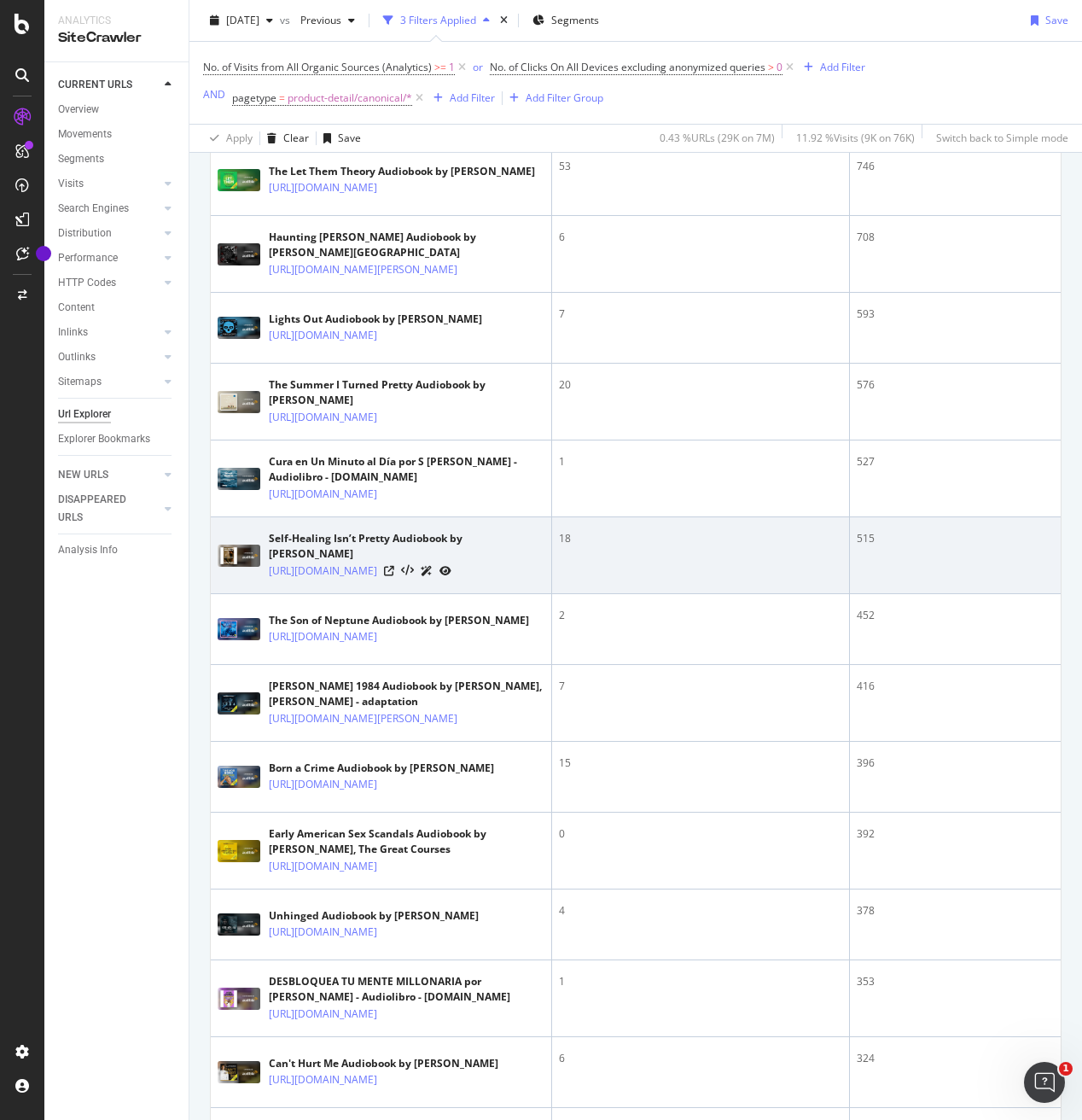
scroll to position [751, 0]
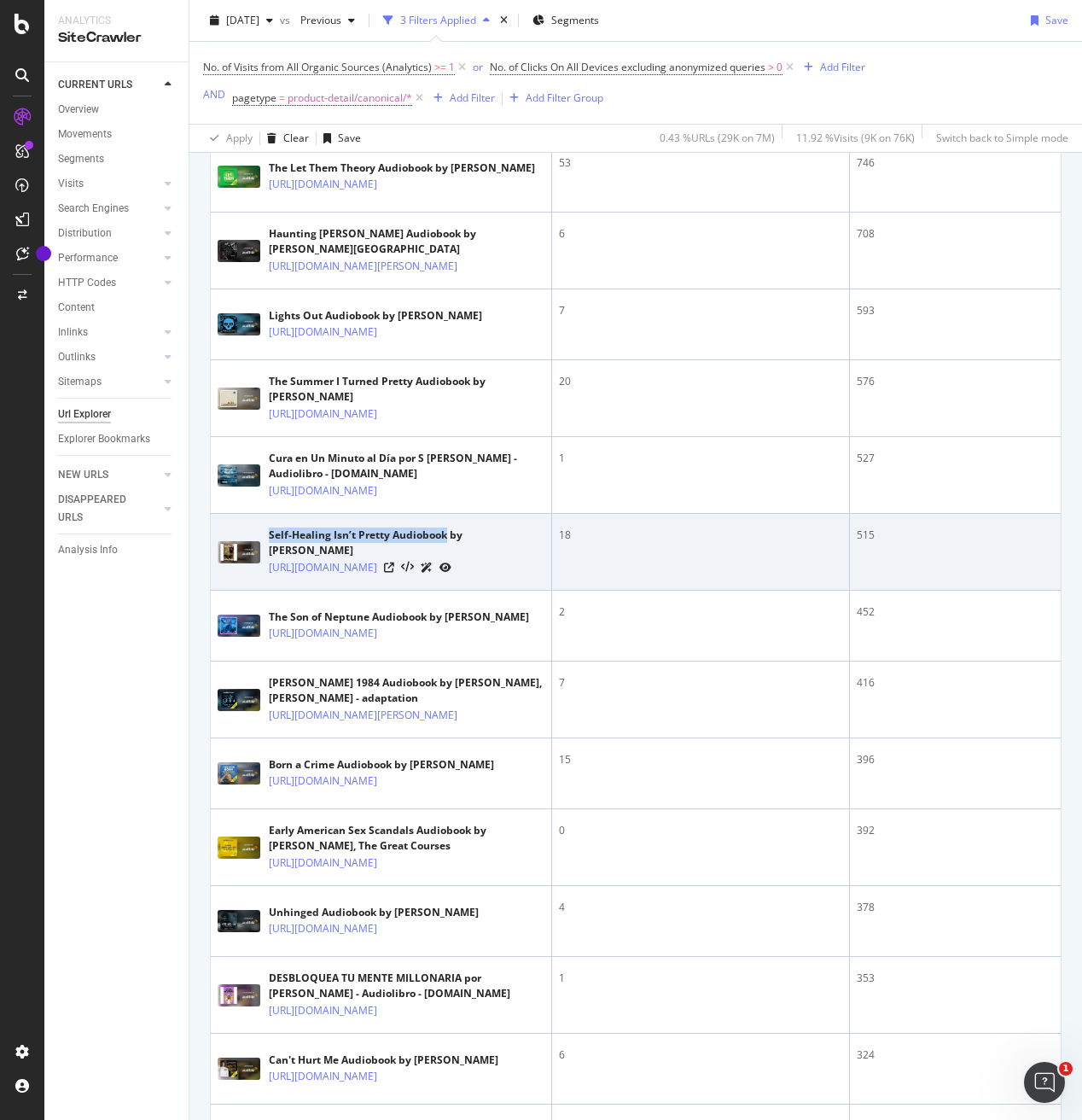
drag, startPoint x: 269, startPoint y: 636, endPoint x: 446, endPoint y: 637, distance: 177.0
click at [446, 558] on div "Self-Healing Isn’t Pretty Audiobook by [PERSON_NAME]" at bounding box center [406, 542] width 276 height 30
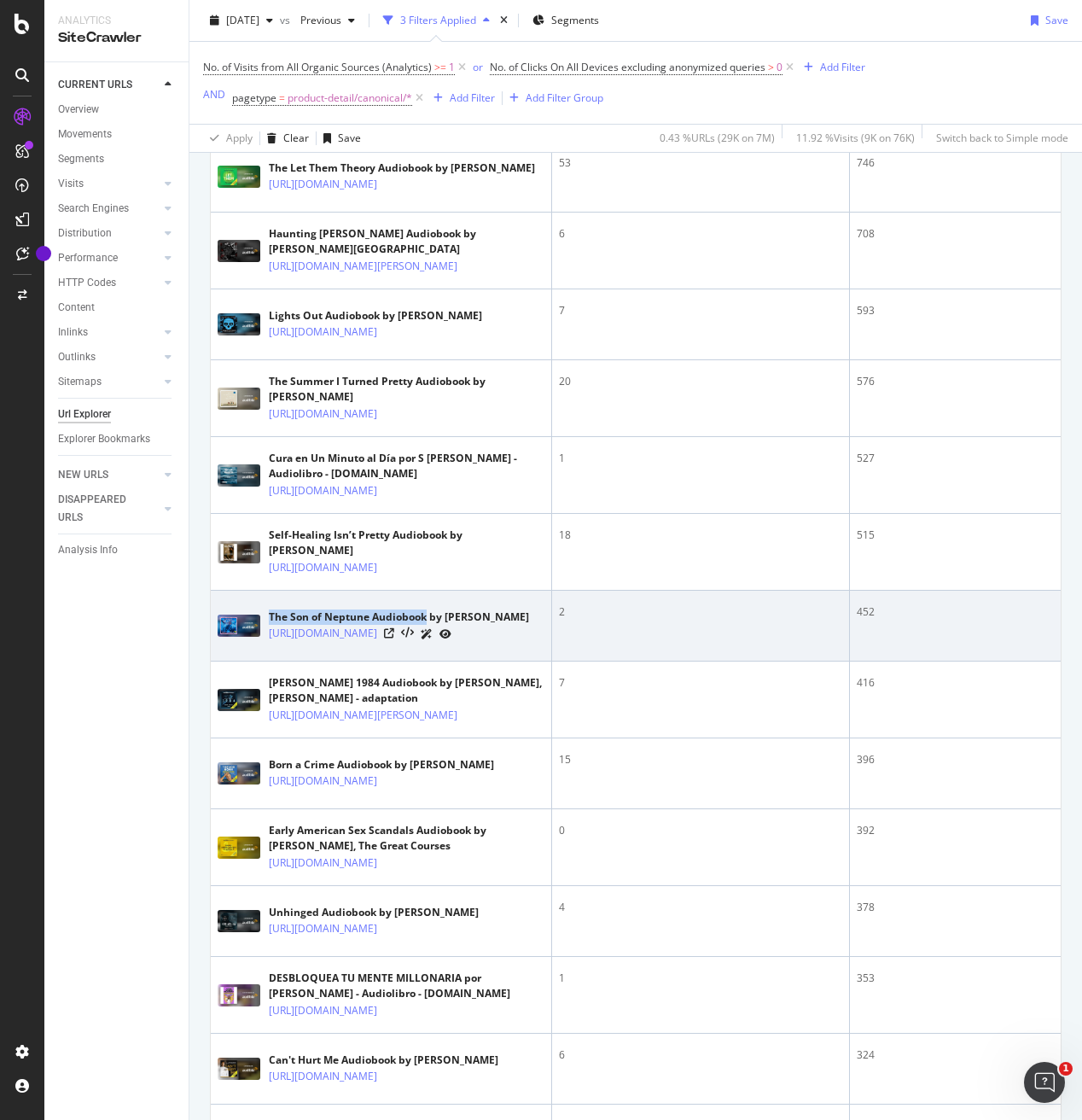
drag, startPoint x: 268, startPoint y: 718, endPoint x: 425, endPoint y: 718, distance: 157.0
click at [425, 647] on div "The Son of Neptune Audiobook by [PERSON_NAME] [URL][DOMAIN_NAME]" at bounding box center [381, 626] width 327 height 42
click at [377, 642] on link "[URL][DOMAIN_NAME]" at bounding box center [322, 633] width 108 height 18
click at [486, 643] on div "[URL][DOMAIN_NAME]" at bounding box center [398, 633] width 260 height 18
drag, startPoint x: 479, startPoint y: 757, endPoint x: 370, endPoint y: 754, distance: 109.0
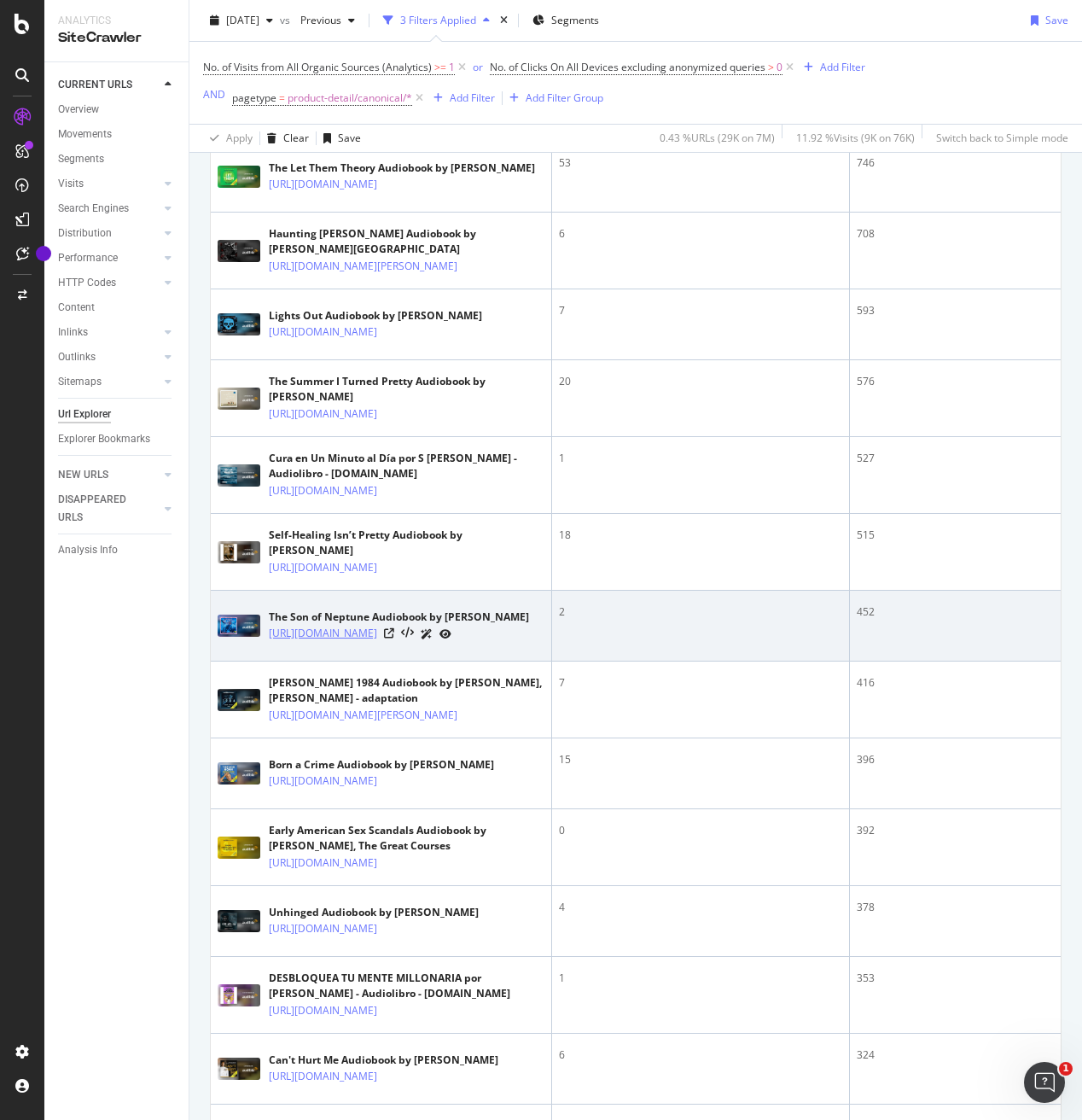
click at [370, 643] on div "[URL][DOMAIN_NAME]" at bounding box center [398, 633] width 260 height 18
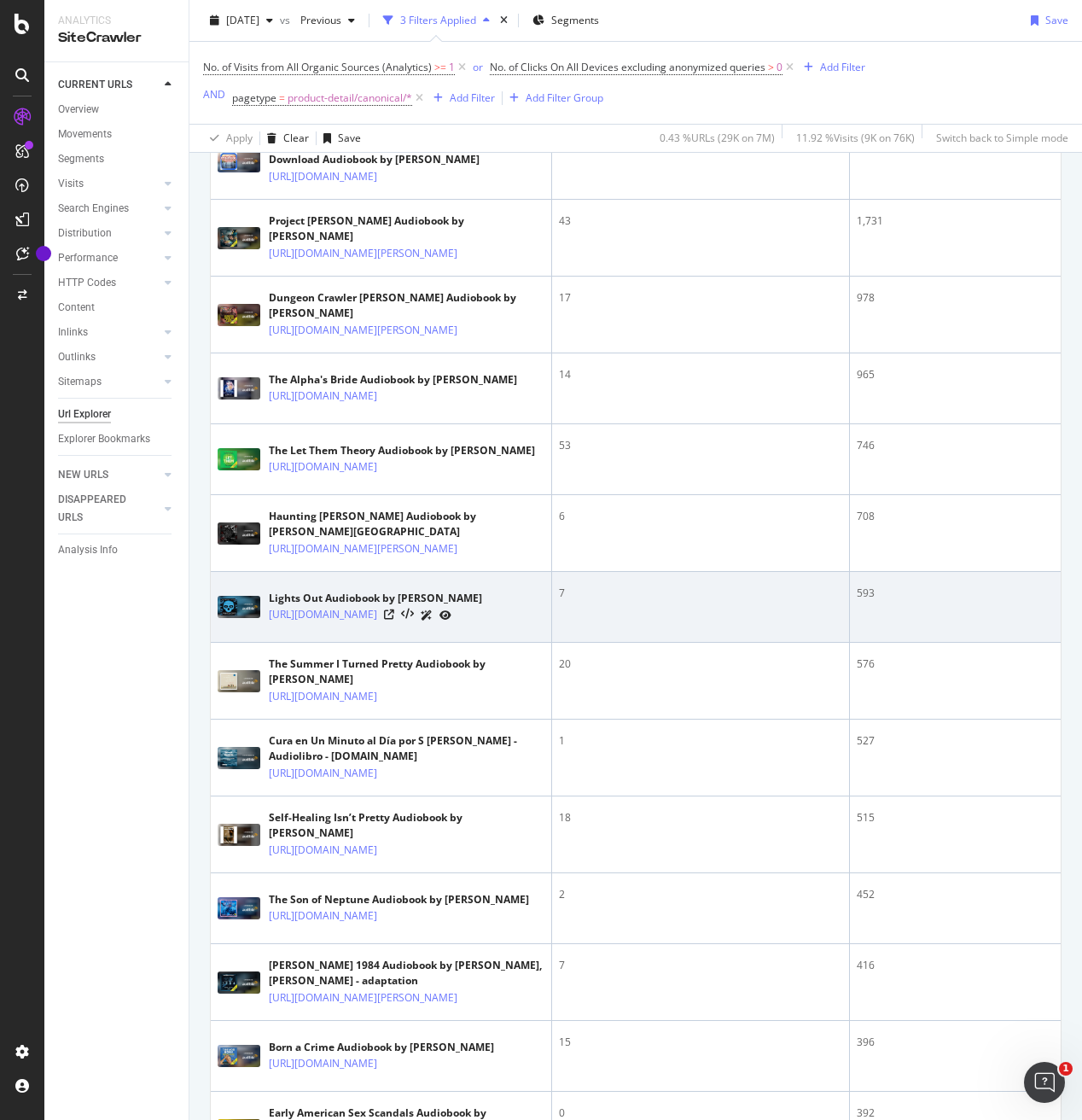
scroll to position [488, 0]
